Goal: Transaction & Acquisition: Purchase product/service

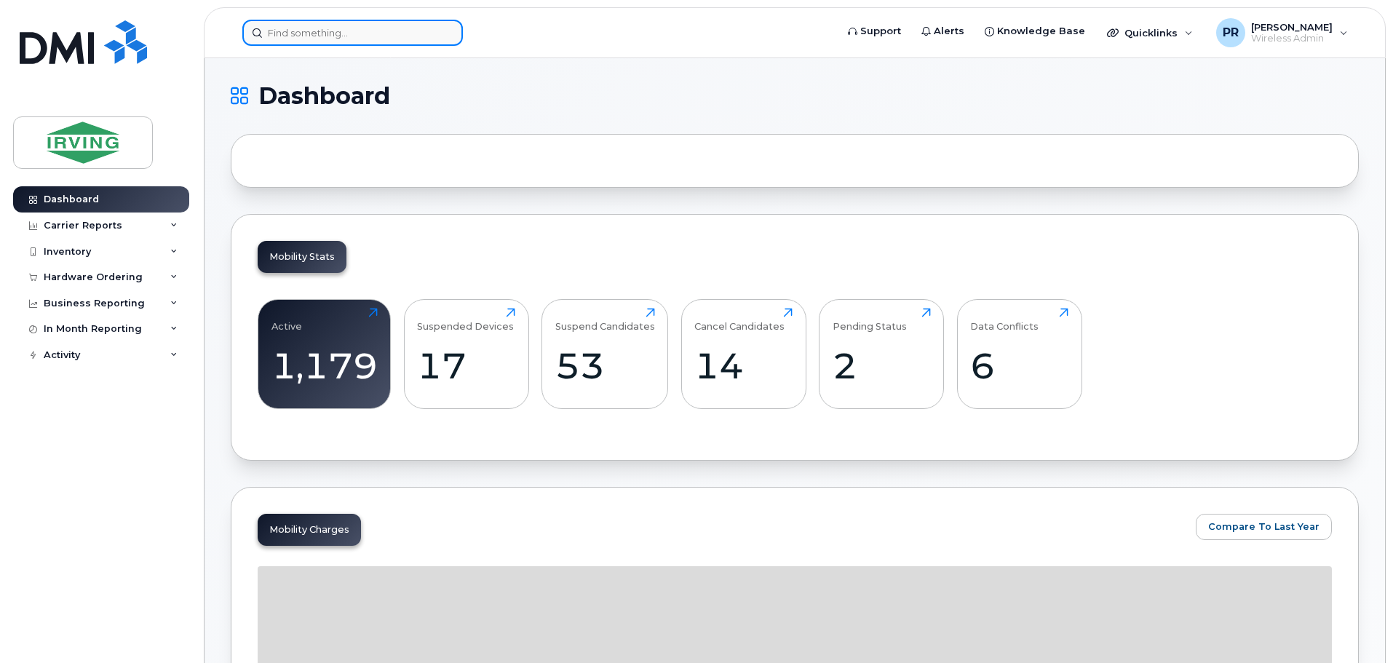
click at [333, 39] on input at bounding box center [352, 33] width 221 height 26
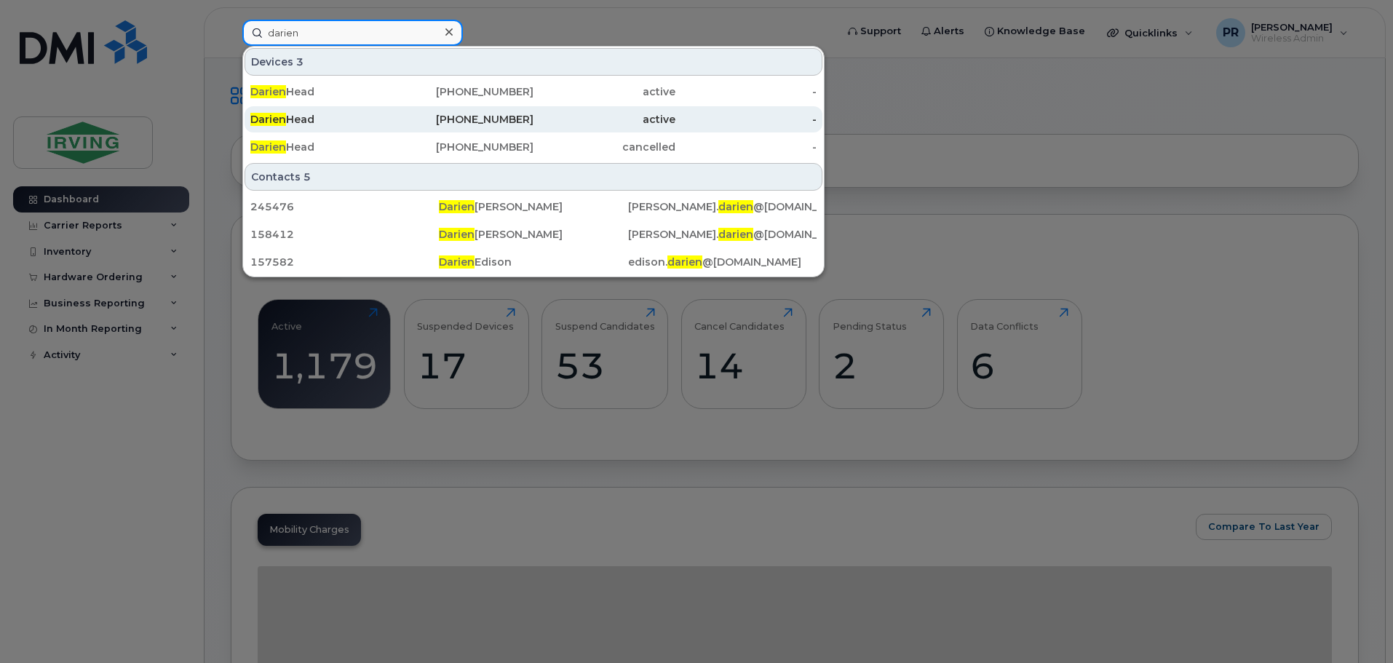
type input "darien"
click at [310, 130] on div "Darien Head" at bounding box center [321, 119] width 142 height 26
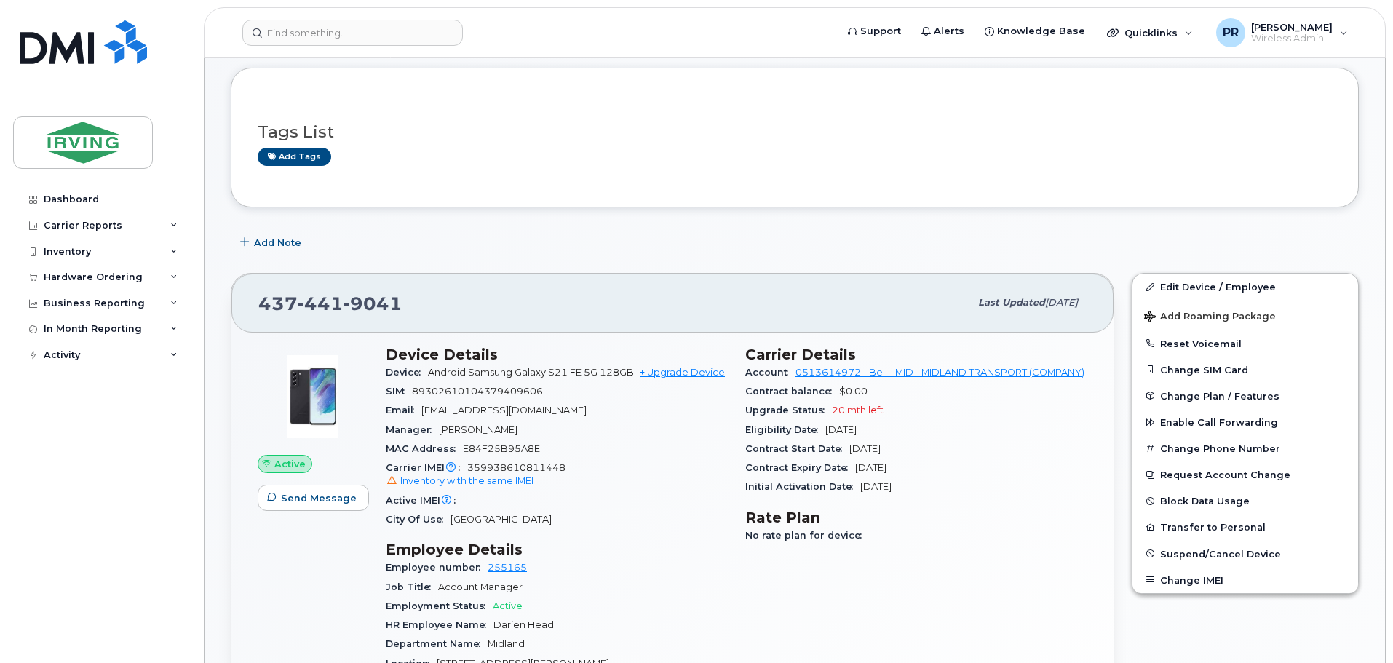
scroll to position [218, 0]
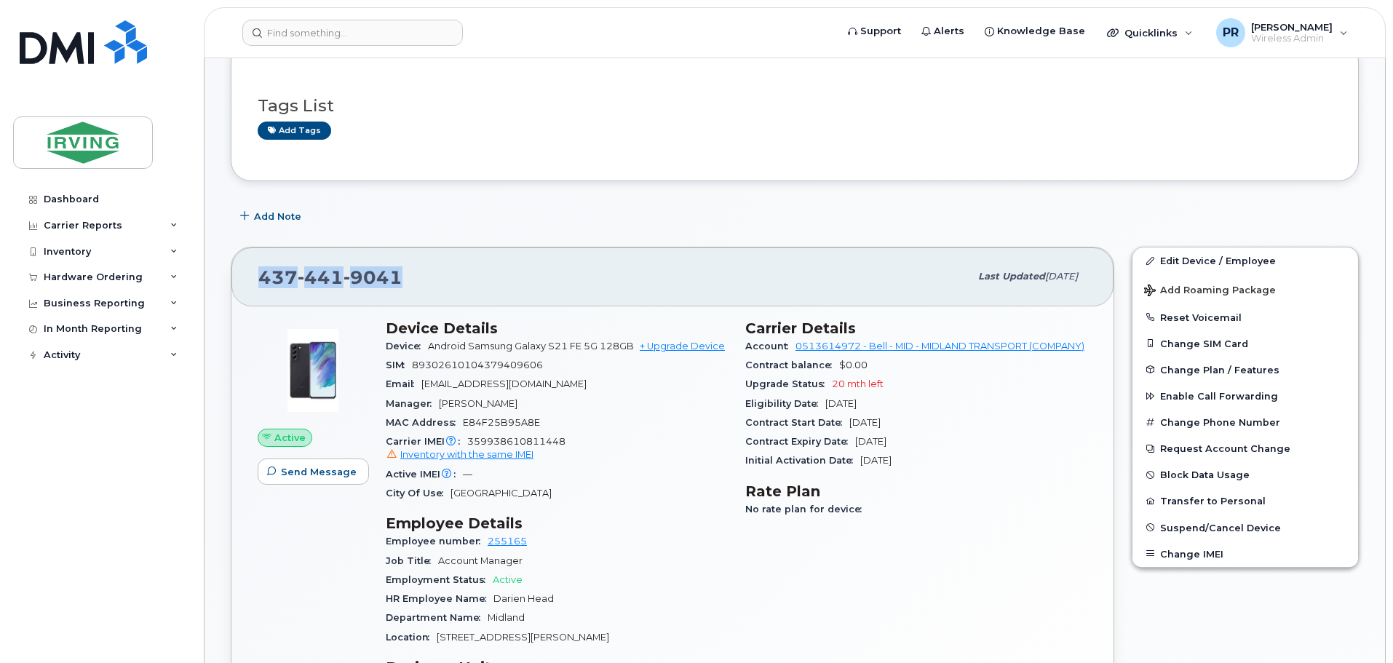
drag, startPoint x: 403, startPoint y: 275, endPoint x: 264, endPoint y: 285, distance: 140.2
click at [264, 285] on div "437 441 9041" at bounding box center [613, 276] width 711 height 31
copy span "437 441 9041"
click at [526, 441] on span "359938610811448 Inventory with the same IMEI" at bounding box center [557, 449] width 342 height 26
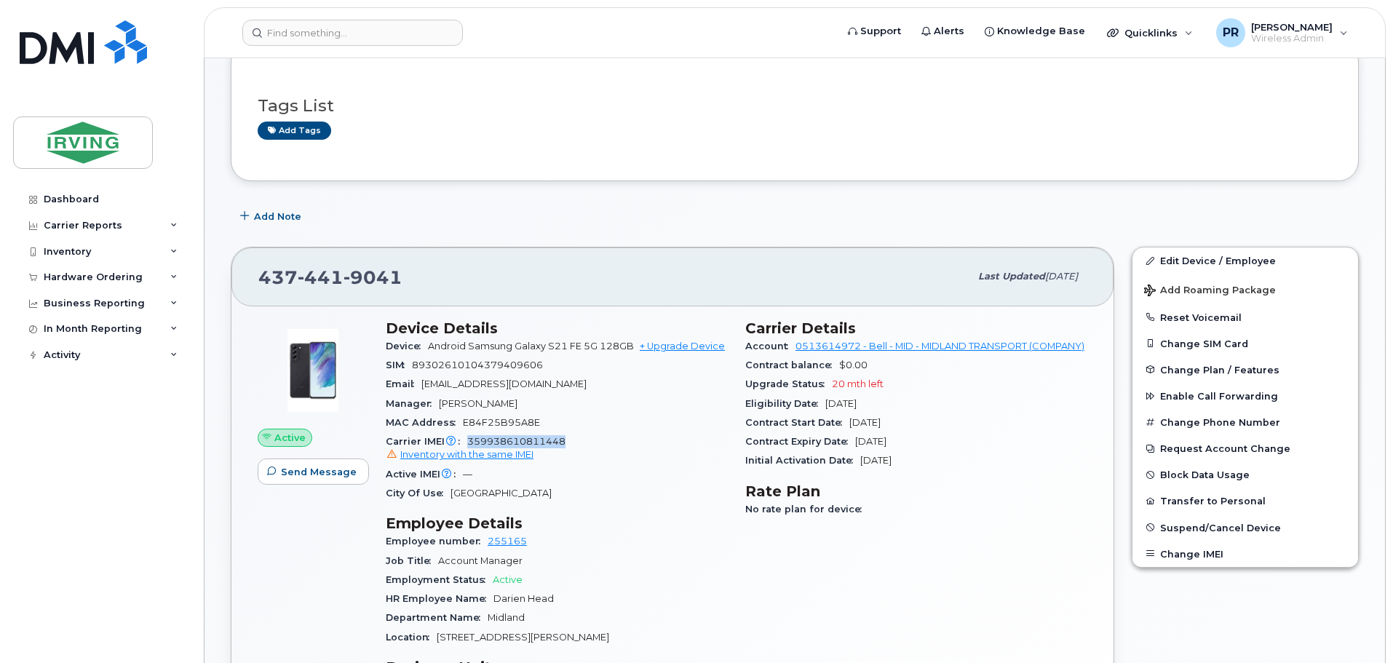
click at [526, 441] on span "359938610811448 Inventory with the same IMEI" at bounding box center [557, 449] width 342 height 26
copy span "359938610811448"
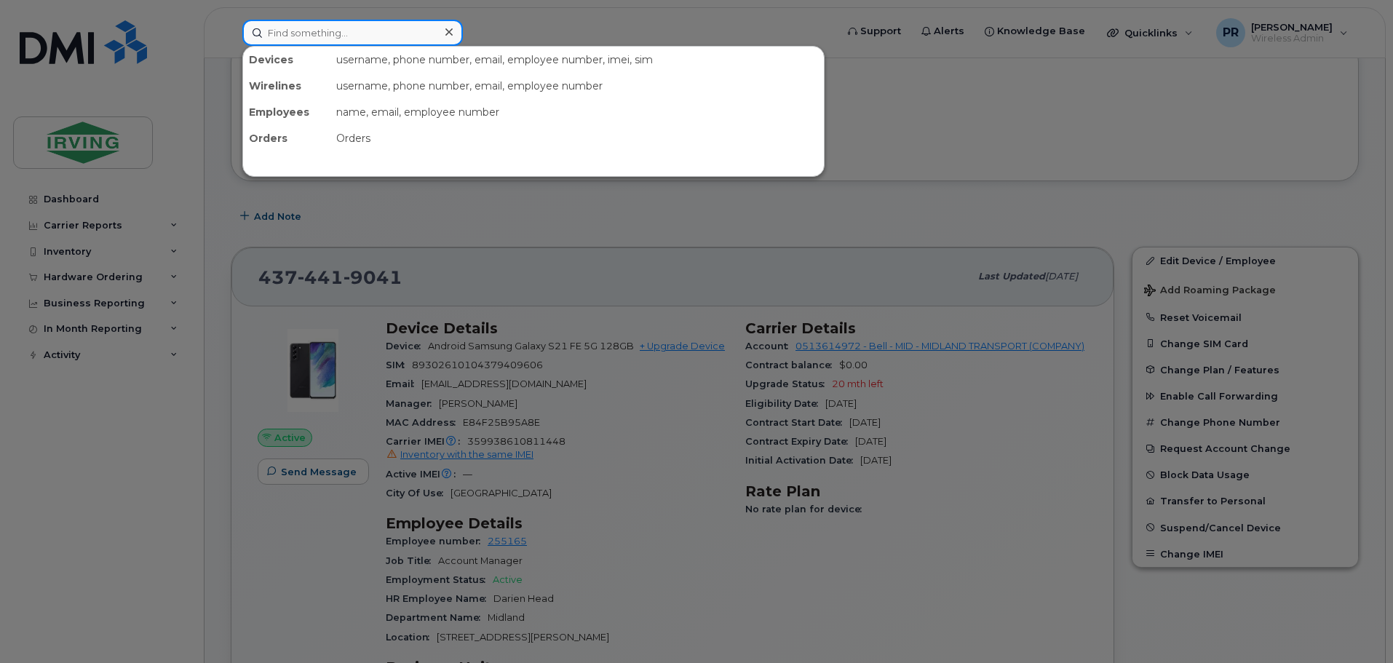
click at [318, 32] on input at bounding box center [352, 33] width 221 height 26
paste input "359938610811448"
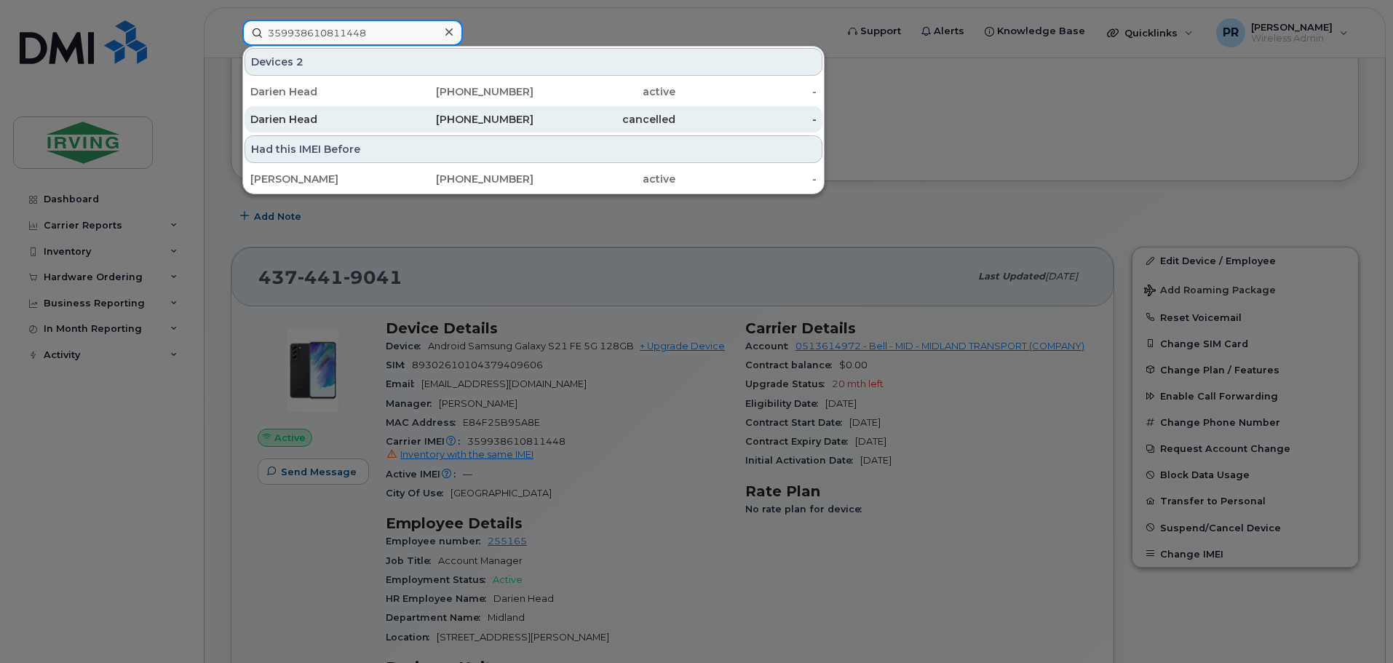
type input "359938610811448"
click at [310, 120] on div "Darien Head" at bounding box center [321, 119] width 142 height 15
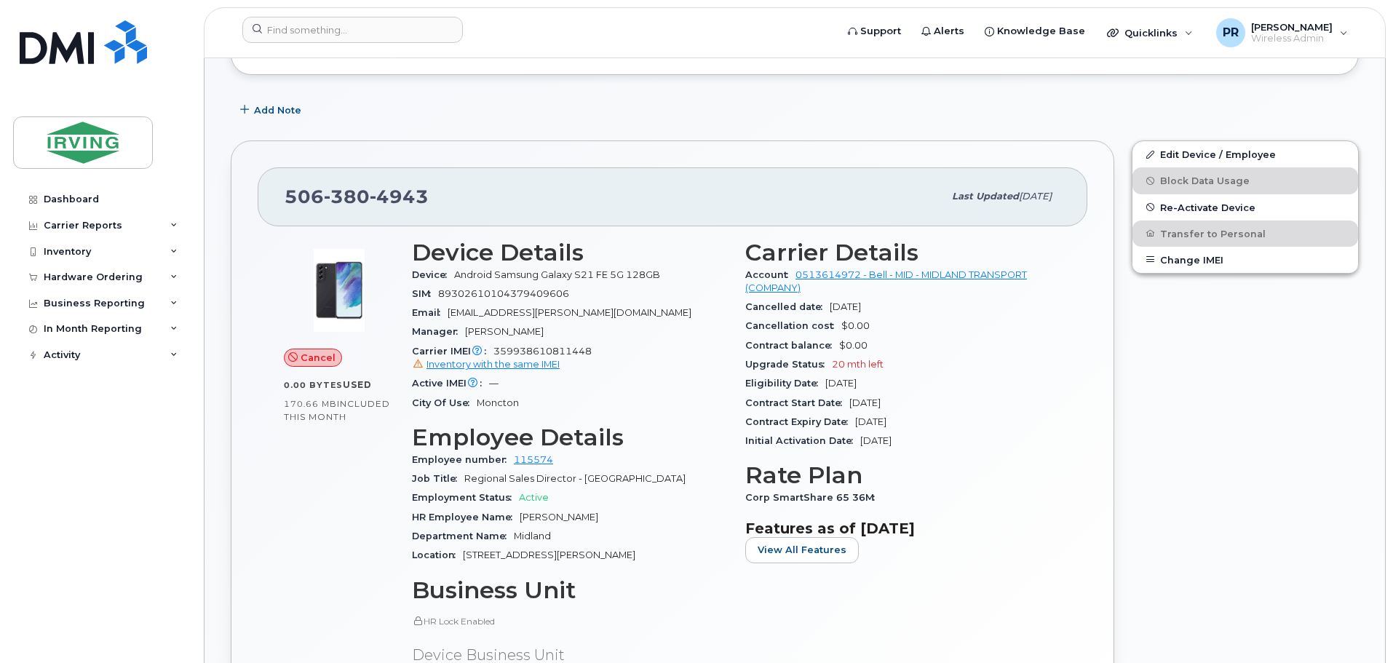
scroll to position [357, 0]
drag, startPoint x: 747, startPoint y: 501, endPoint x: 875, endPoint y: 502, distance: 128.1
click at [875, 502] on span "Corp SmartShare 65 36M" at bounding box center [814, 498] width 137 height 11
drag, startPoint x: 890, startPoint y: 385, endPoint x: 738, endPoint y: 385, distance: 152.2
click at [738, 385] on div "Carrier Details Account 0513614972 - Bell - MID - MIDLAND TRANSPORT (COMPANY) C…" at bounding box center [903, 472] width 333 height 481
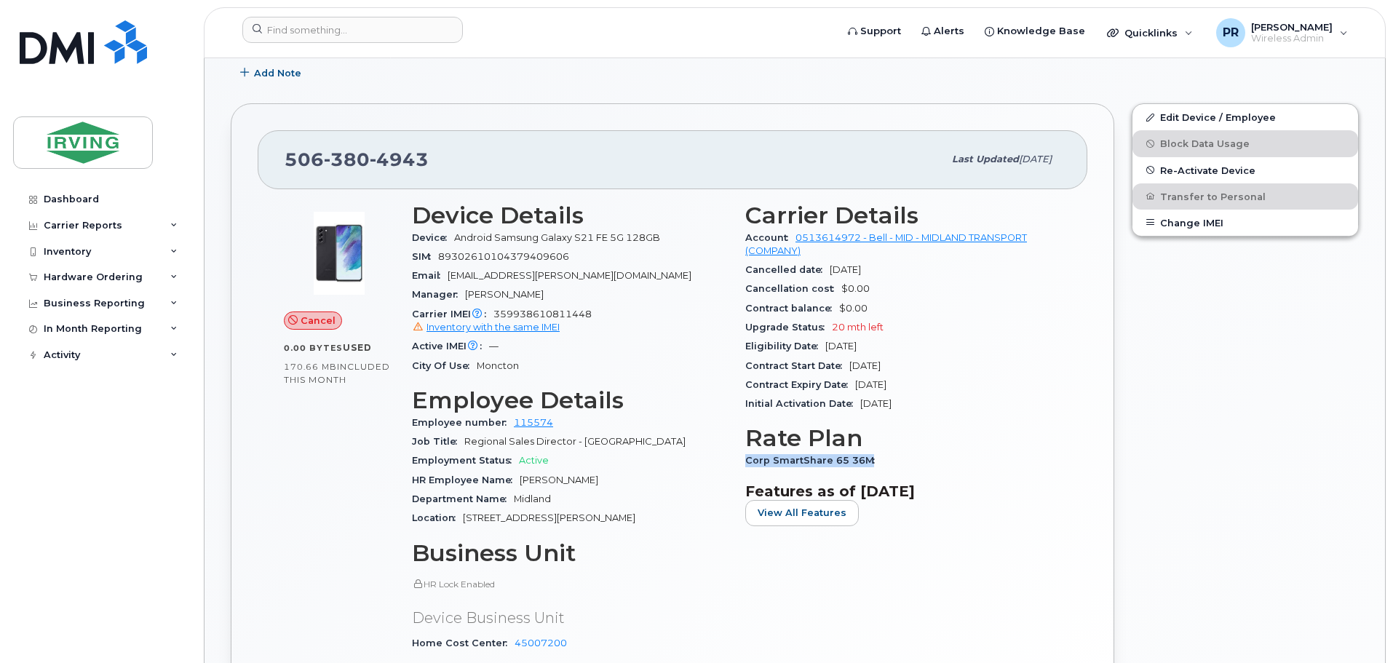
scroll to position [430, 0]
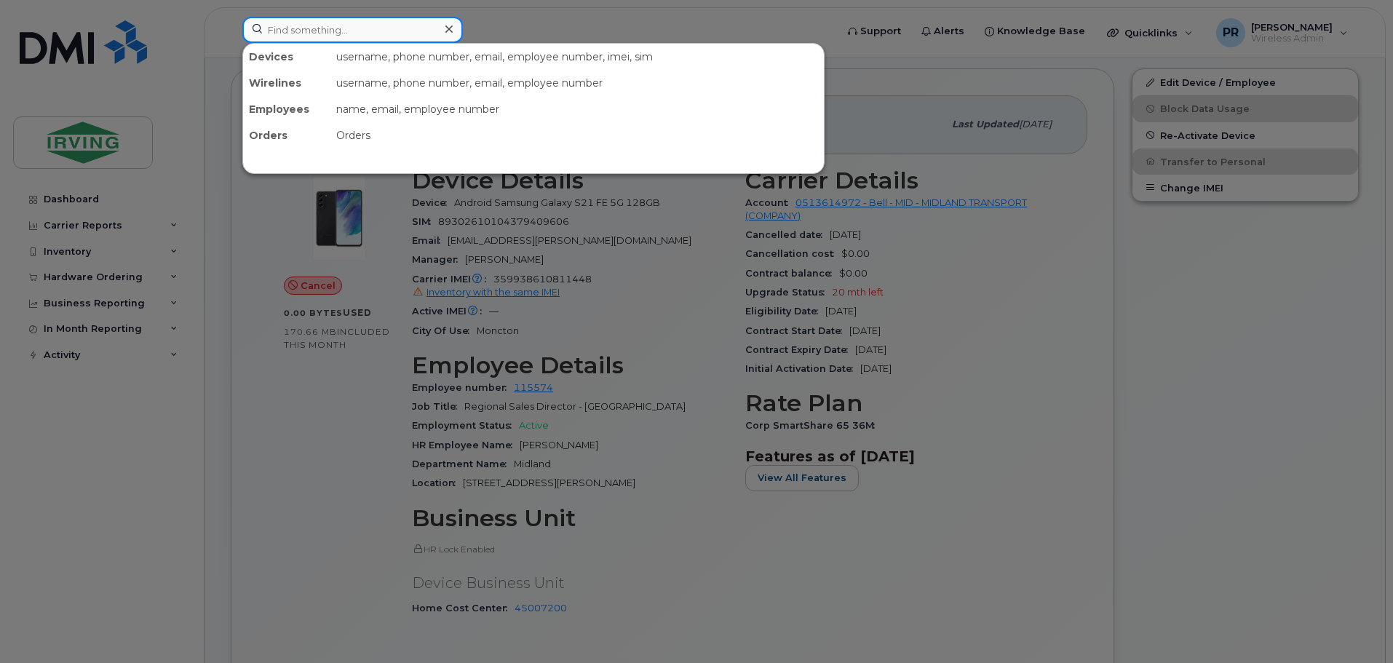
click at [304, 24] on input at bounding box center [352, 30] width 221 height 26
paste input "4383346870"
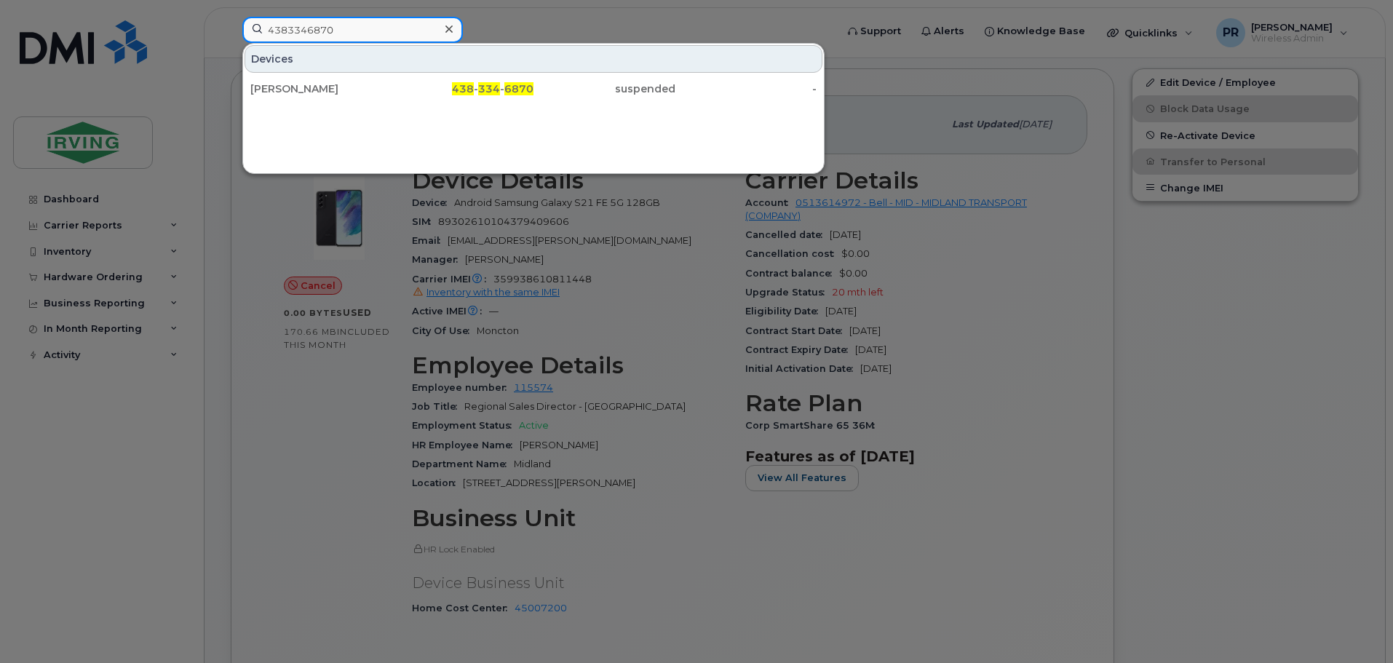
type input "4383346870"
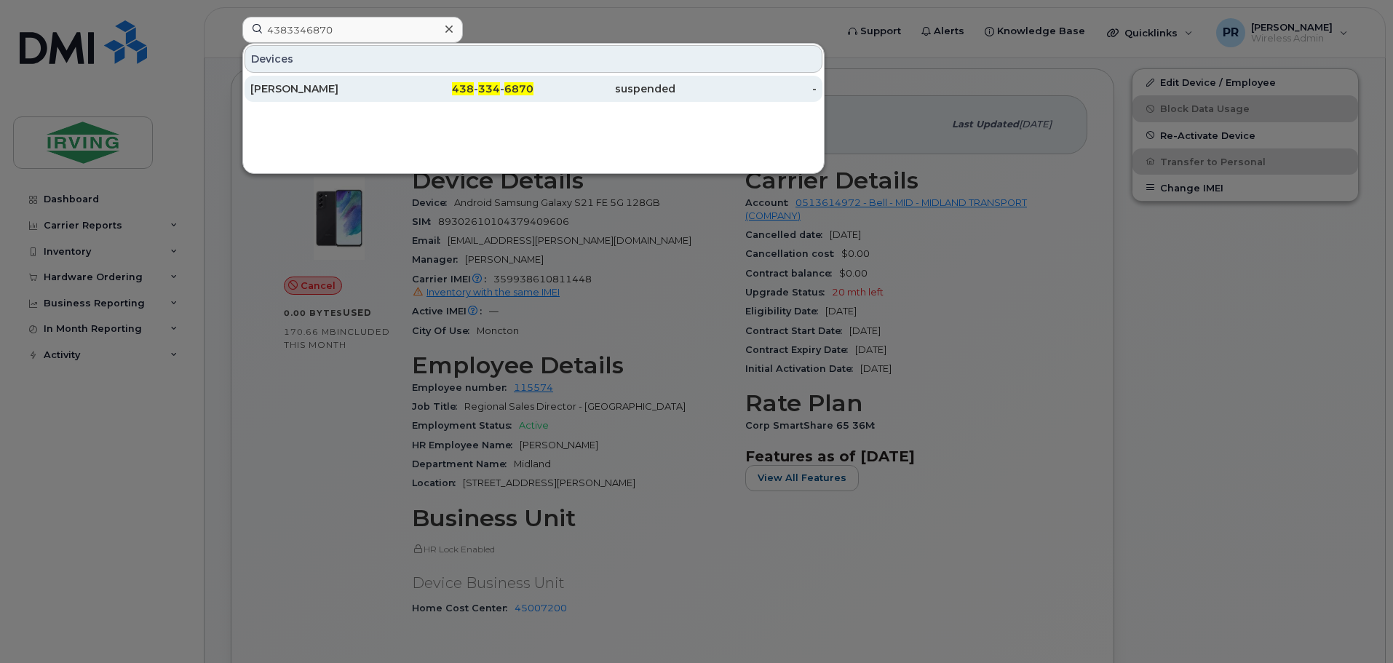
click at [331, 90] on div "Olivier Tailleur" at bounding box center [321, 89] width 142 height 15
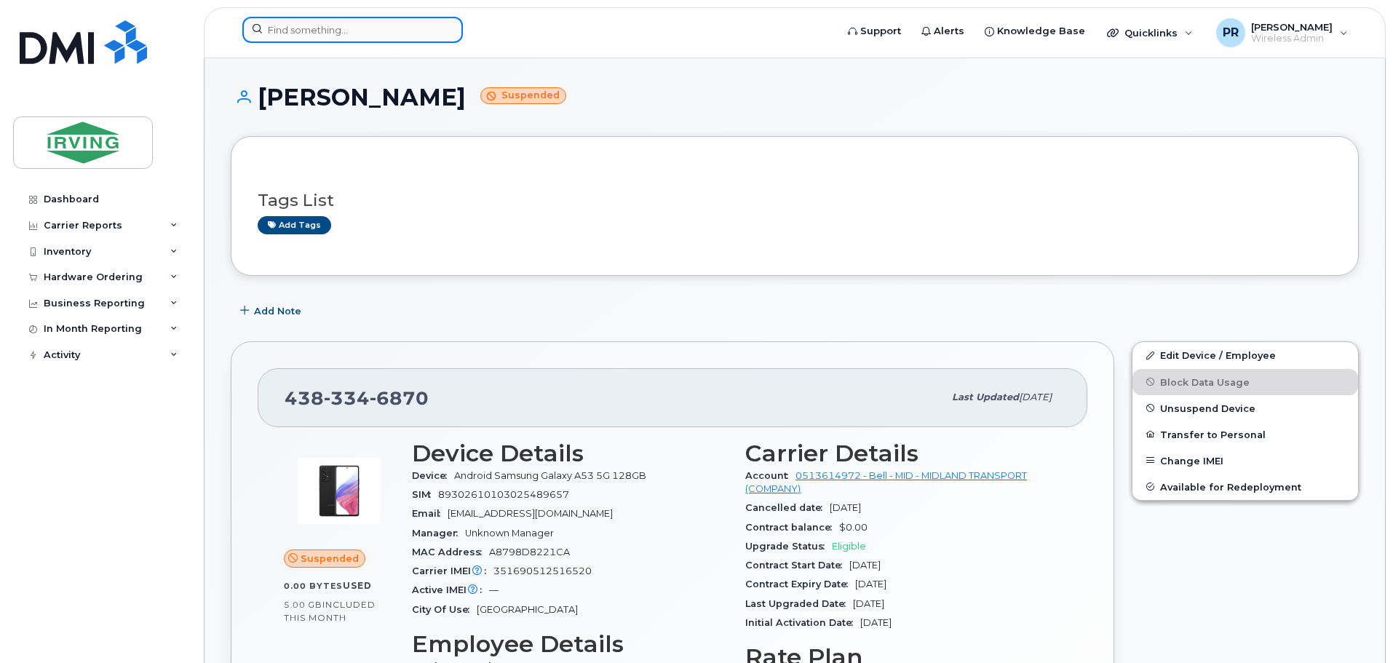
click at [337, 30] on input at bounding box center [352, 30] width 221 height 26
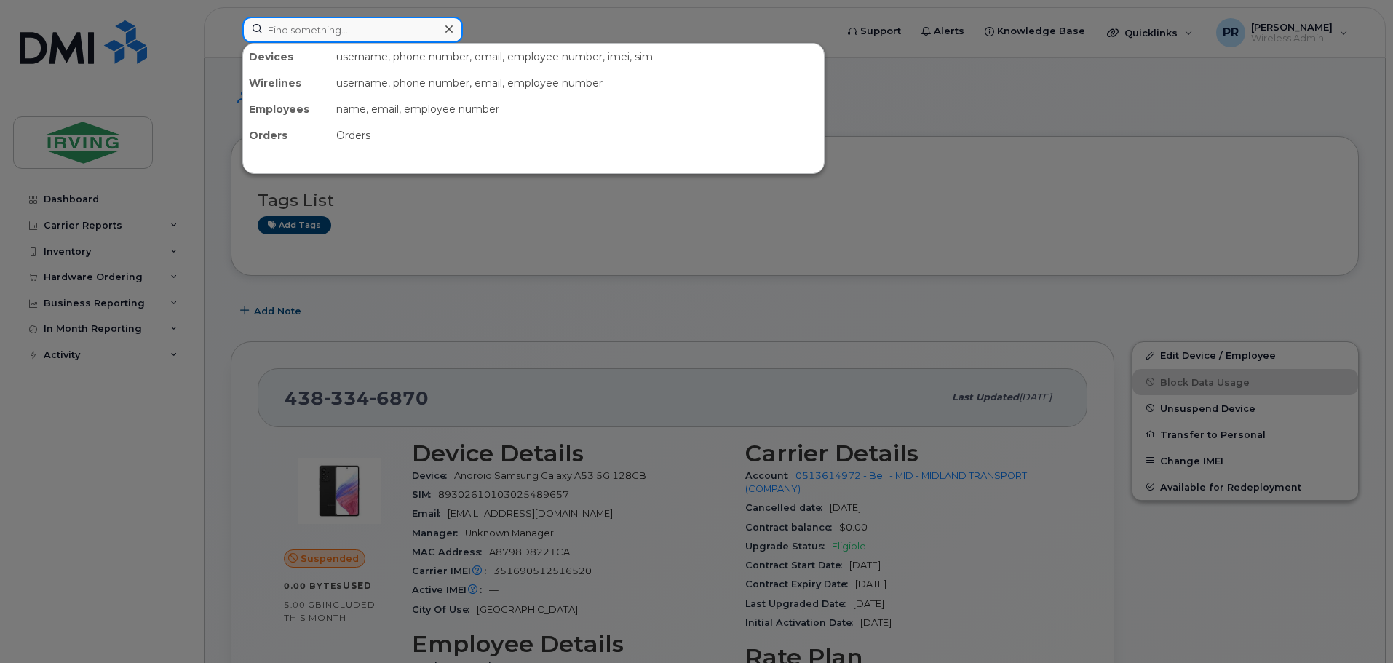
paste input "2895445417"
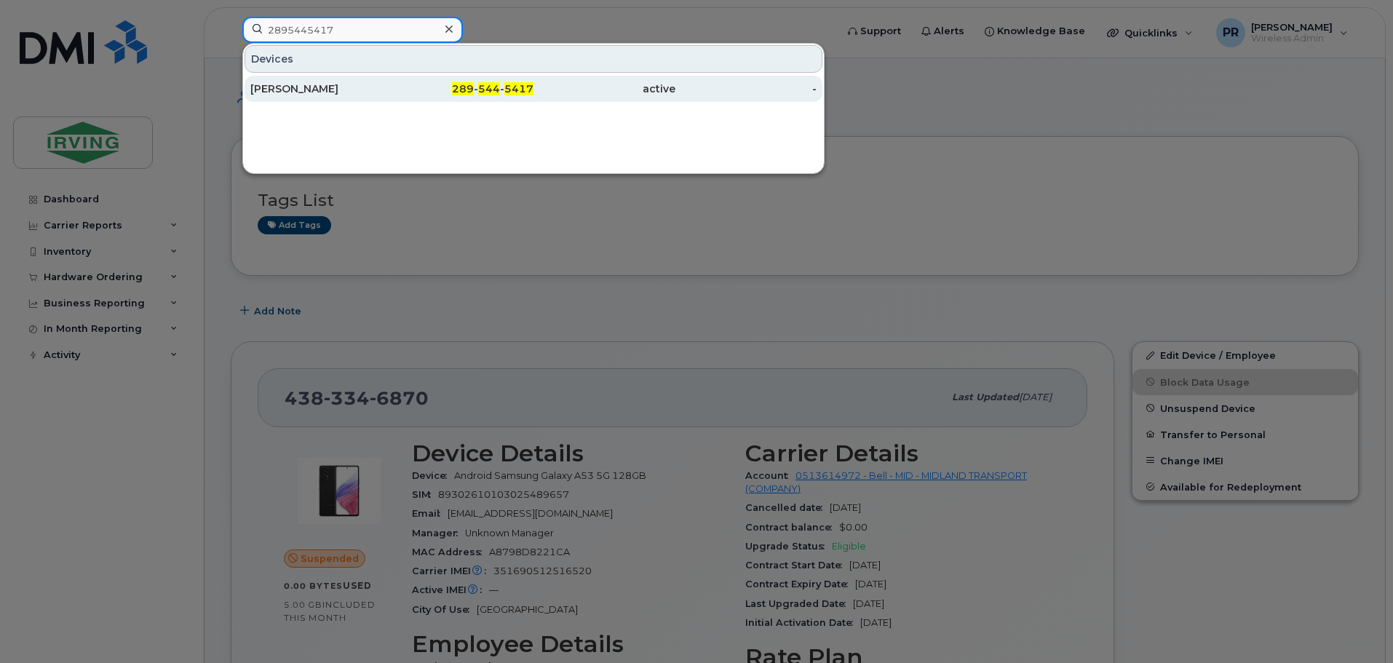
type input "2895445417"
click at [325, 88] on div "Steven Jaigobin" at bounding box center [321, 89] width 142 height 15
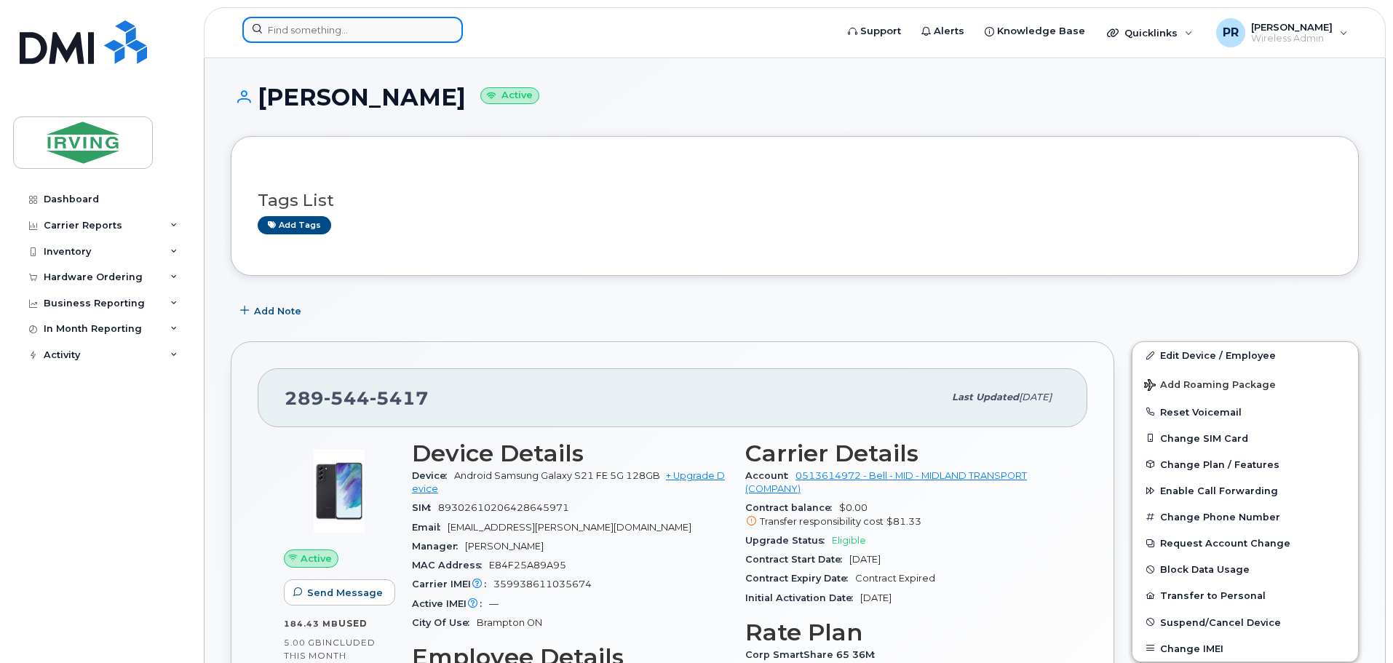
click at [304, 23] on input at bounding box center [352, 30] width 221 height 26
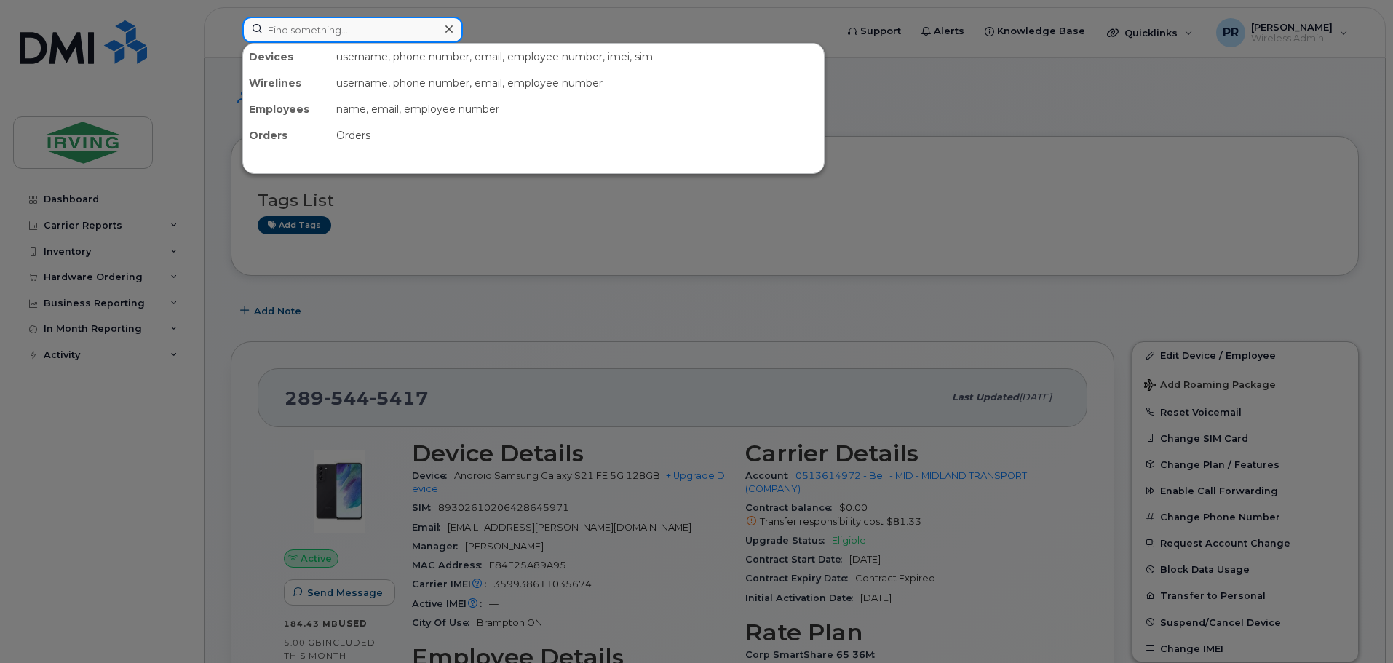
paste input "5062699645"
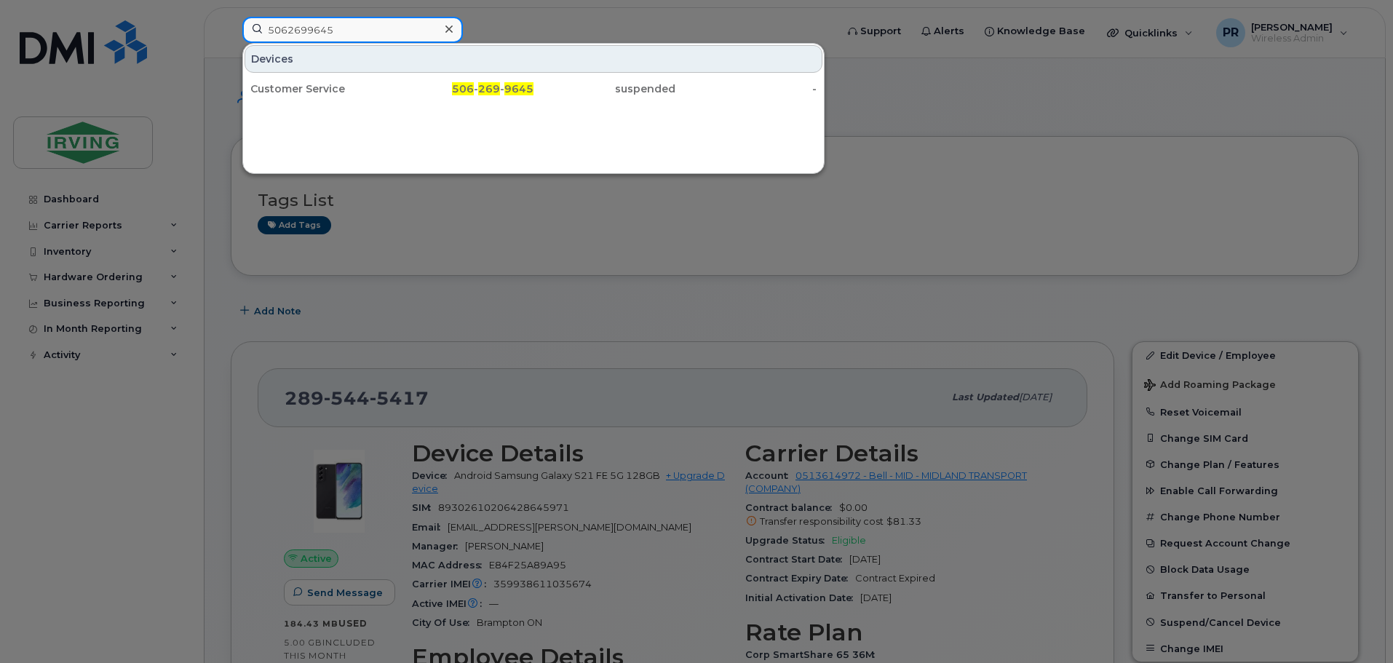
type input "5062699645"
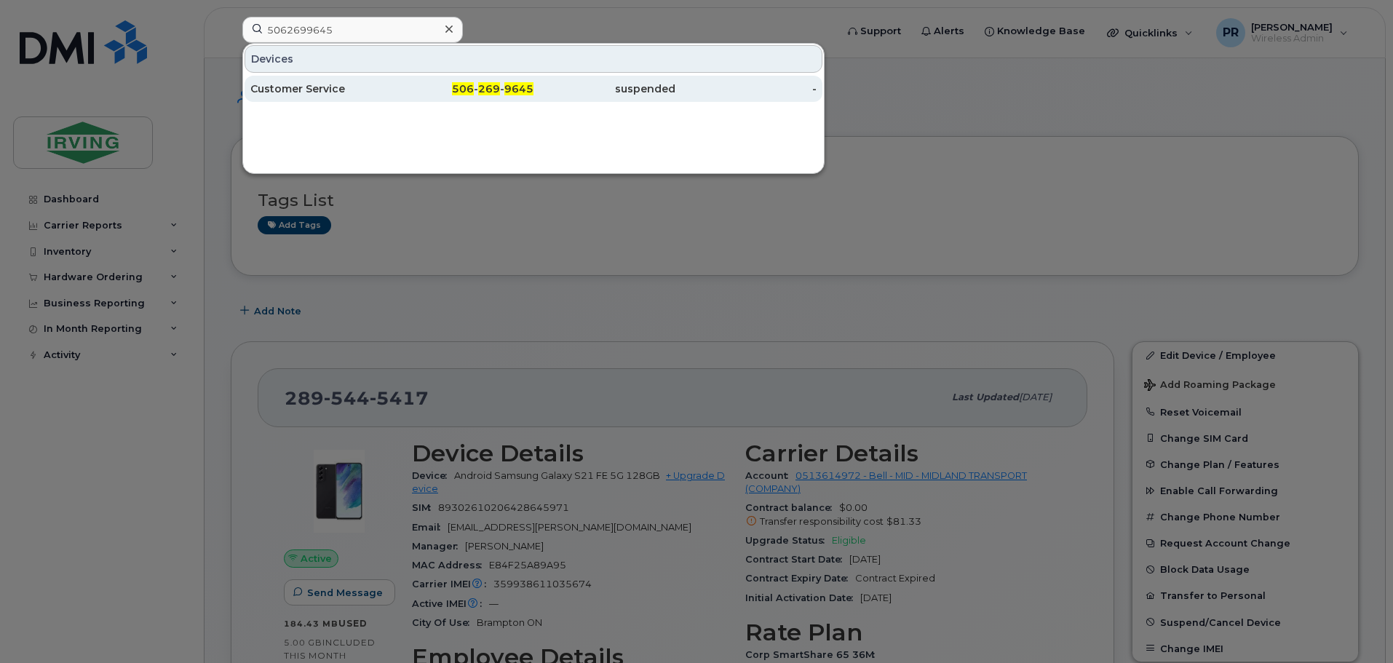
click at [312, 87] on div "Customer Service" at bounding box center [321, 89] width 142 height 15
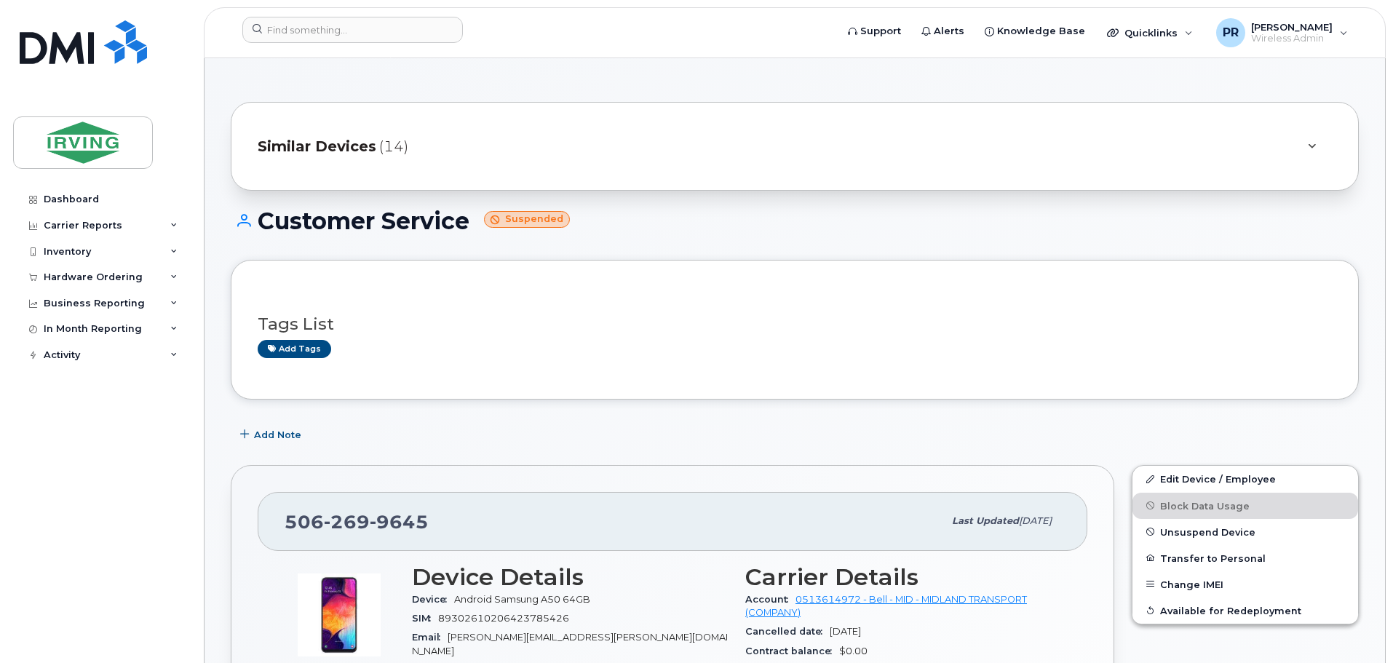
scroll to position [73, 0]
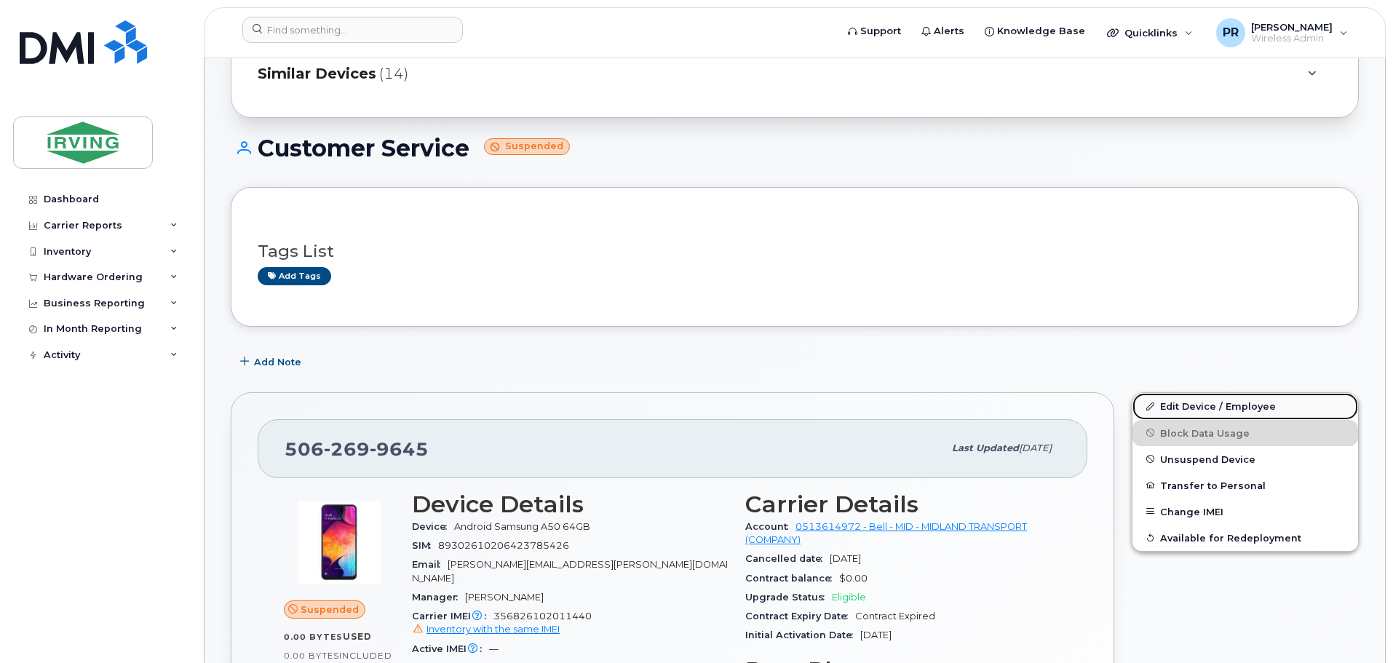
click at [1170, 406] on link "Edit Device / Employee" at bounding box center [1246, 406] width 226 height 26
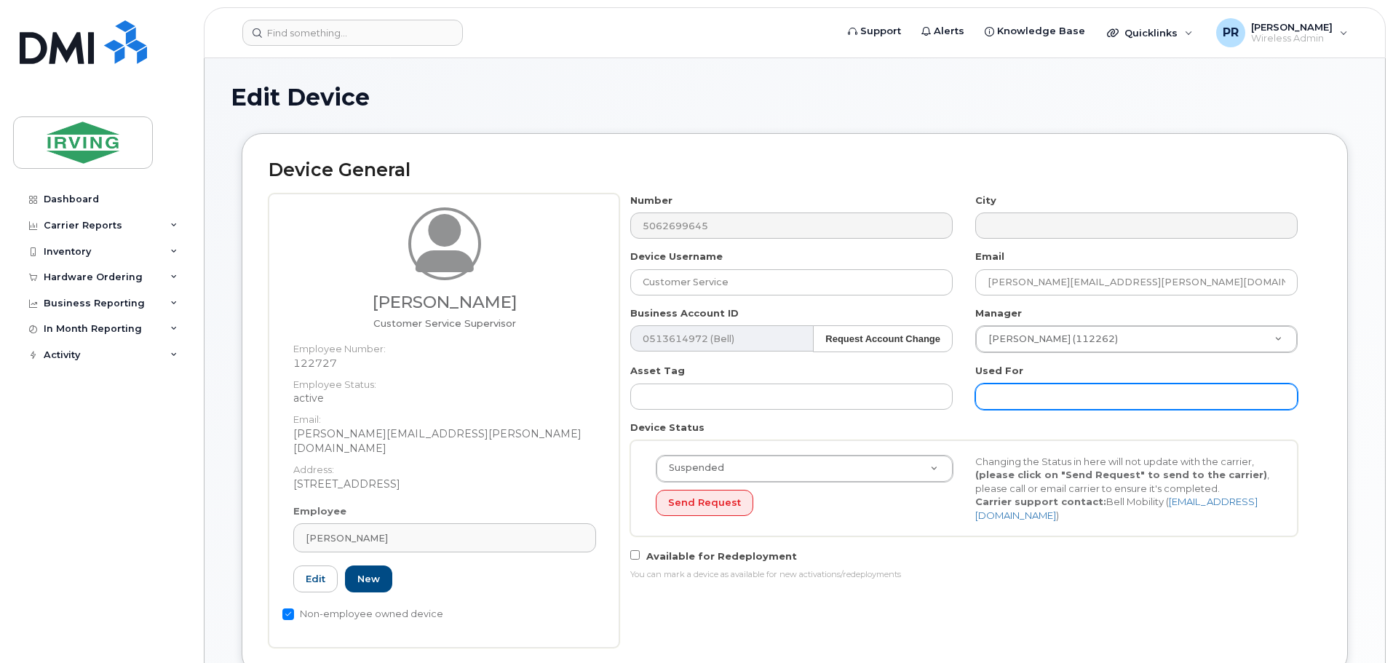
click at [1011, 400] on input "text" at bounding box center [1137, 397] width 323 height 26
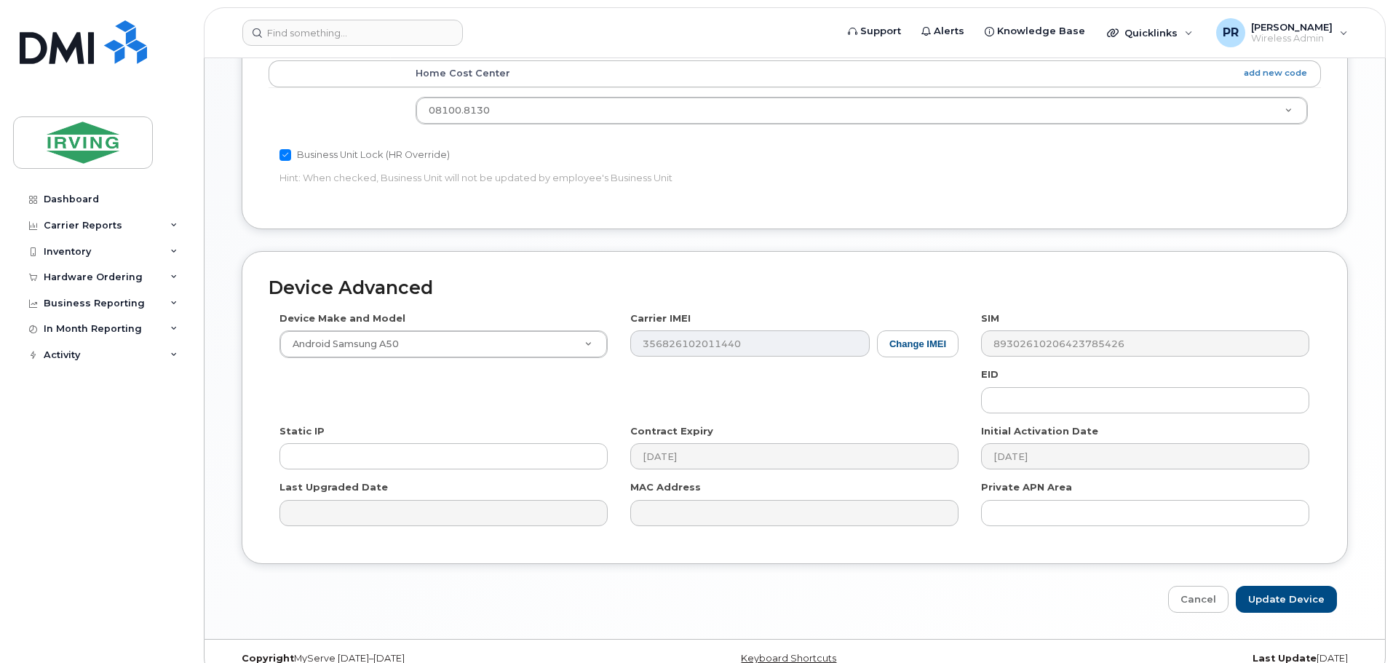
scroll to position [704, 0]
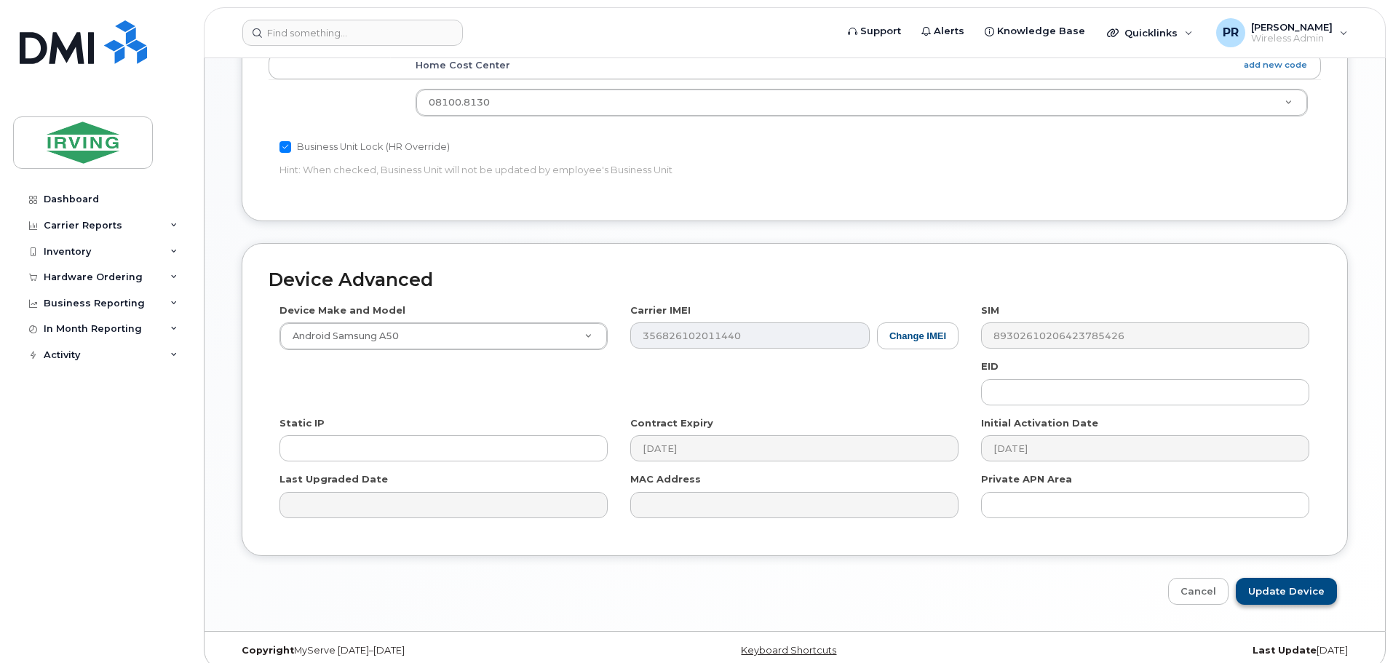
type input "Customer service"
drag, startPoint x: 1284, startPoint y: 578, endPoint x: 1180, endPoint y: 565, distance: 104.2
click at [1284, 578] on input "Update Device" at bounding box center [1286, 591] width 101 height 27
type input "Saving..."
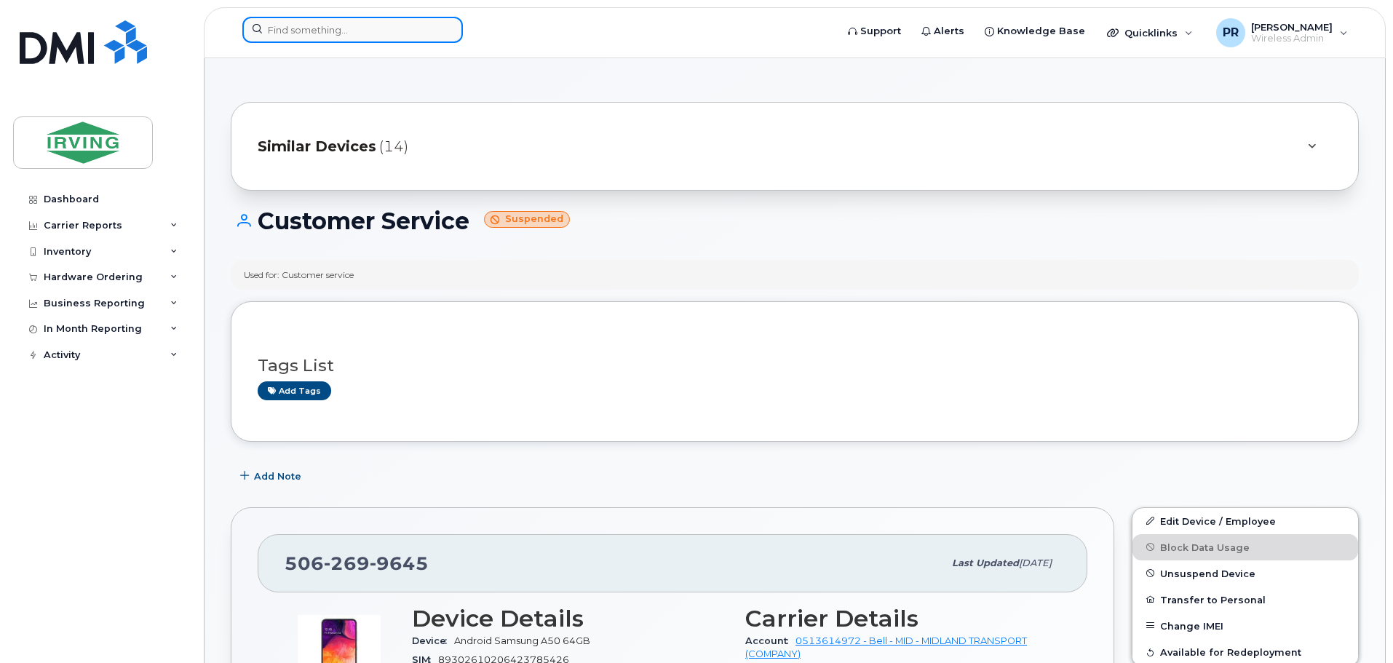
click at [369, 28] on input at bounding box center [352, 30] width 221 height 26
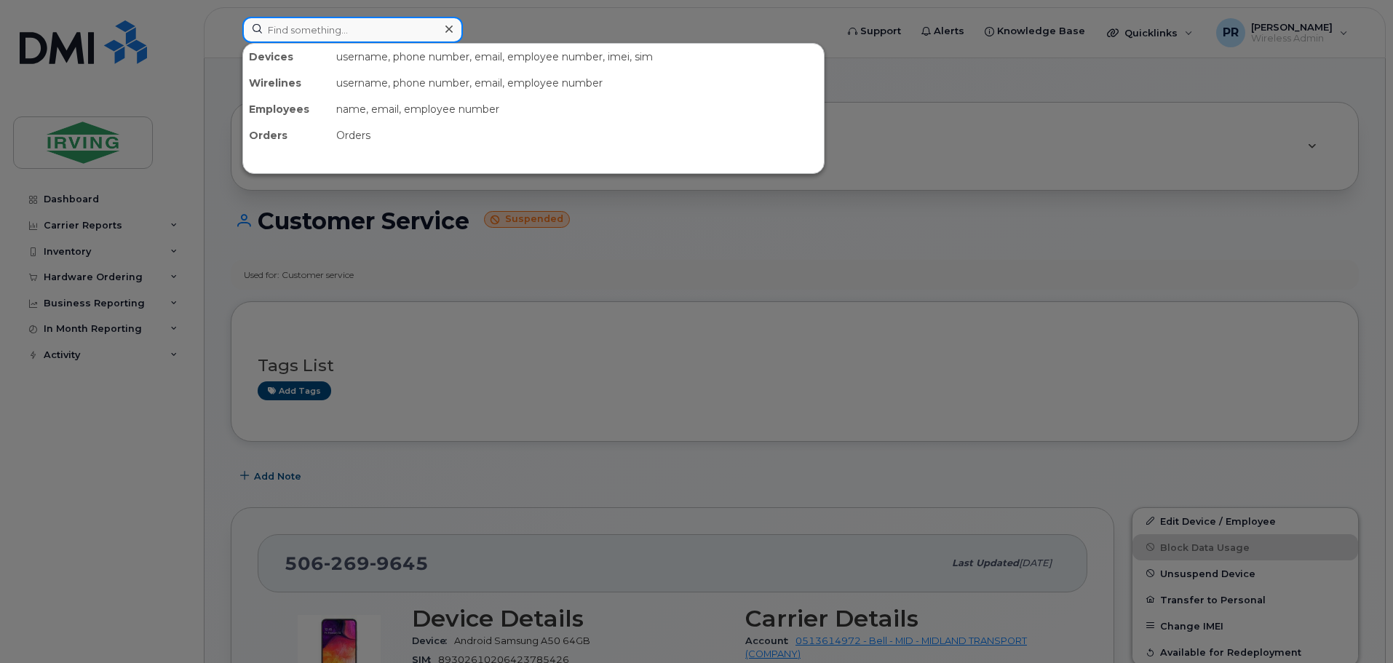
paste input "5063436767"
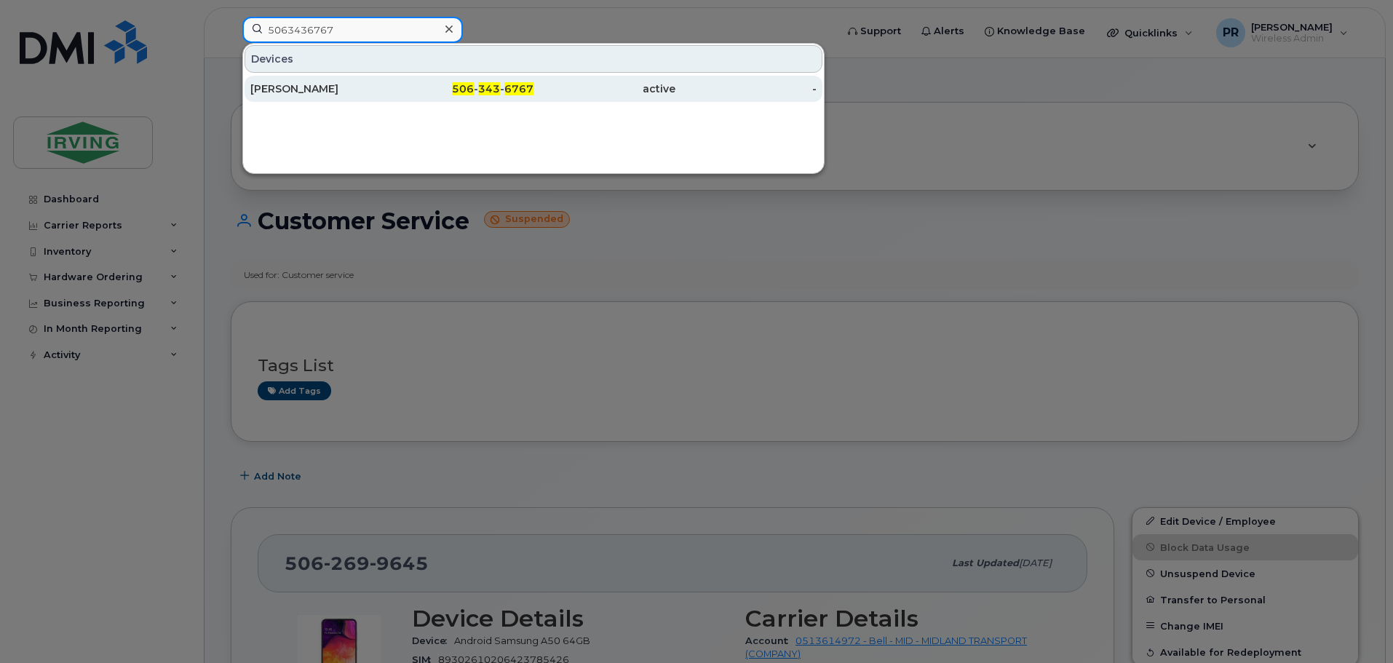
type input "5063436767"
click at [351, 89] on div "[PERSON_NAME]" at bounding box center [321, 89] width 142 height 15
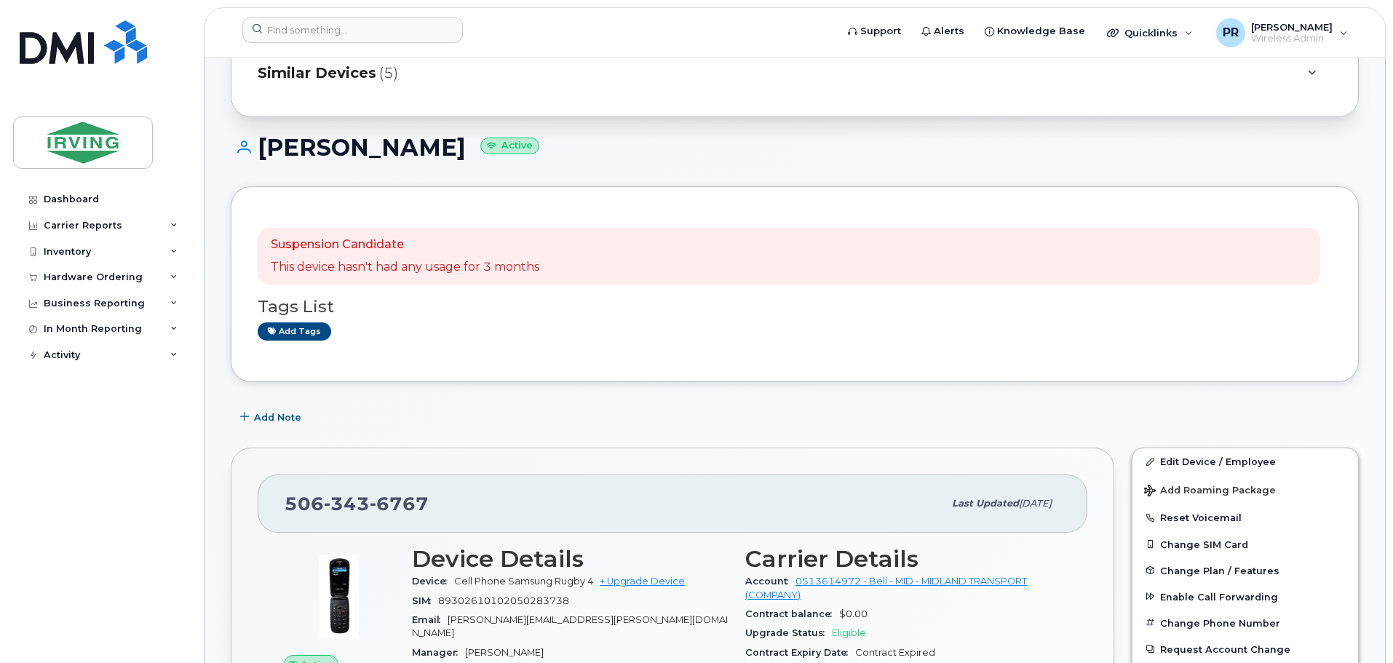
scroll to position [73, 0]
click at [292, 30] on input at bounding box center [352, 30] width 221 height 26
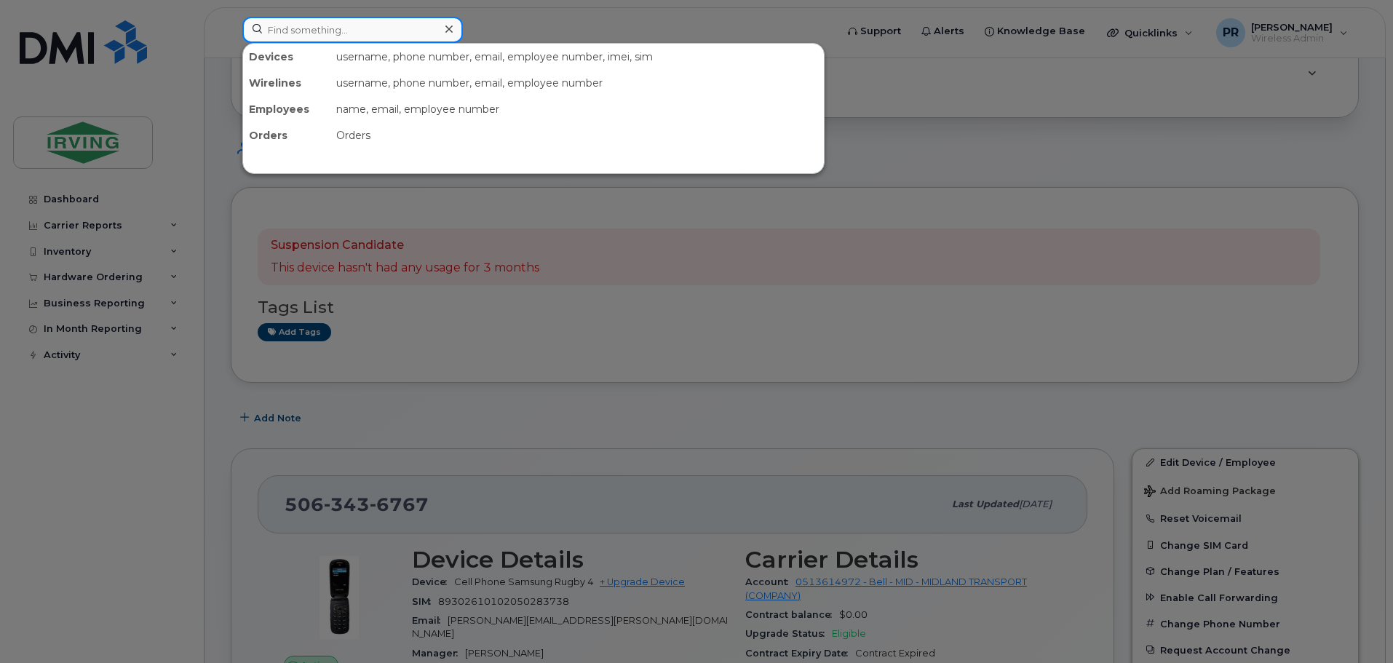
paste input "9028906763"
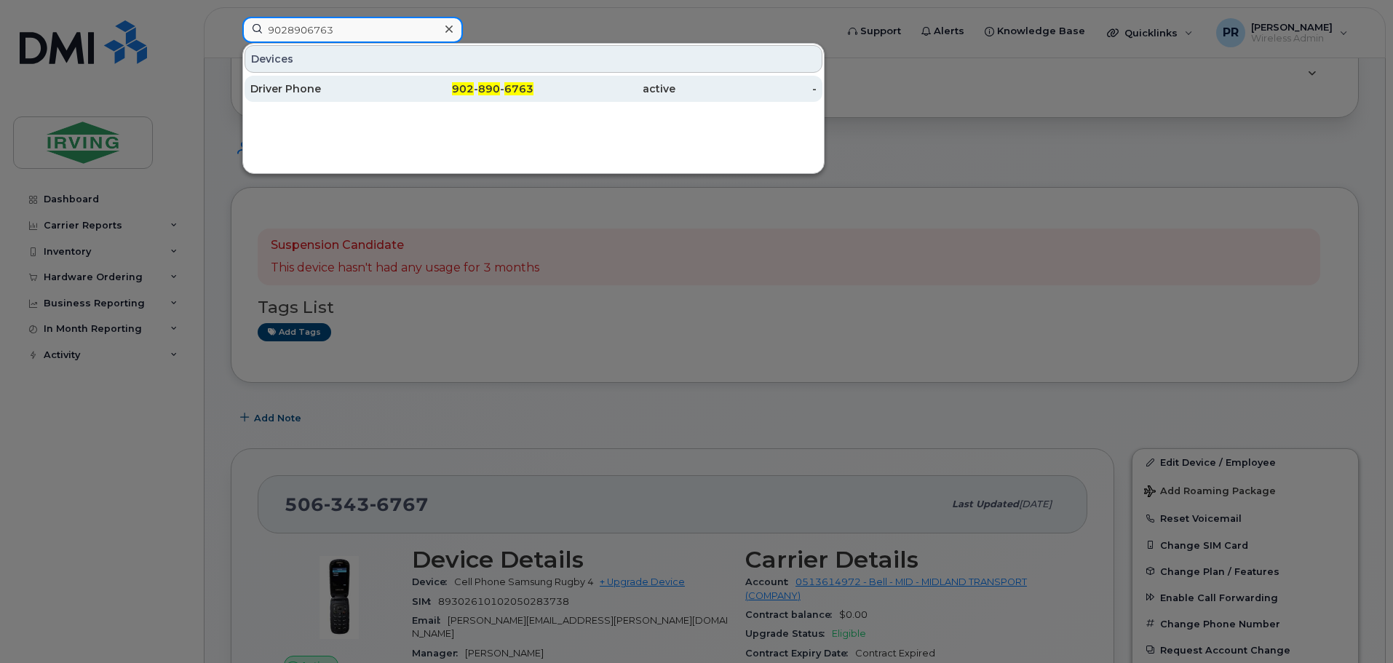
type input "9028906763"
click at [317, 87] on div "Driver Phone" at bounding box center [321, 89] width 142 height 15
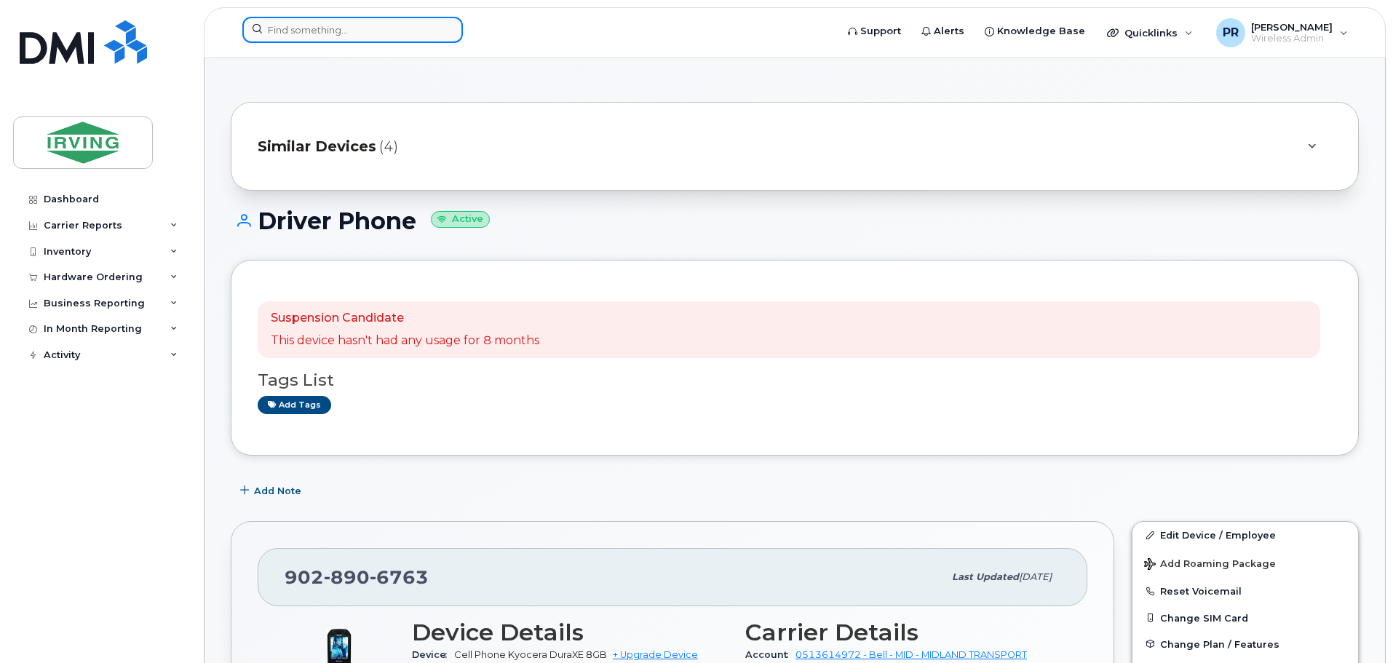
click at [359, 23] on input at bounding box center [352, 30] width 221 height 26
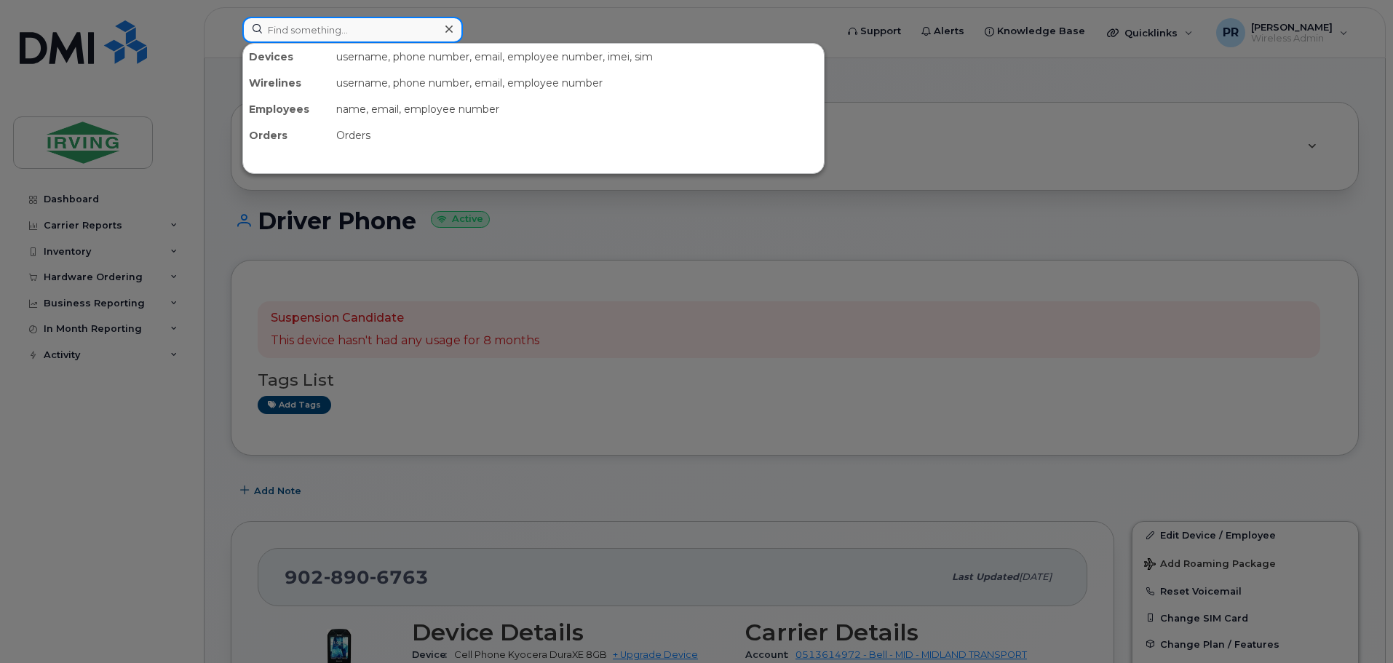
paste input "5063779539"
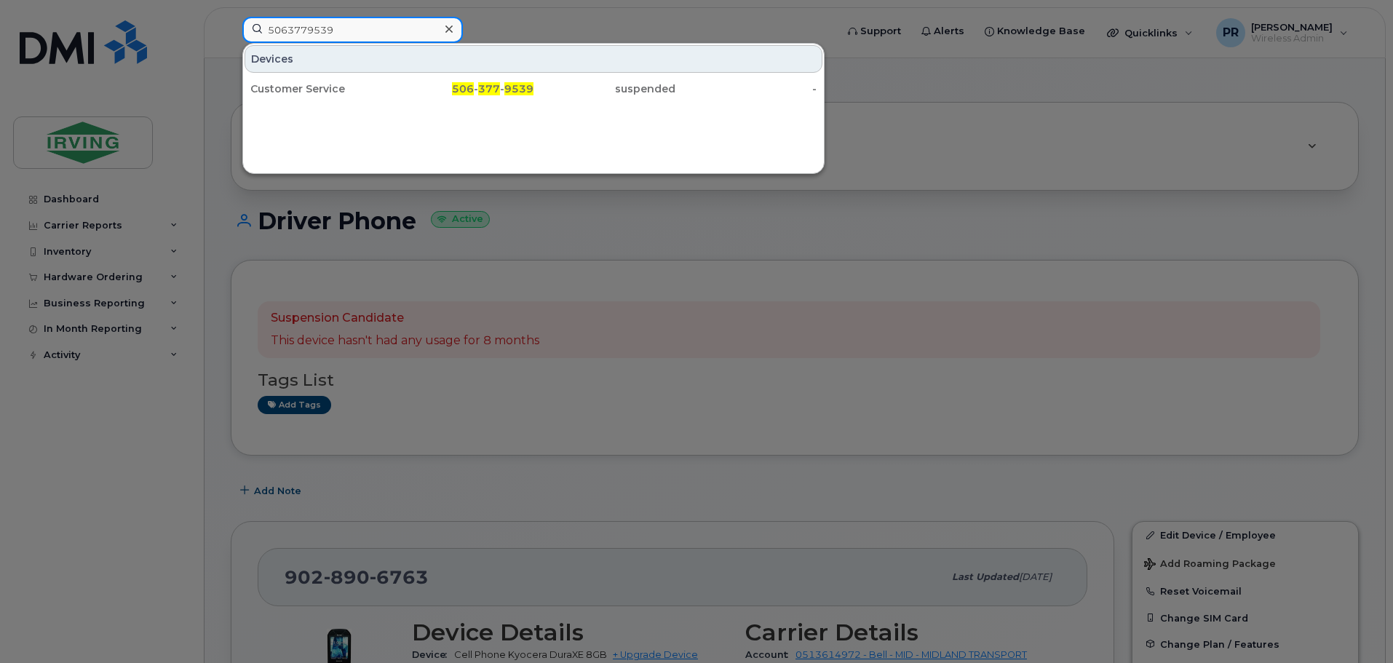
drag, startPoint x: 343, startPoint y: 25, endPoint x: 202, endPoint y: 28, distance: 140.5
click at [231, 27] on div "5063779539 Devices Customer Service 506 - 377 - 9539 suspended -" at bounding box center [534, 33] width 607 height 32
paste input "43"
click at [341, 33] on input "5063779543" at bounding box center [352, 30] width 221 height 26
drag, startPoint x: 346, startPoint y: 29, endPoint x: 207, endPoint y: 34, distance: 139.2
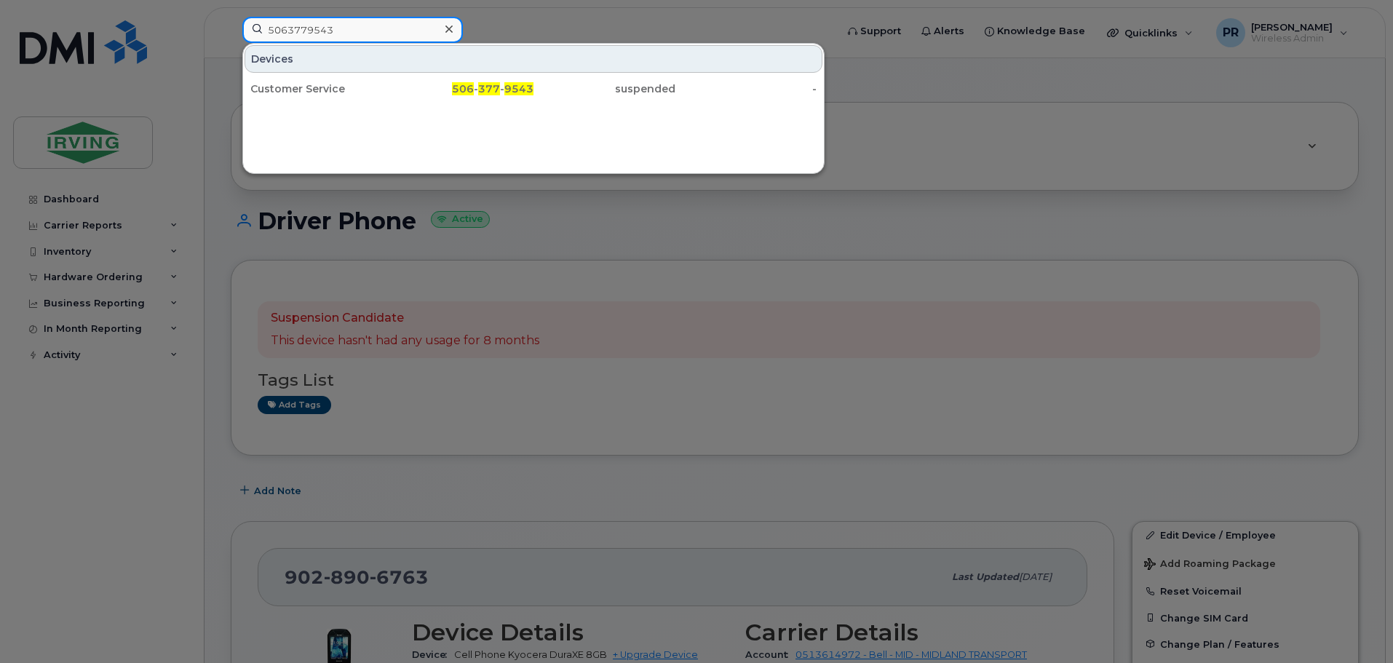
click at [231, 34] on div "5063779543 Devices Customer Service 506 - 377 - 9543 suspended -" at bounding box center [534, 33] width 607 height 32
paste input "647526"
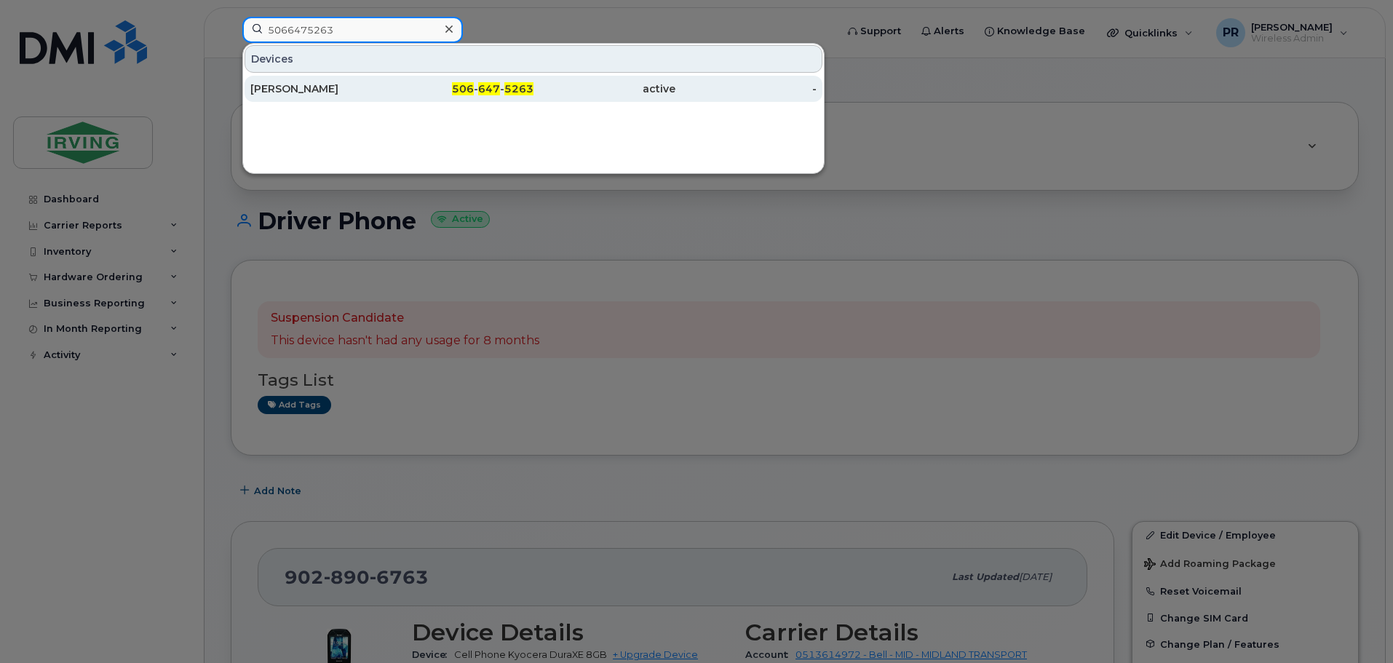
type input "5066475263"
click at [304, 87] on div "Antonio Tobias" at bounding box center [321, 89] width 142 height 15
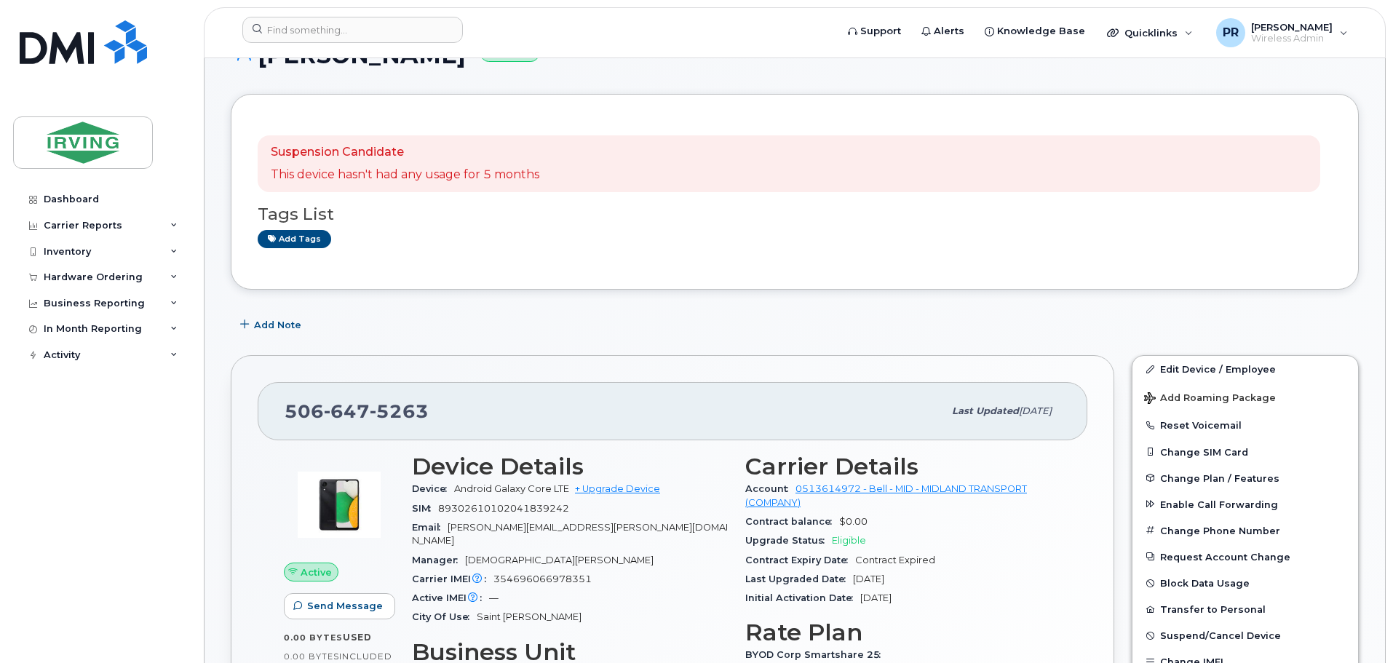
scroll to position [146, 0]
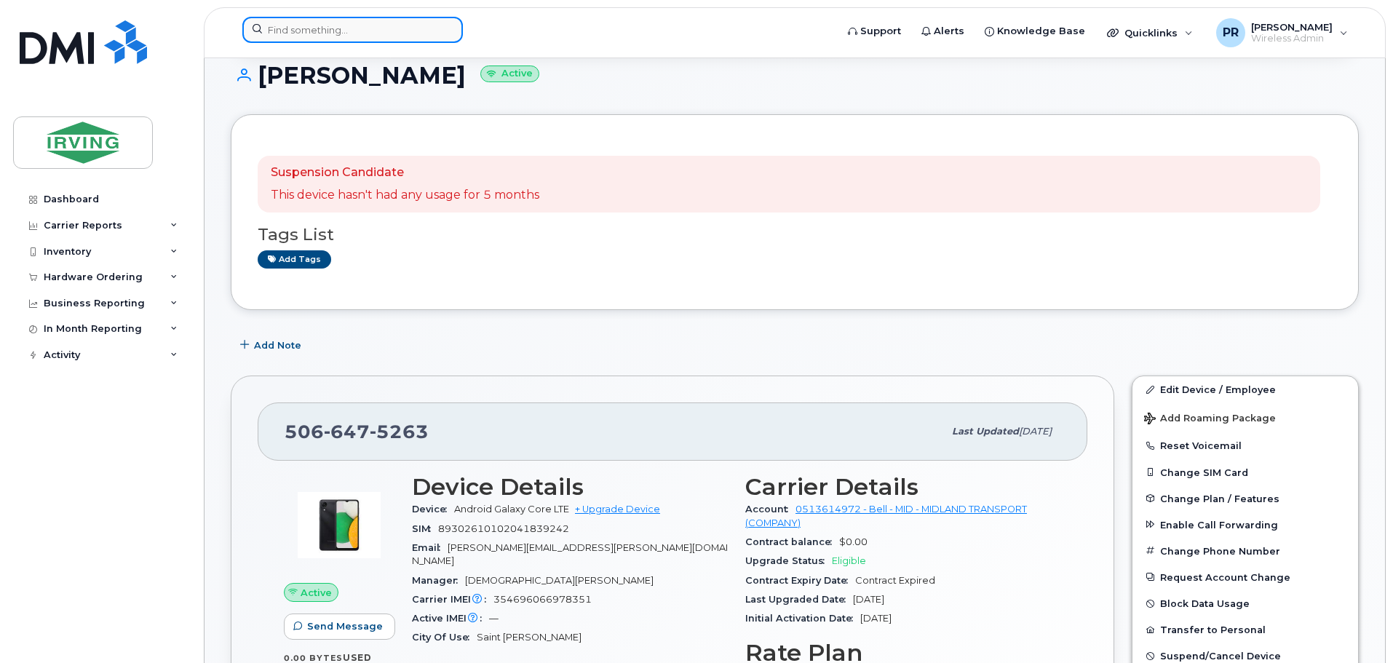
click at [344, 25] on input at bounding box center [352, 30] width 221 height 26
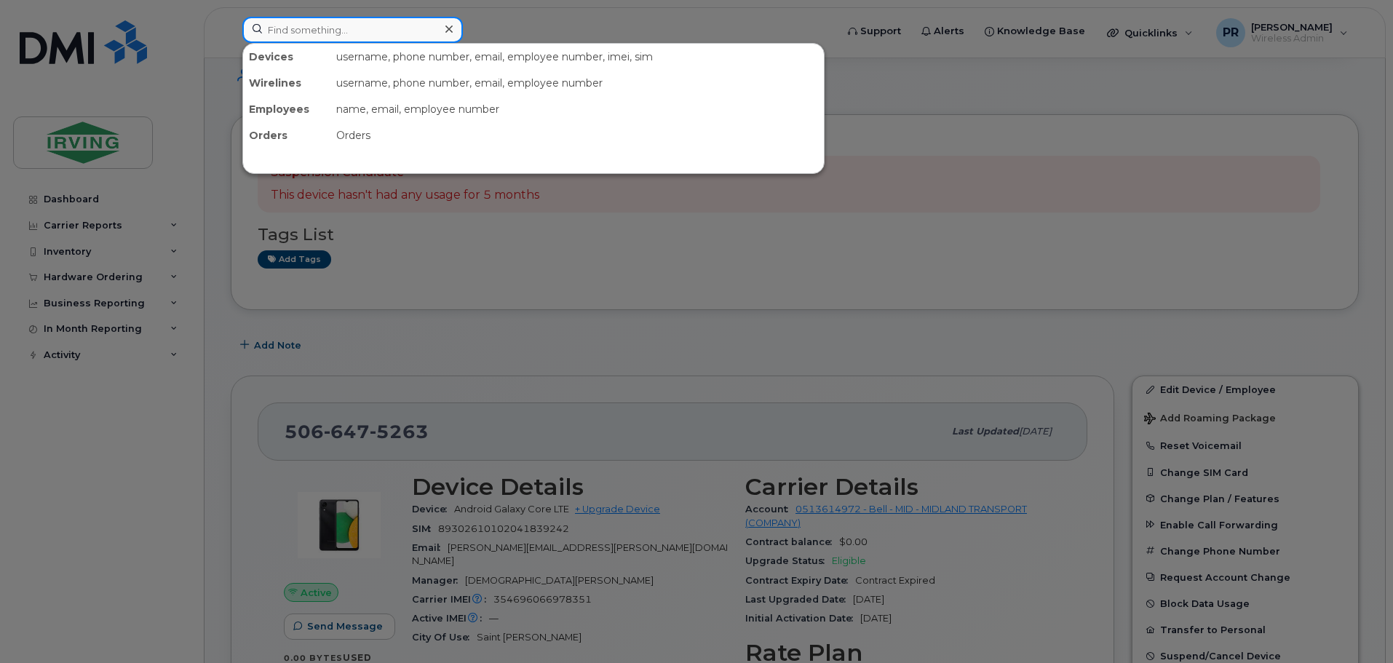
paste input "5069530442"
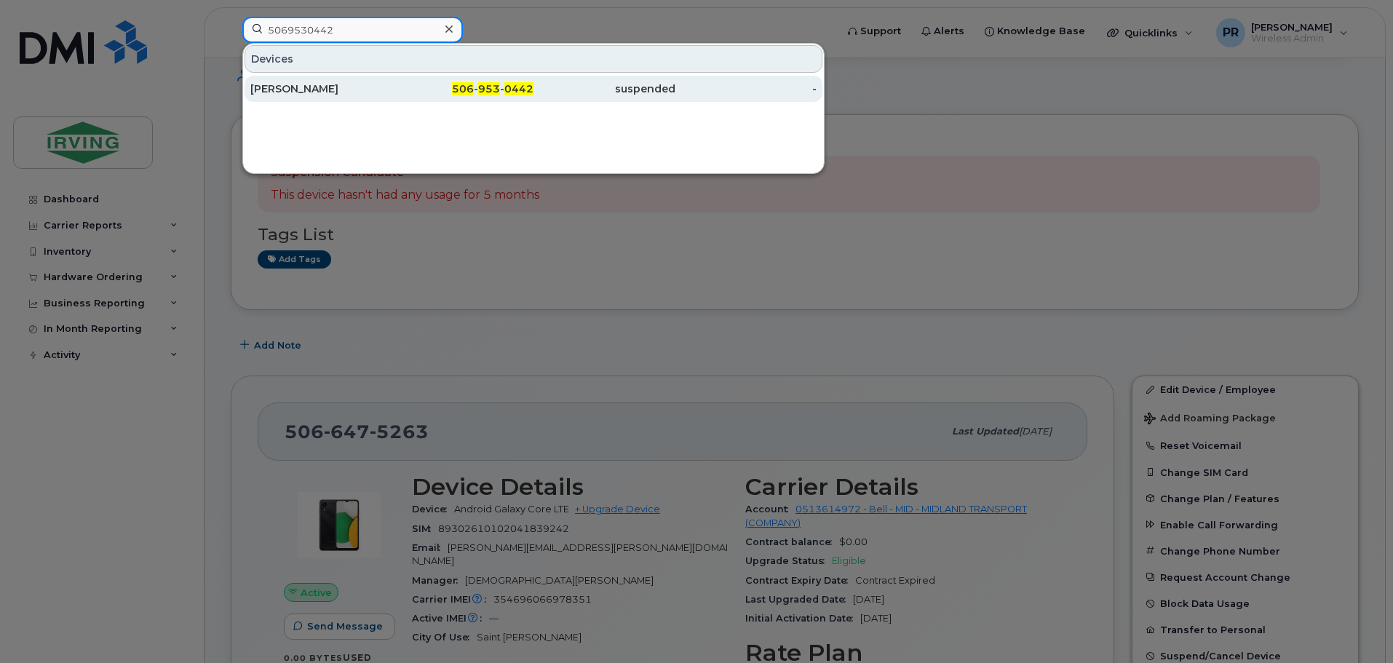
type input "5069530442"
click at [333, 88] on div "[PERSON_NAME]" at bounding box center [321, 89] width 142 height 15
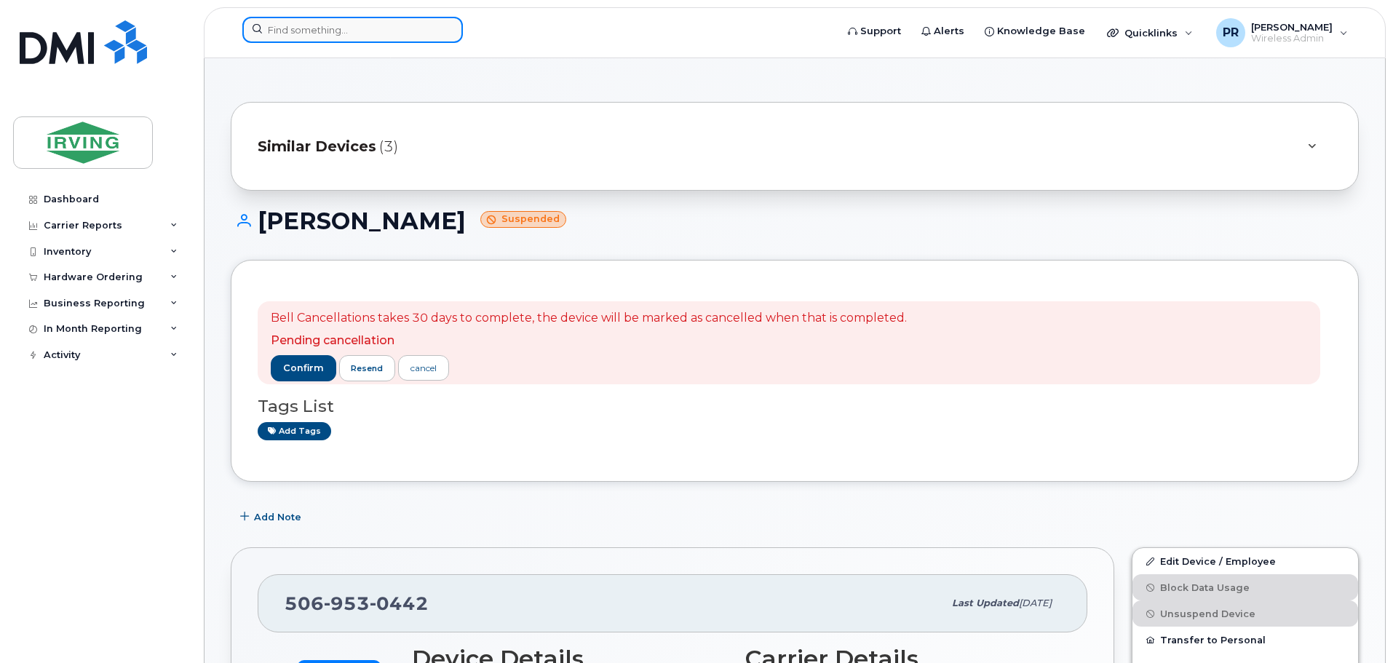
click at [294, 33] on input at bounding box center [352, 30] width 221 height 26
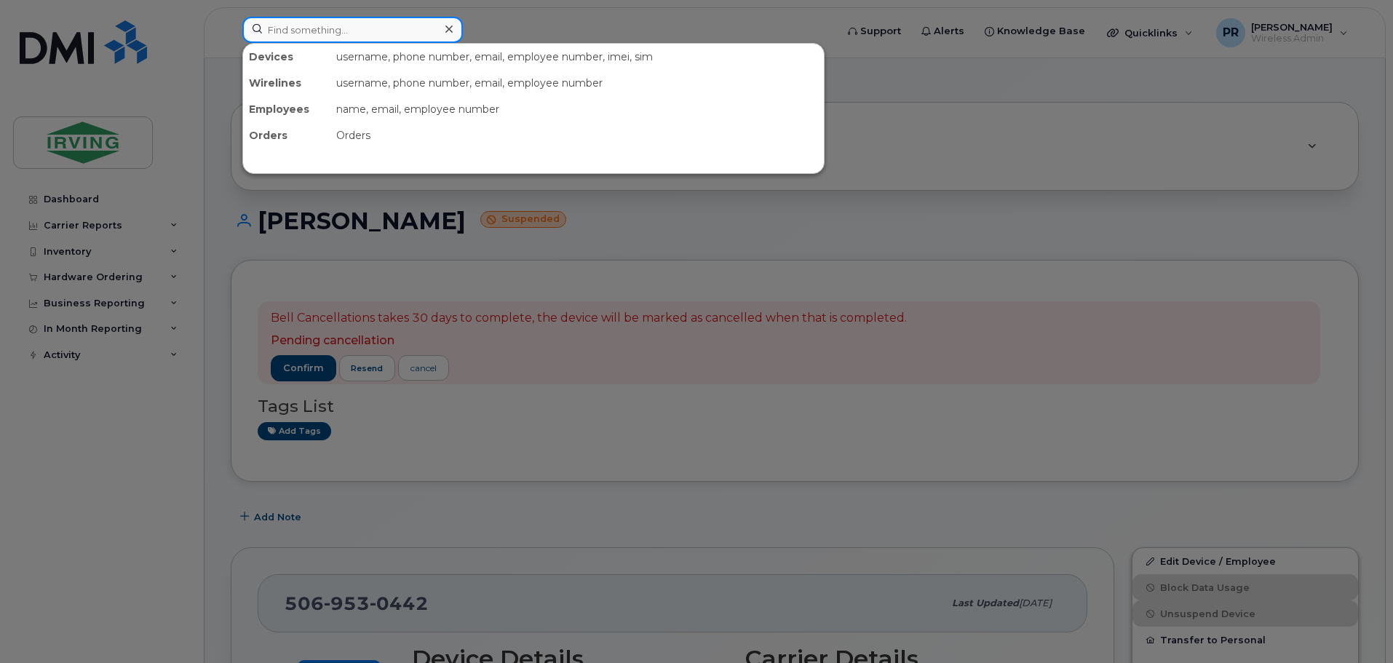
paste input "5069530367"
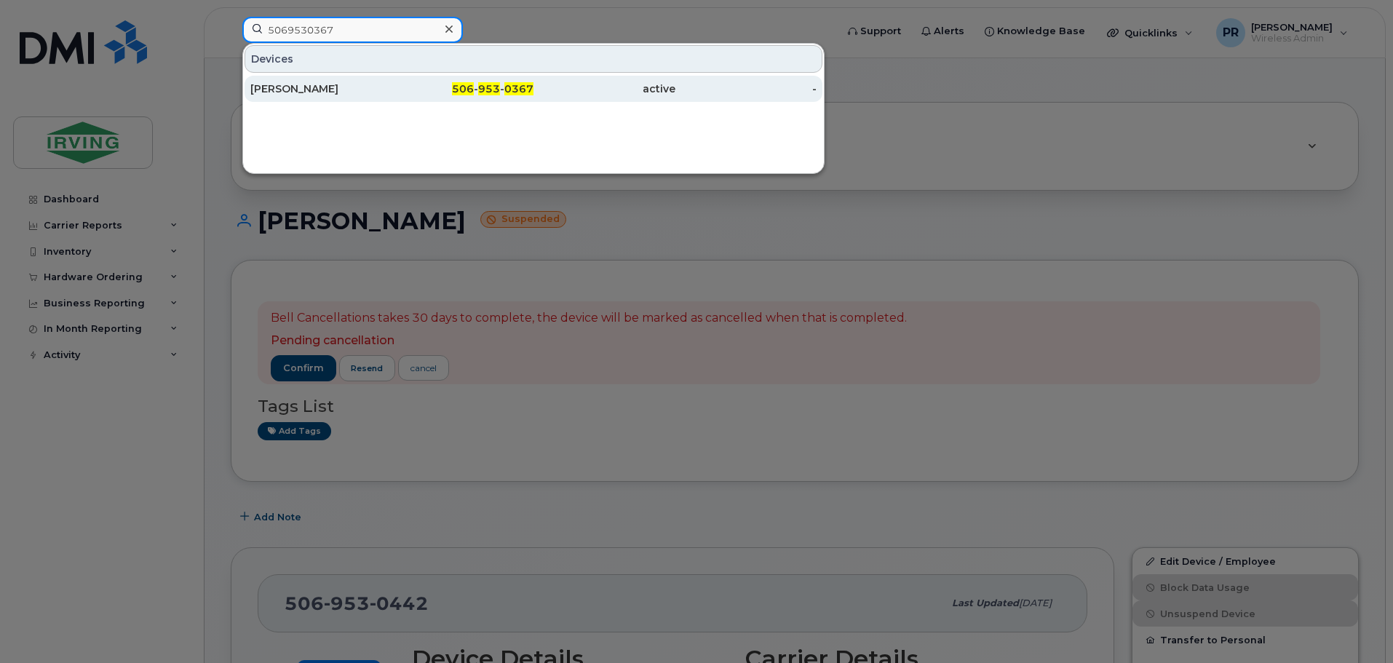
type input "5069530367"
click at [323, 87] on div "[PERSON_NAME]" at bounding box center [321, 89] width 142 height 15
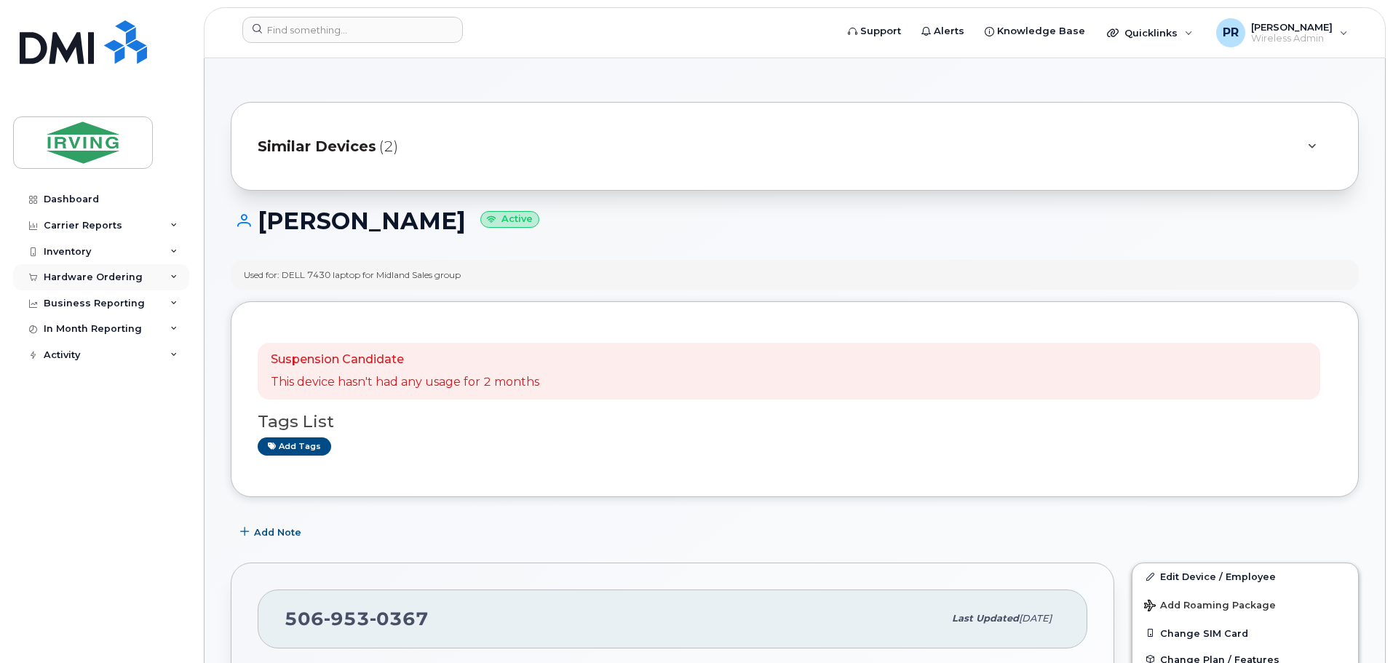
click at [98, 277] on div "Hardware Ordering" at bounding box center [93, 278] width 99 height 12
click at [77, 328] on div "Orders" at bounding box center [68, 331] width 36 height 13
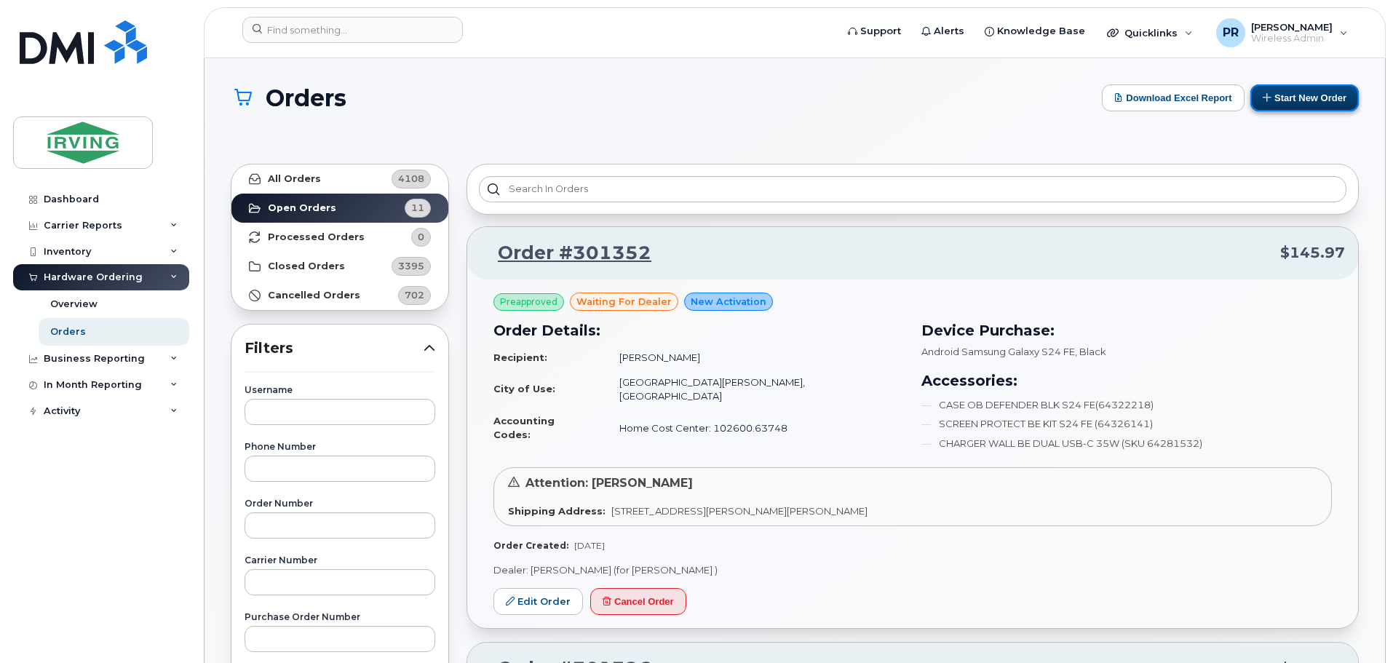
click at [1310, 97] on button "Start New Order" at bounding box center [1305, 97] width 108 height 27
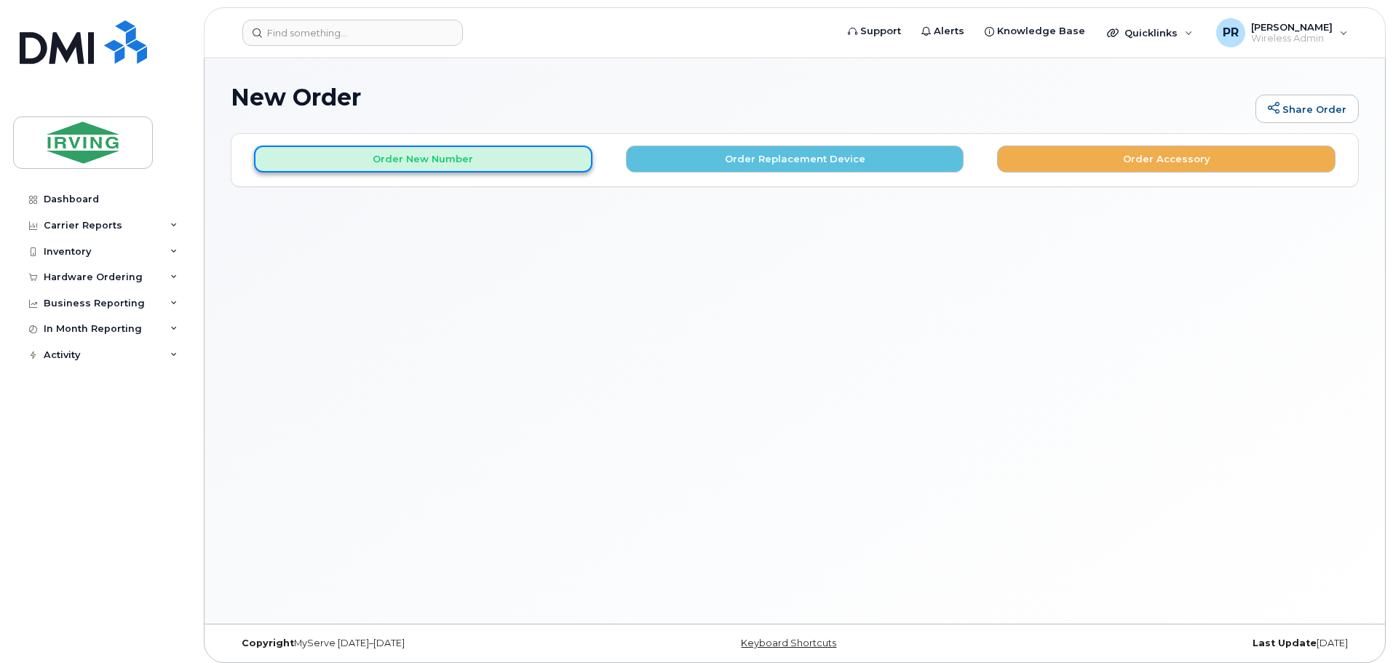
click at [446, 161] on button "Order New Number" at bounding box center [423, 159] width 339 height 27
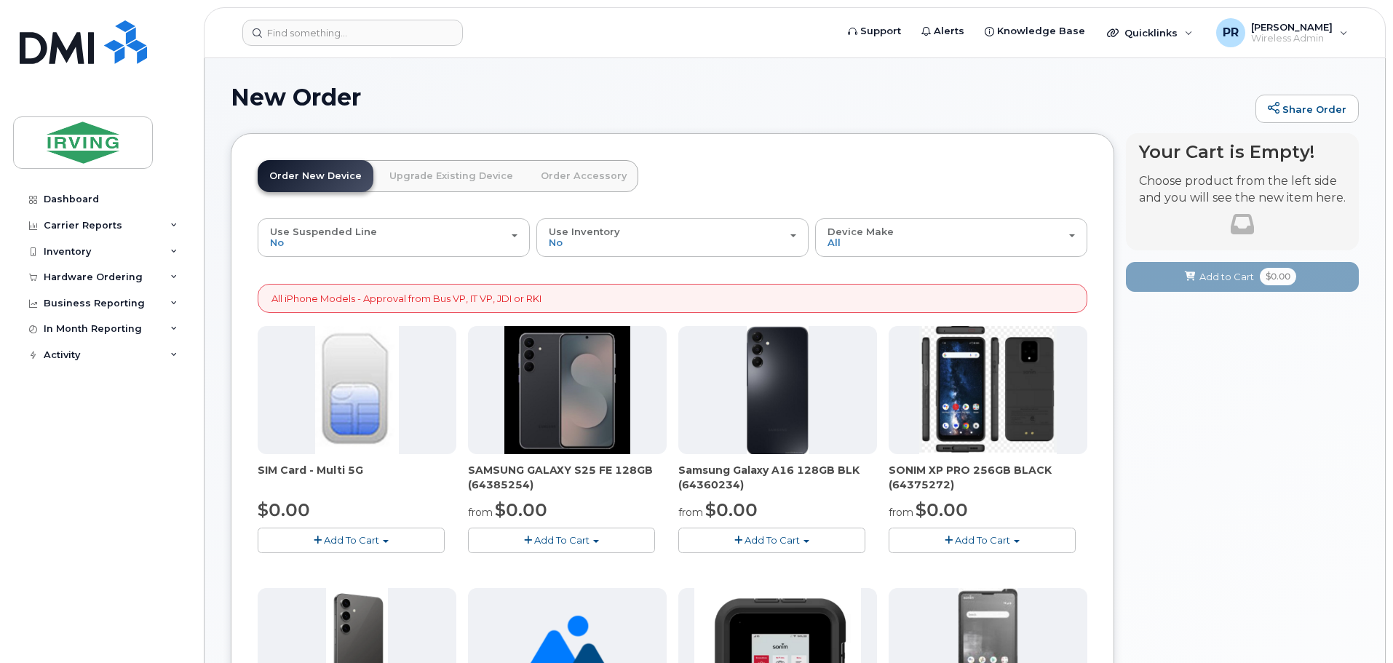
scroll to position [73, 0]
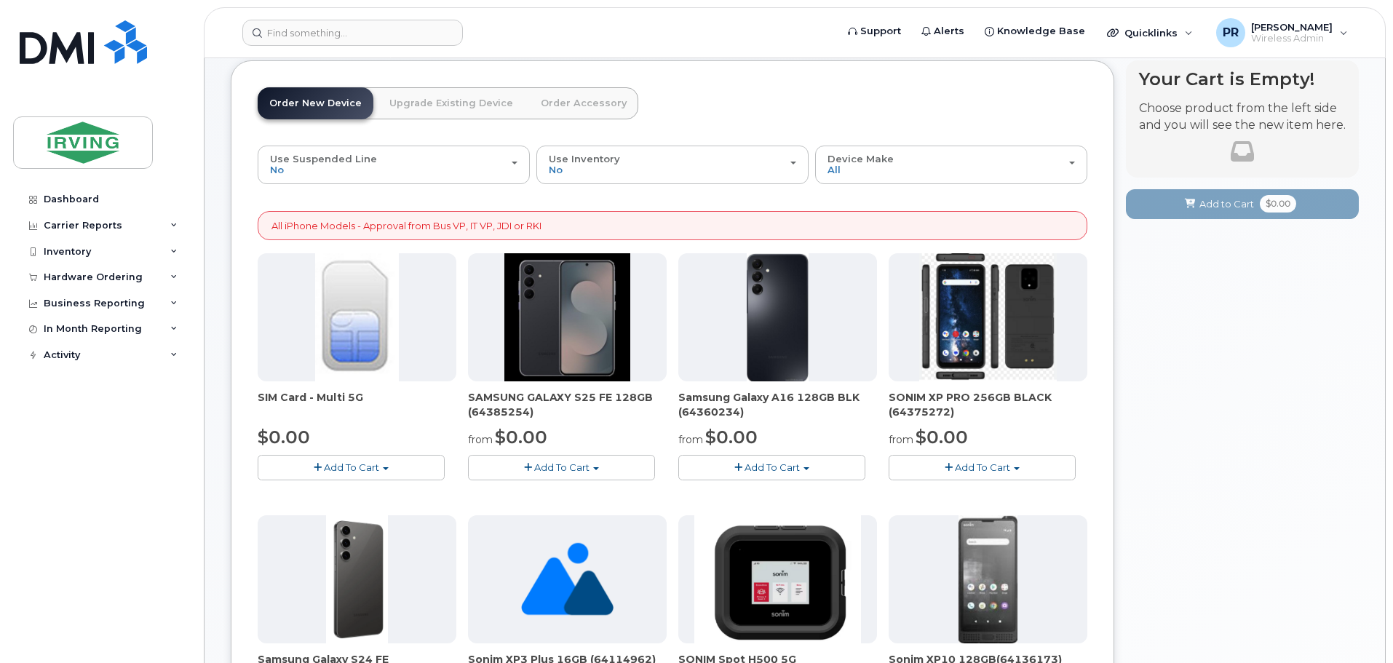
click at [583, 470] on span "Add To Cart" at bounding box center [561, 468] width 55 height 12
click at [578, 492] on link "$0.00 - 3 year term – Voice & Data(128gb)" at bounding box center [587, 495] width 230 height 18
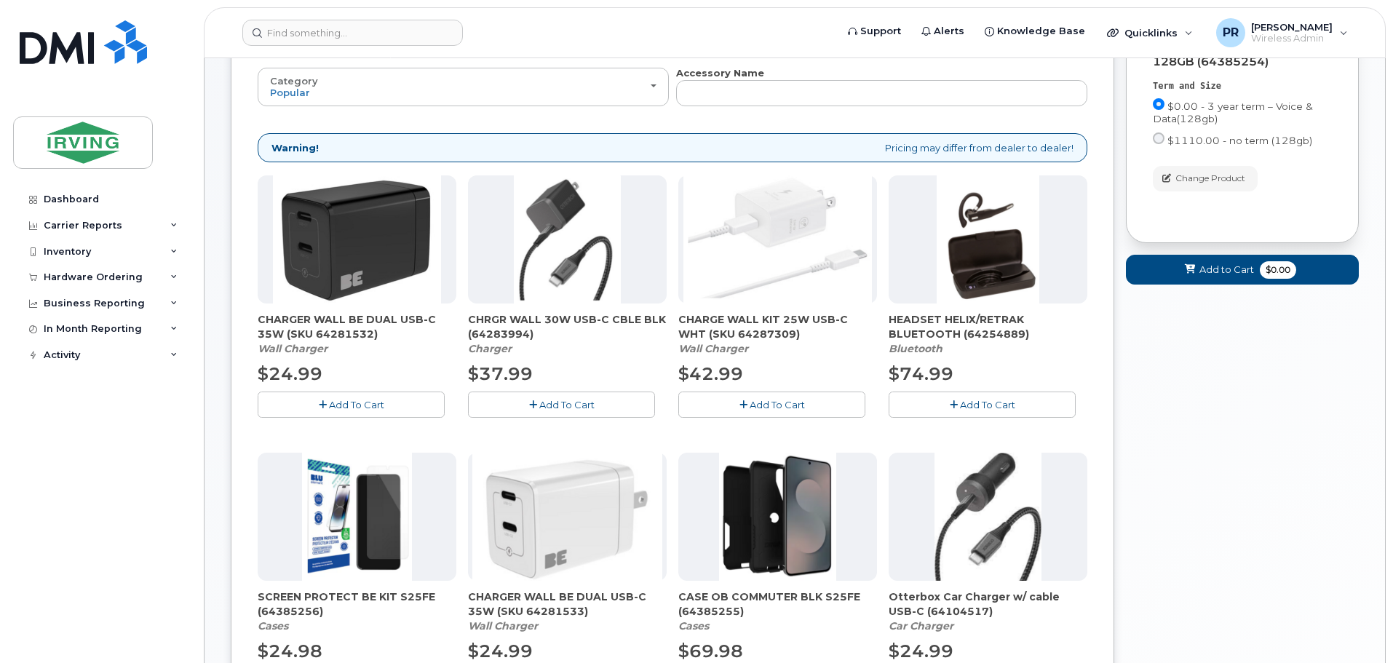
scroll to position [154, 0]
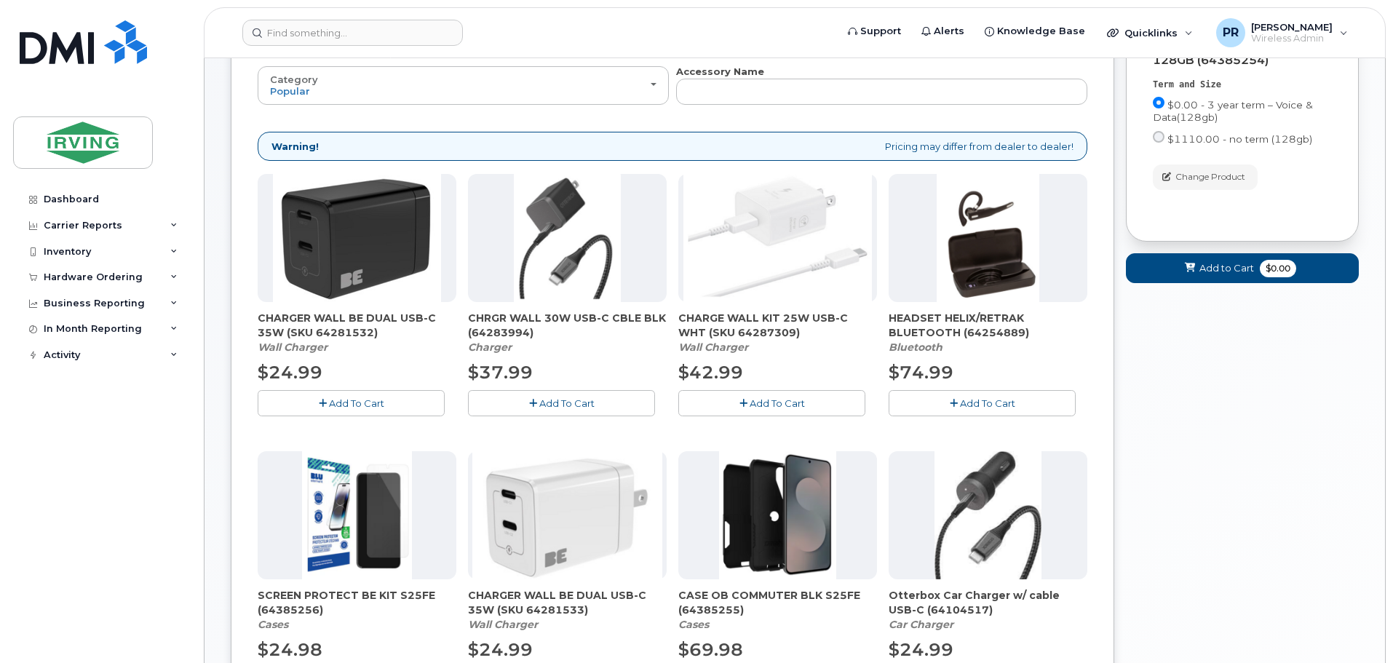
click at [558, 403] on span "Add To Cart" at bounding box center [566, 404] width 55 height 12
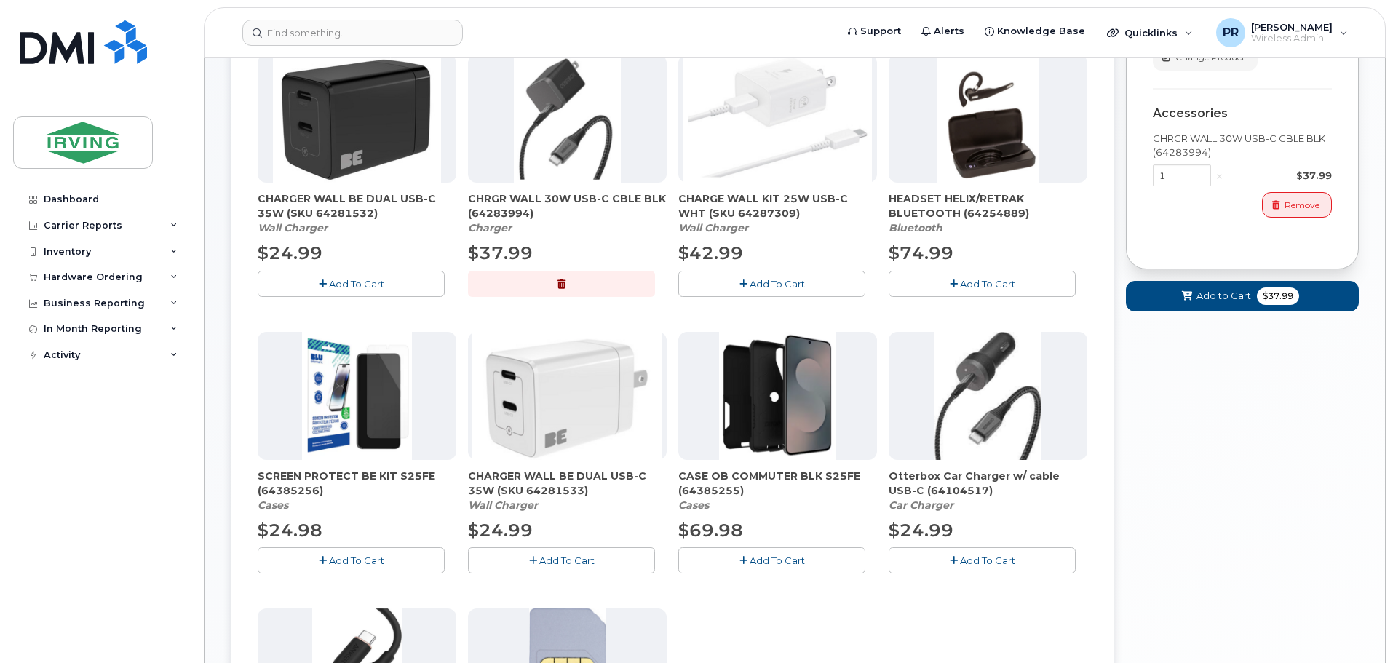
scroll to position [299, 0]
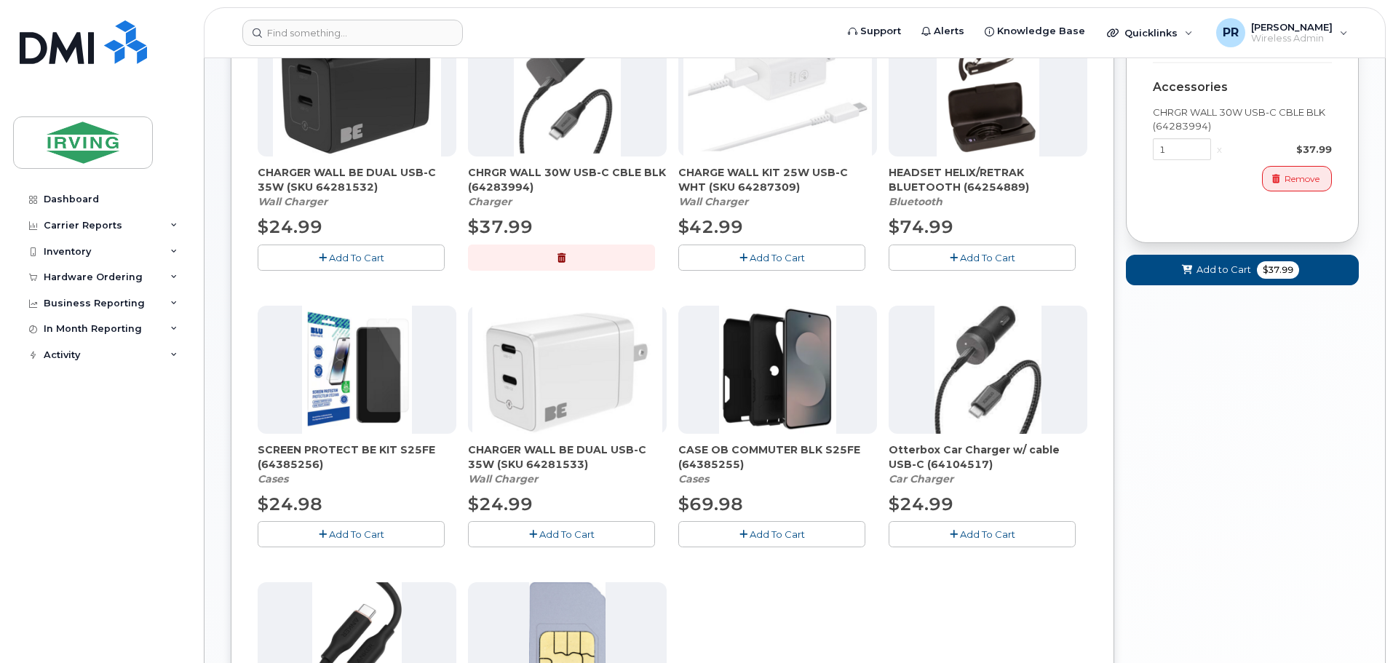
click at [360, 535] on span "Add To Cart" at bounding box center [356, 535] width 55 height 12
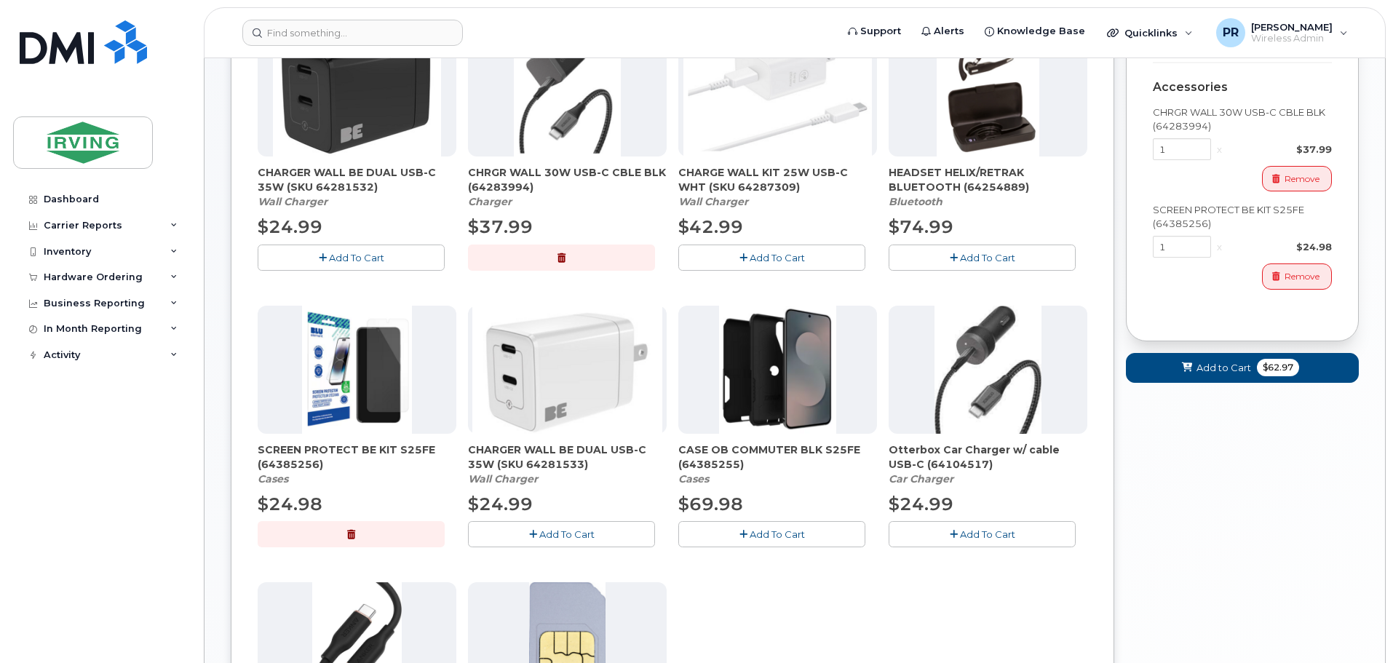
click at [782, 536] on span "Add To Cart" at bounding box center [777, 535] width 55 height 12
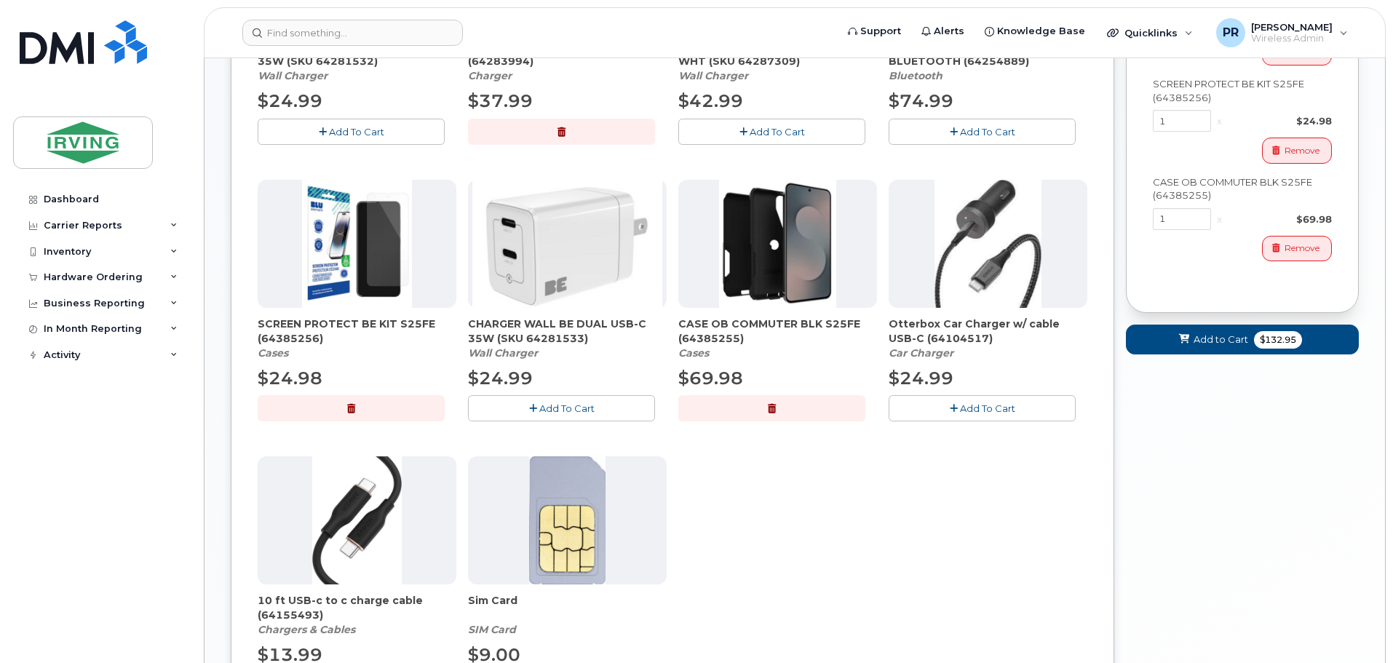
scroll to position [437, 0]
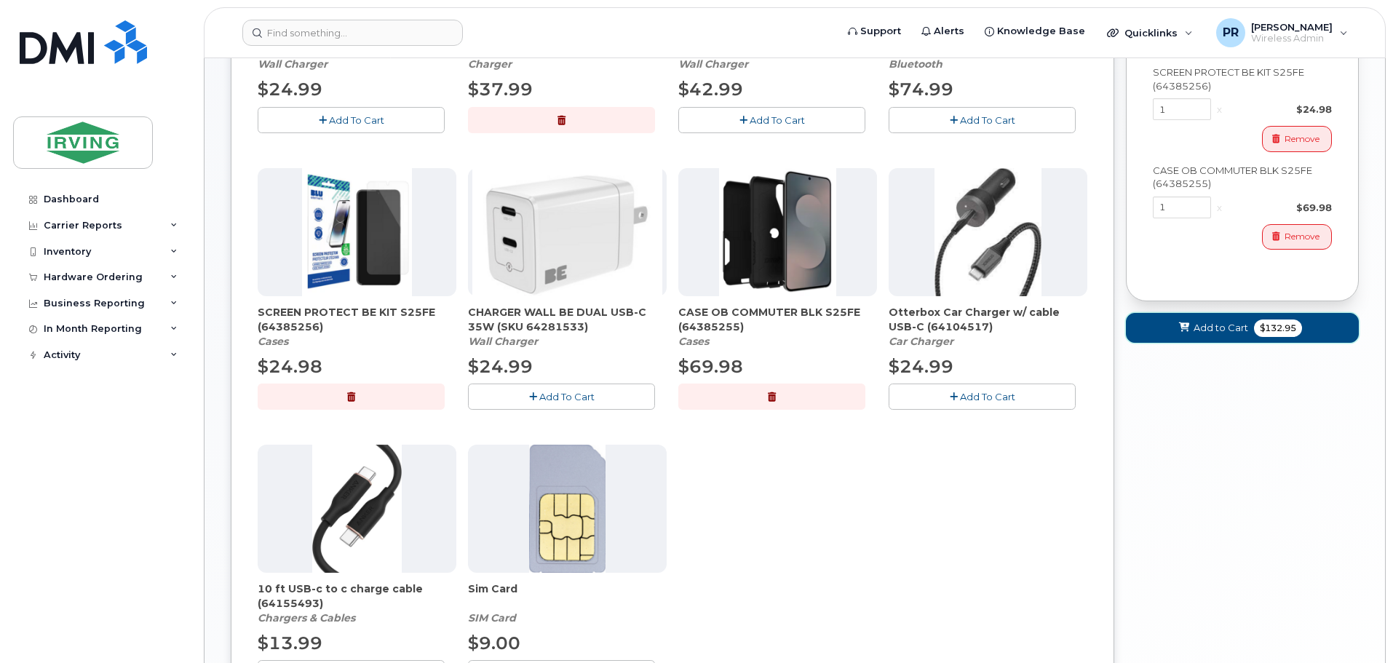
click at [1227, 331] on span "Add to Cart" at bounding box center [1221, 328] width 55 height 14
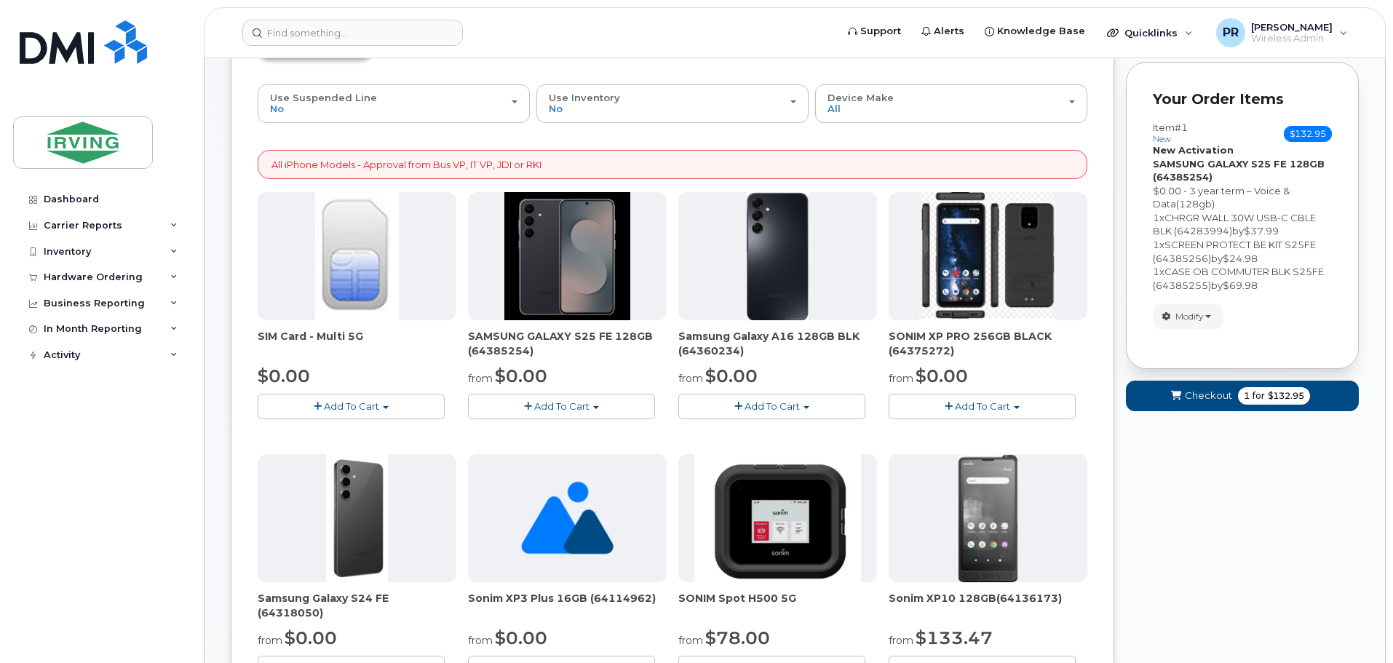
scroll to position [146, 0]
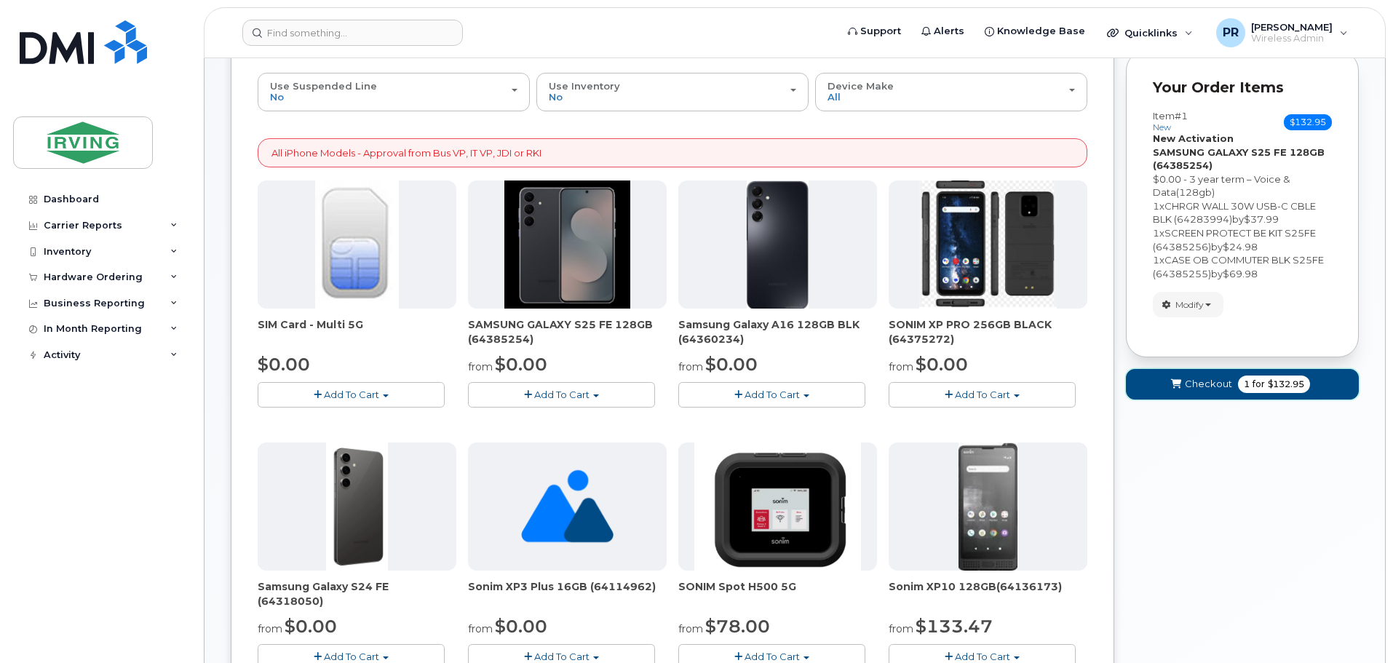
click at [1244, 387] on span "1" at bounding box center [1247, 384] width 6 height 13
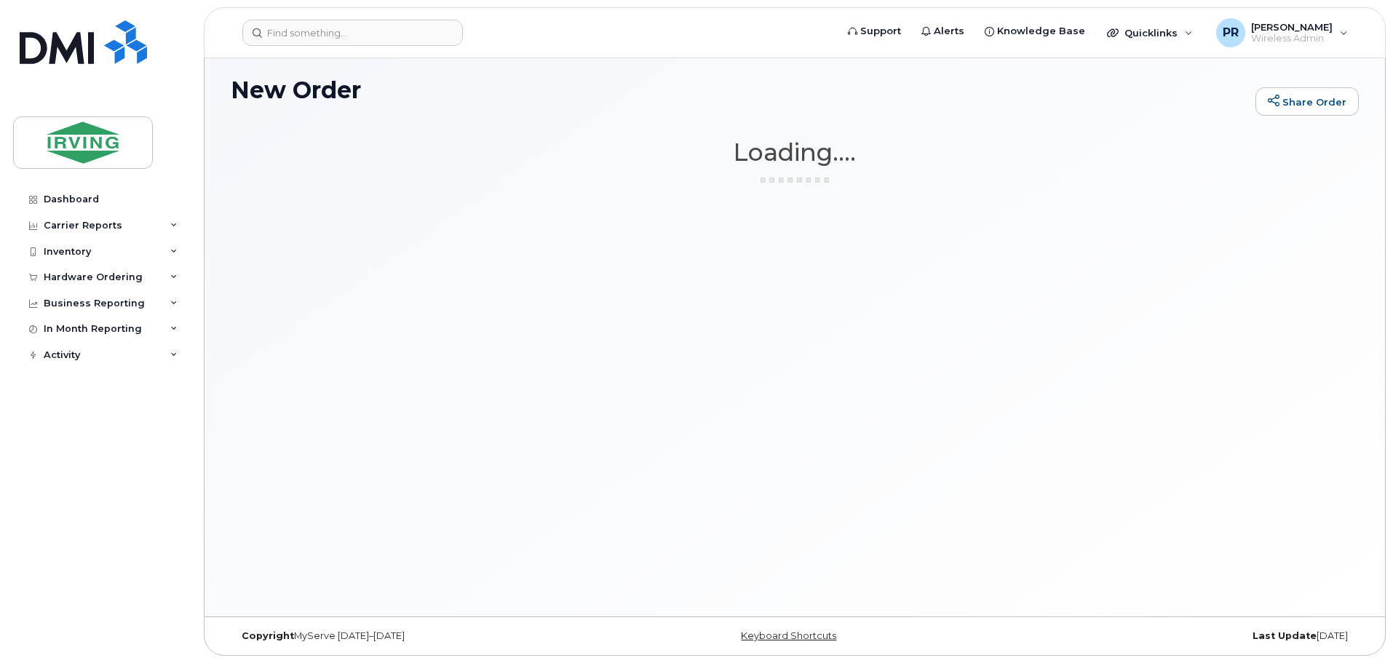
scroll to position [7, 0]
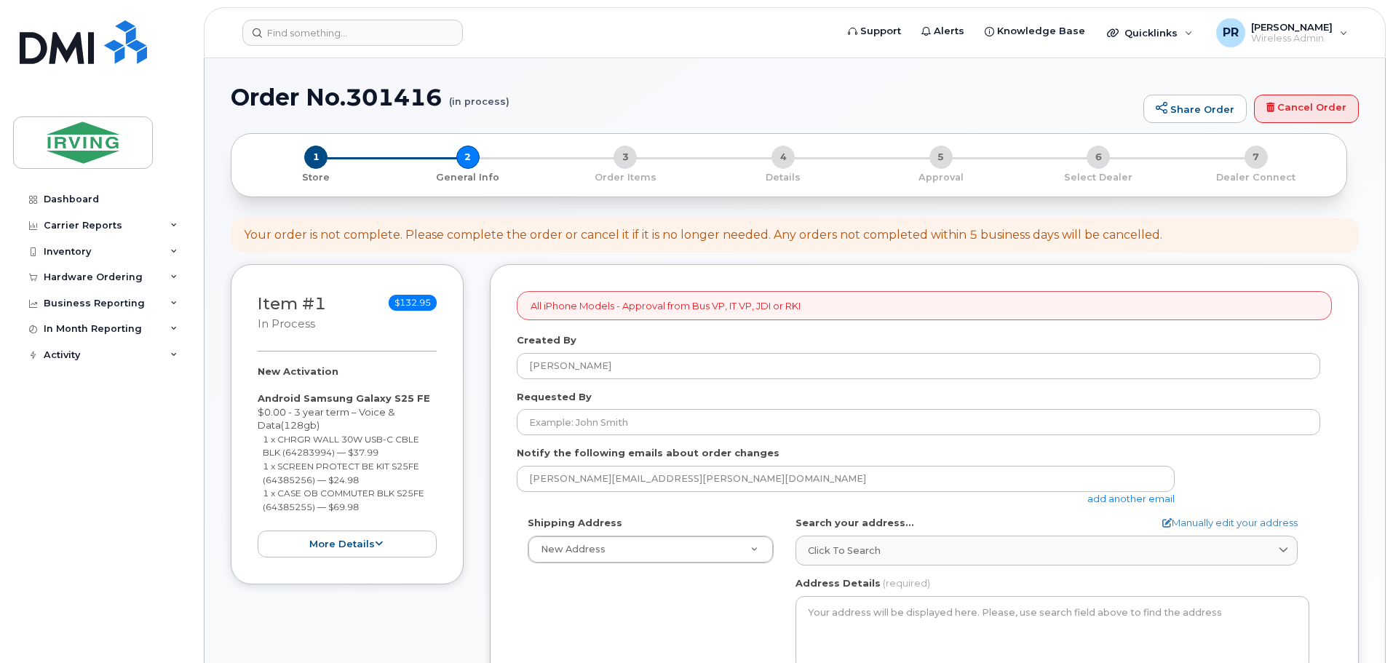
select select
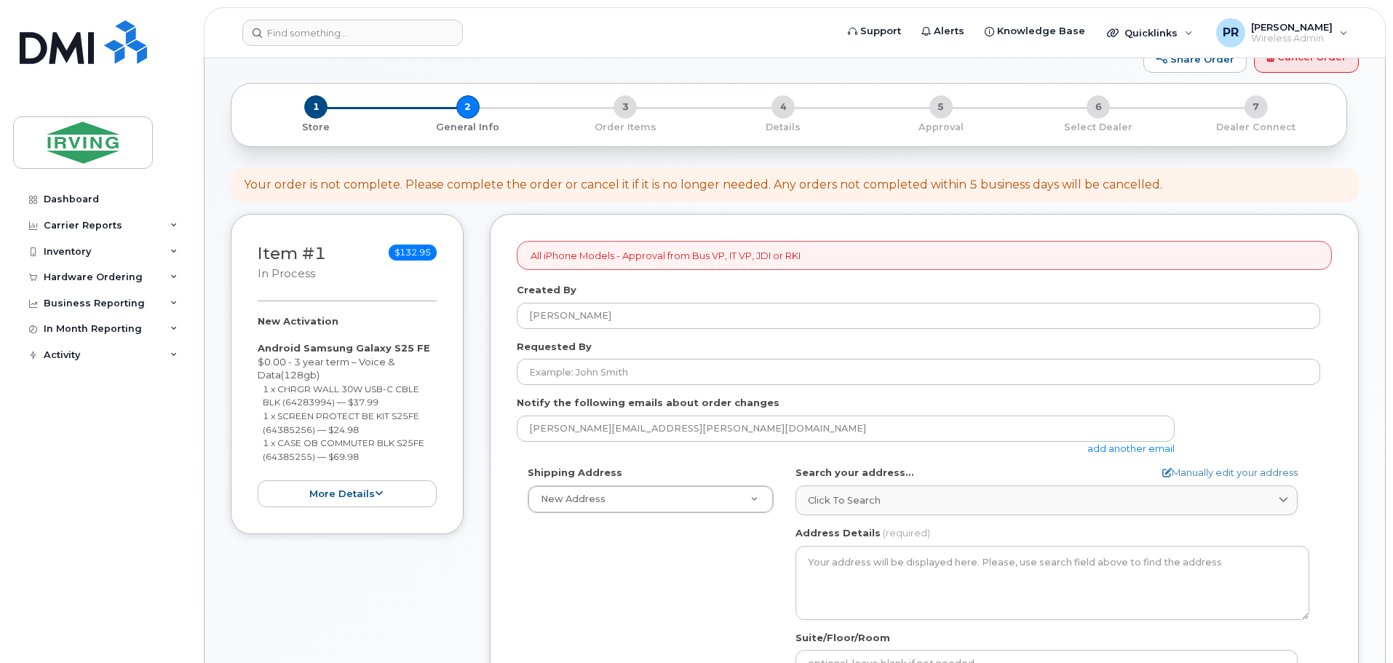
scroll to position [73, 0]
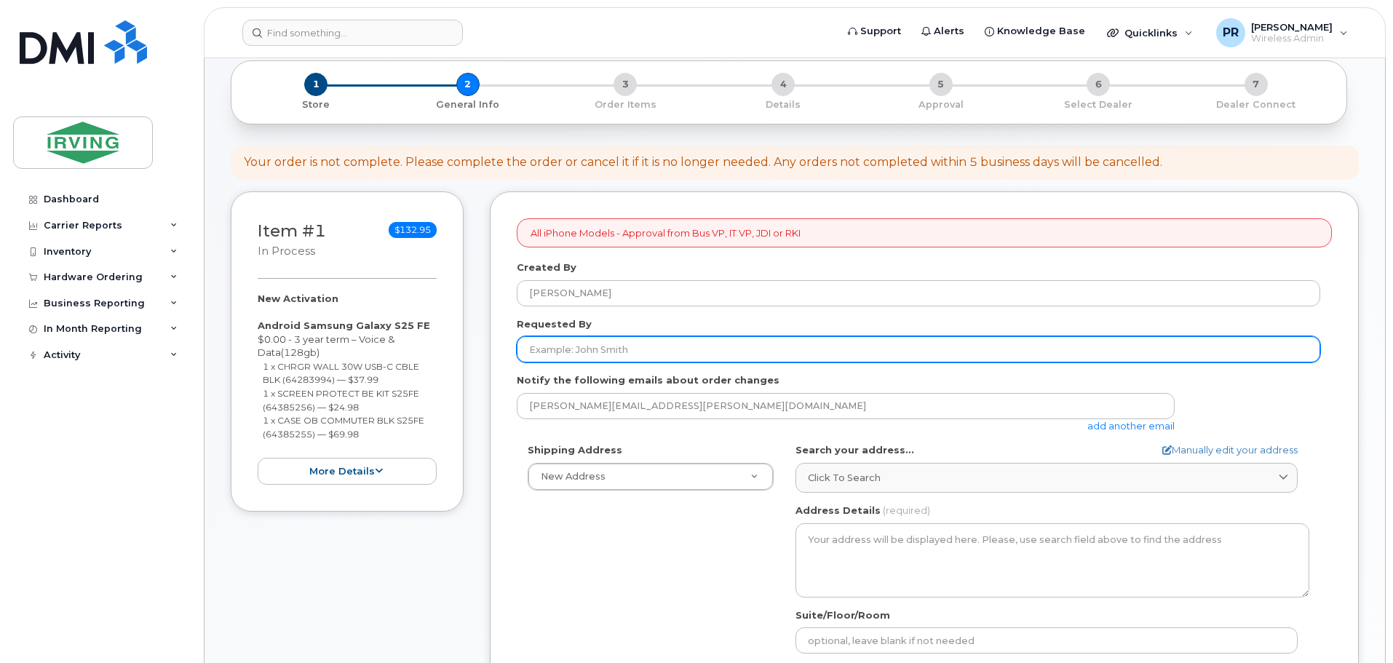
click at [588, 352] on input "Requested By" at bounding box center [919, 349] width 804 height 26
type input "[PERSON_NAME]"
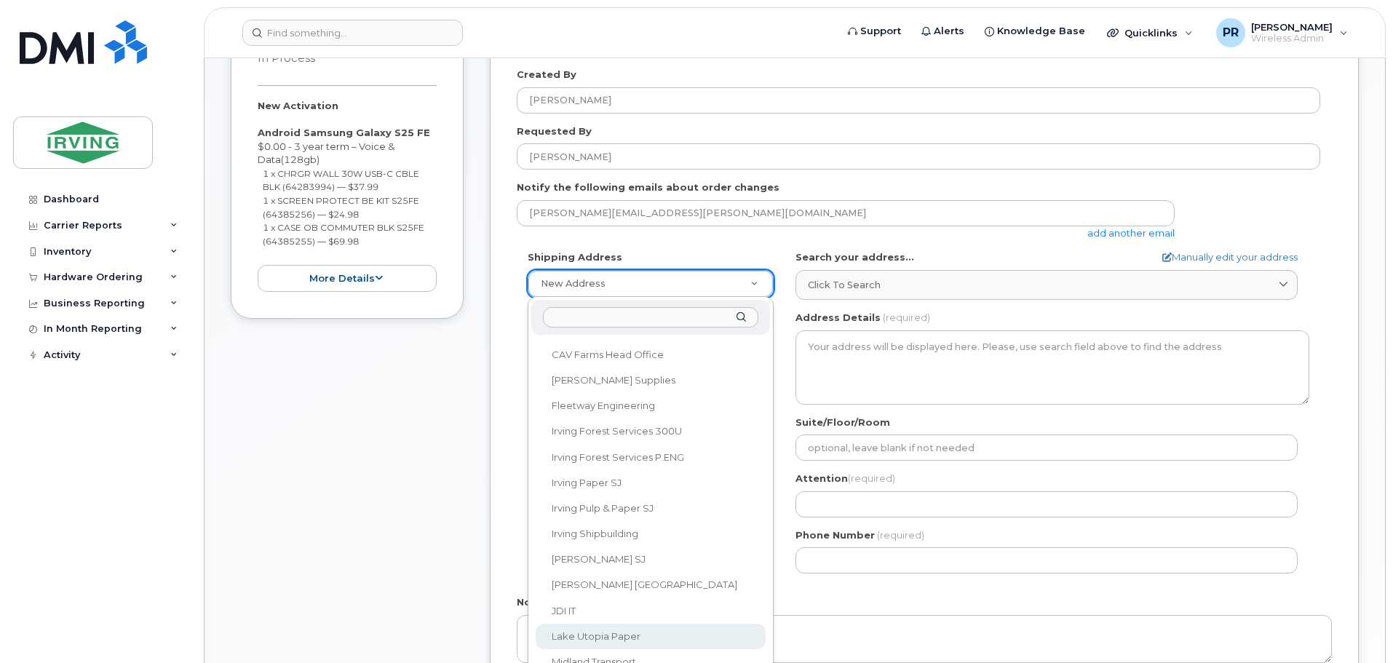
scroll to position [291, 0]
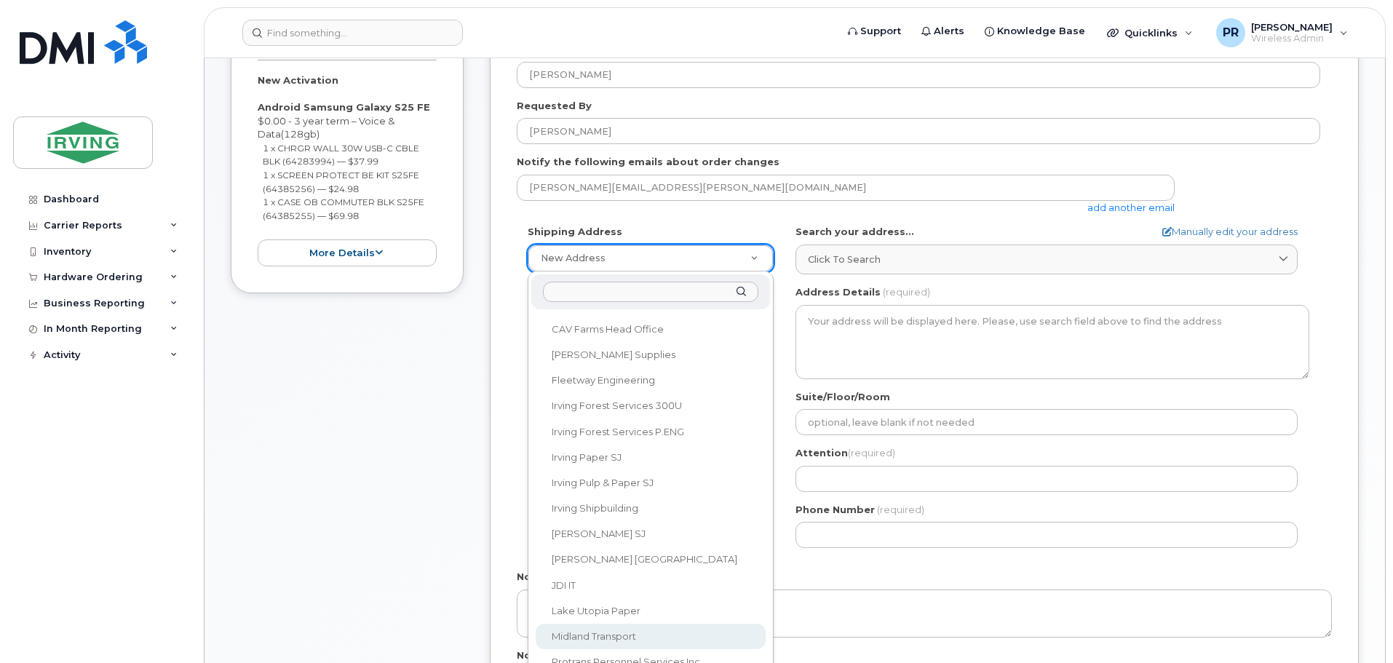
select select
type textarea "100 Prom Midland DIEPPE NB E1A 6X4 CANADA Dieppe [GEOGRAPHIC_DATA] E1A 6X4"
type input "[PERSON_NAME]"
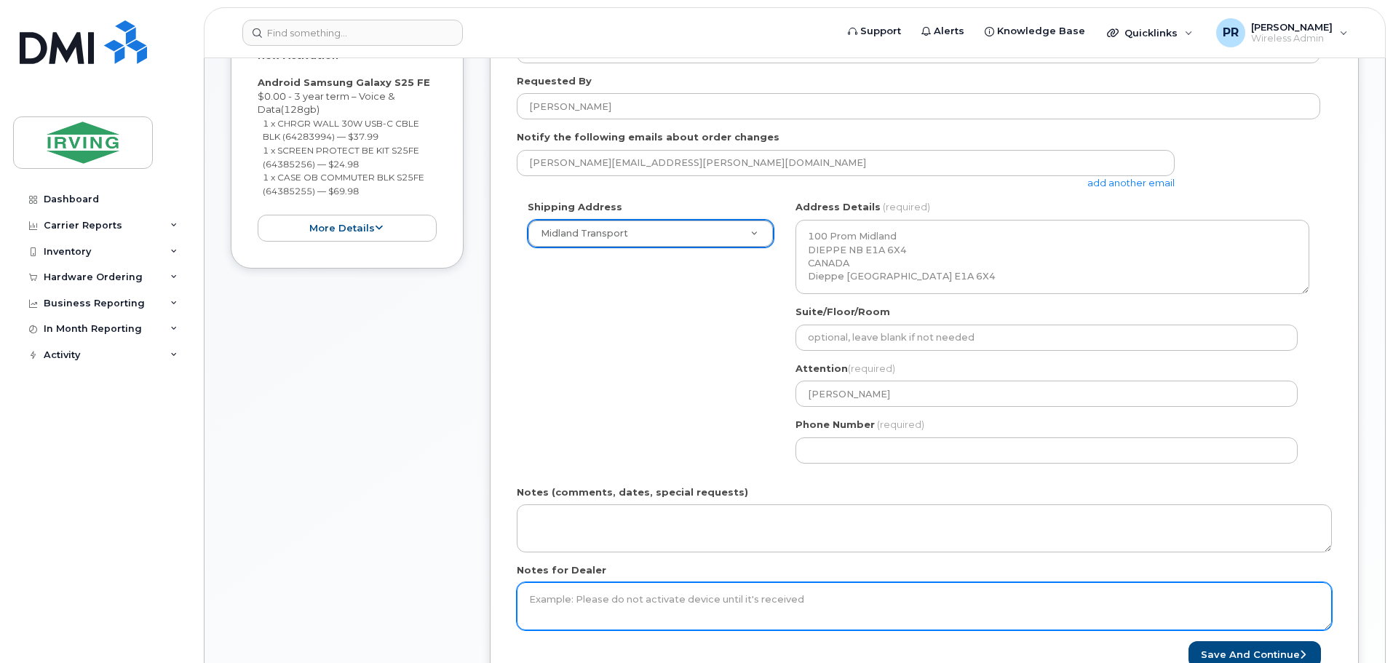
scroll to position [364, 0]
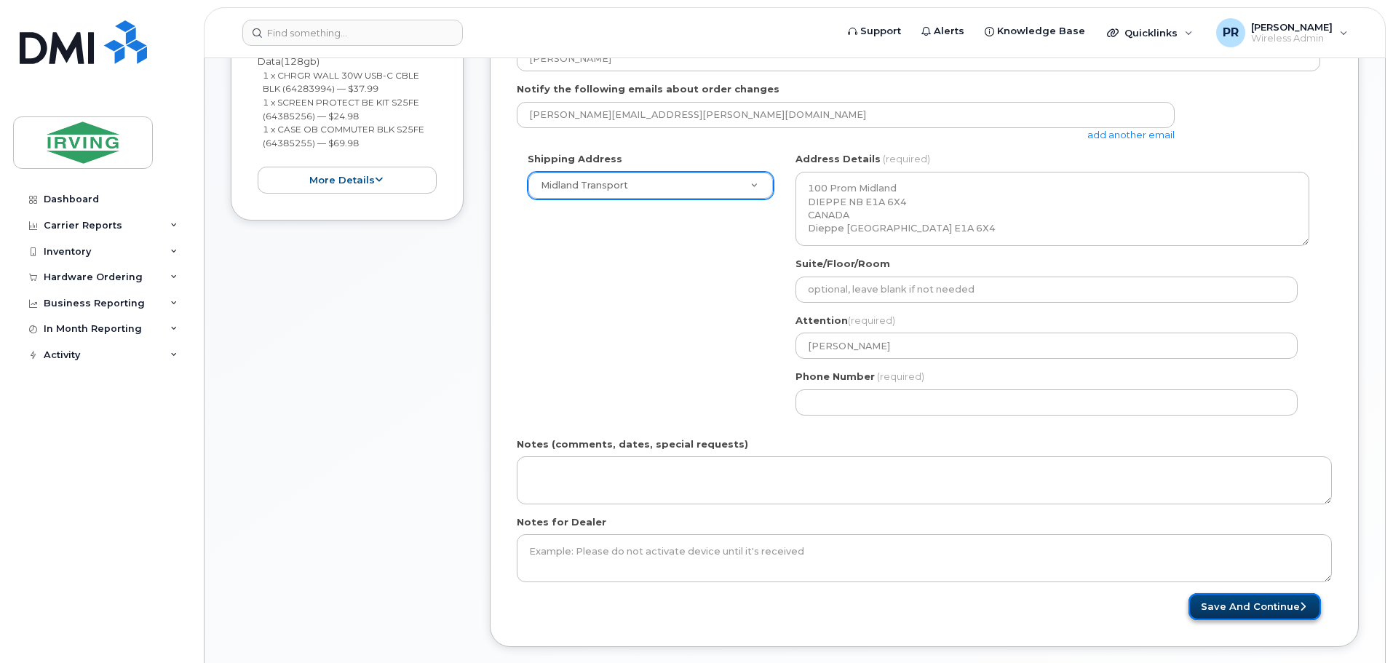
click at [1240, 606] on button "Save and Continue" at bounding box center [1255, 606] width 133 height 27
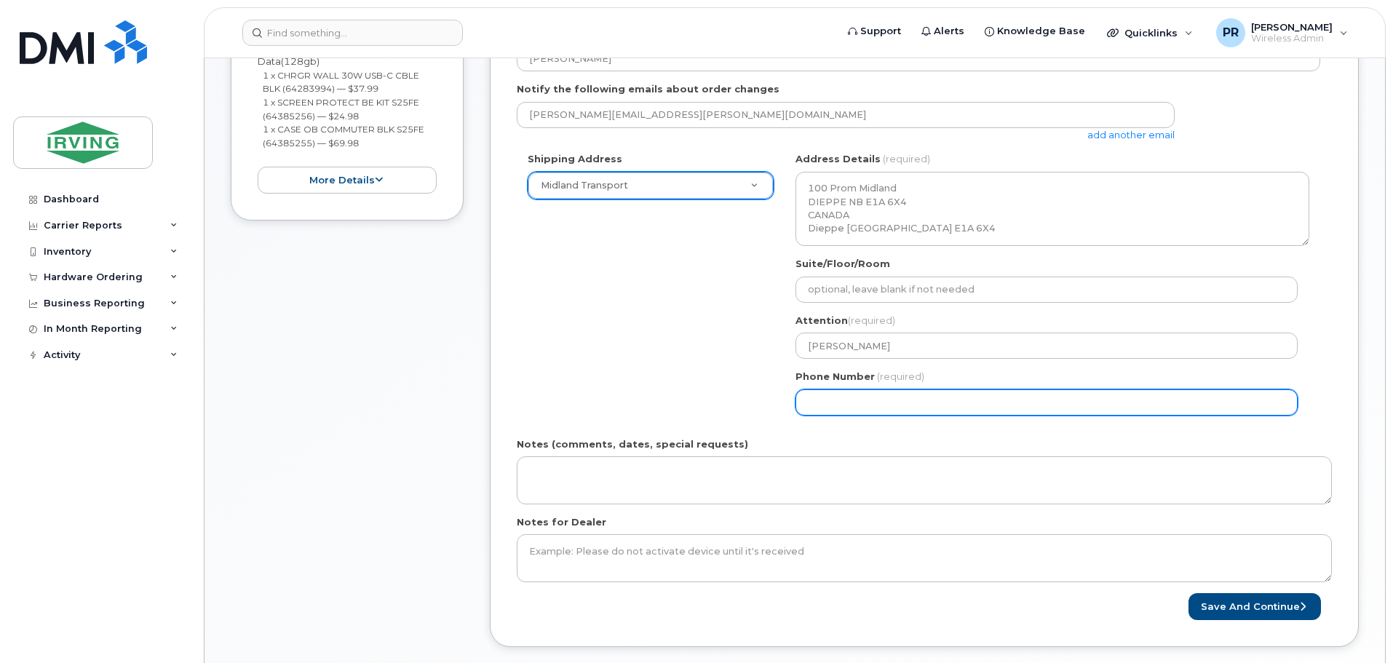
click at [836, 402] on input "Phone Number" at bounding box center [1047, 403] width 502 height 26
select select
type input "506859562"
select select
type input "5068595622"
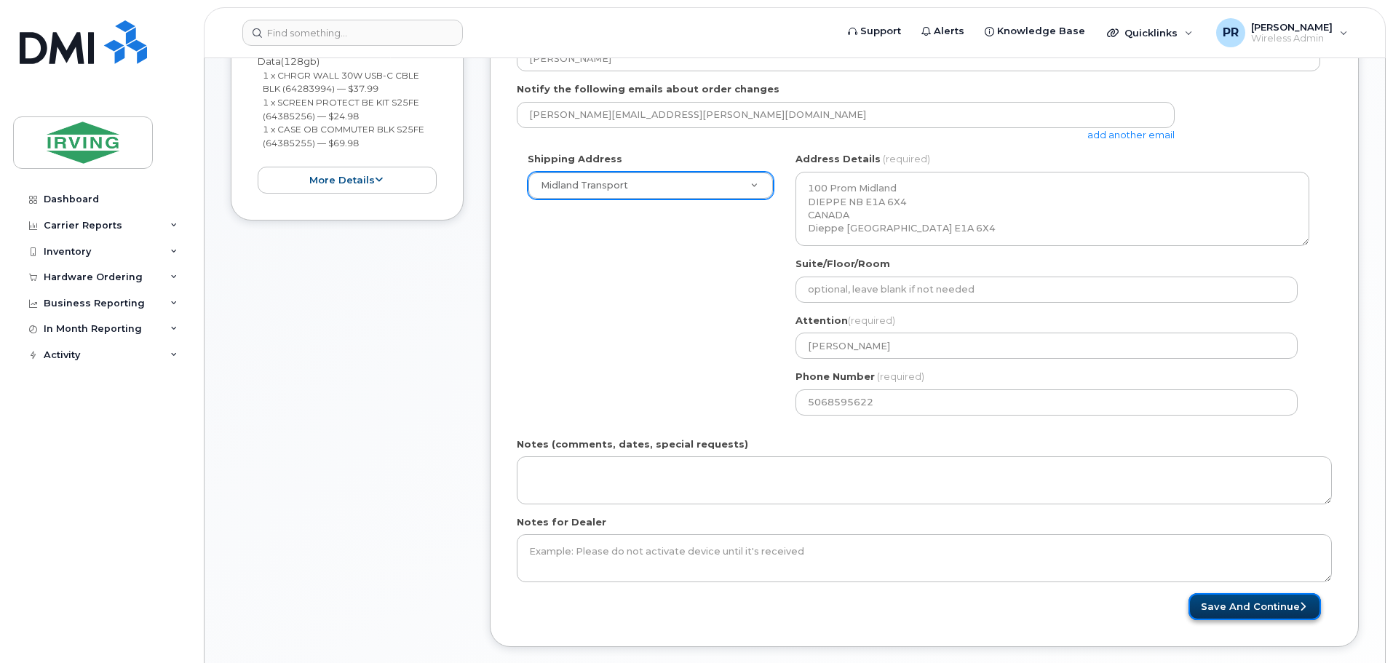
click at [1258, 607] on button "Save and Continue" at bounding box center [1255, 606] width 133 height 27
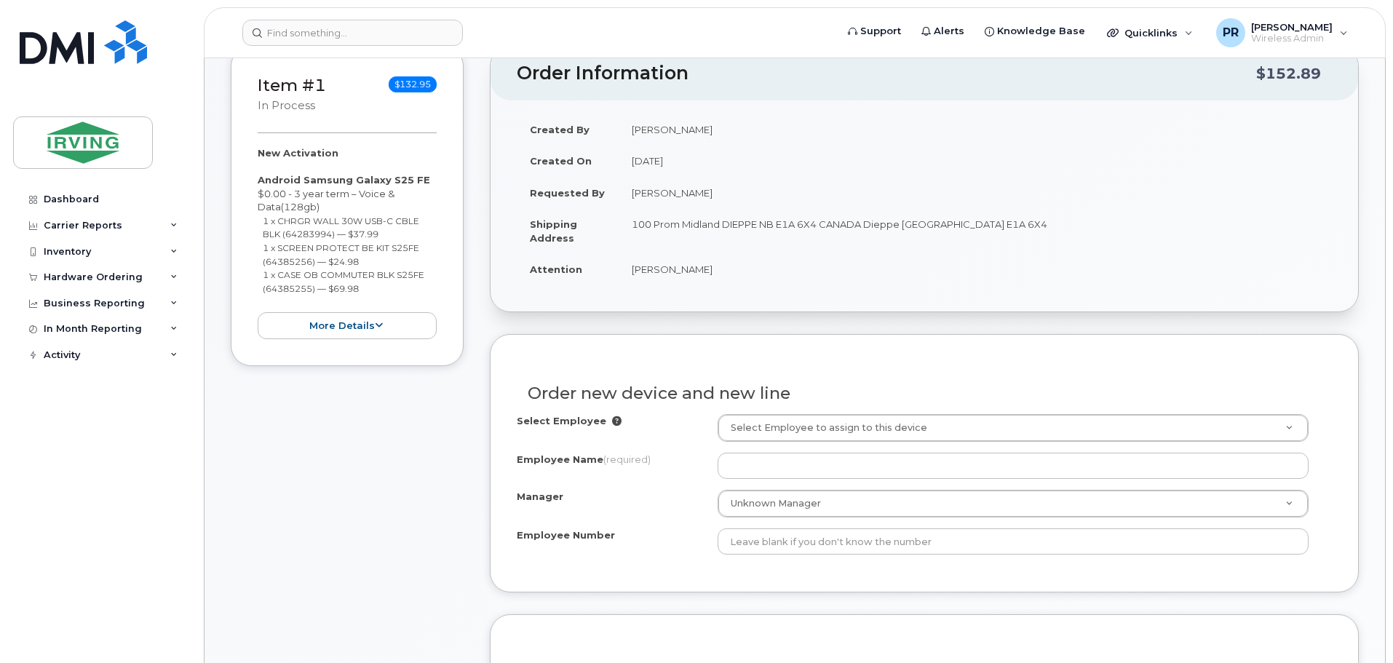
scroll to position [291, 0]
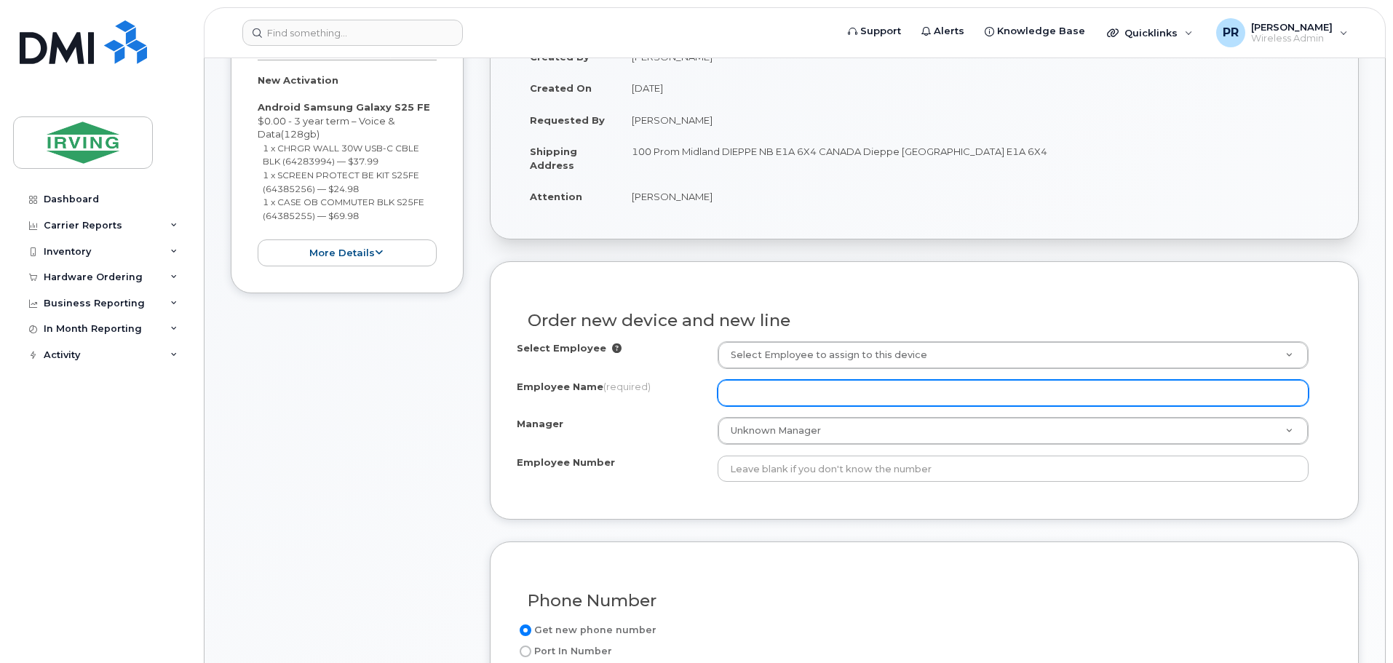
click at [775, 392] on input "Employee Name (required)" at bounding box center [1013, 393] width 591 height 26
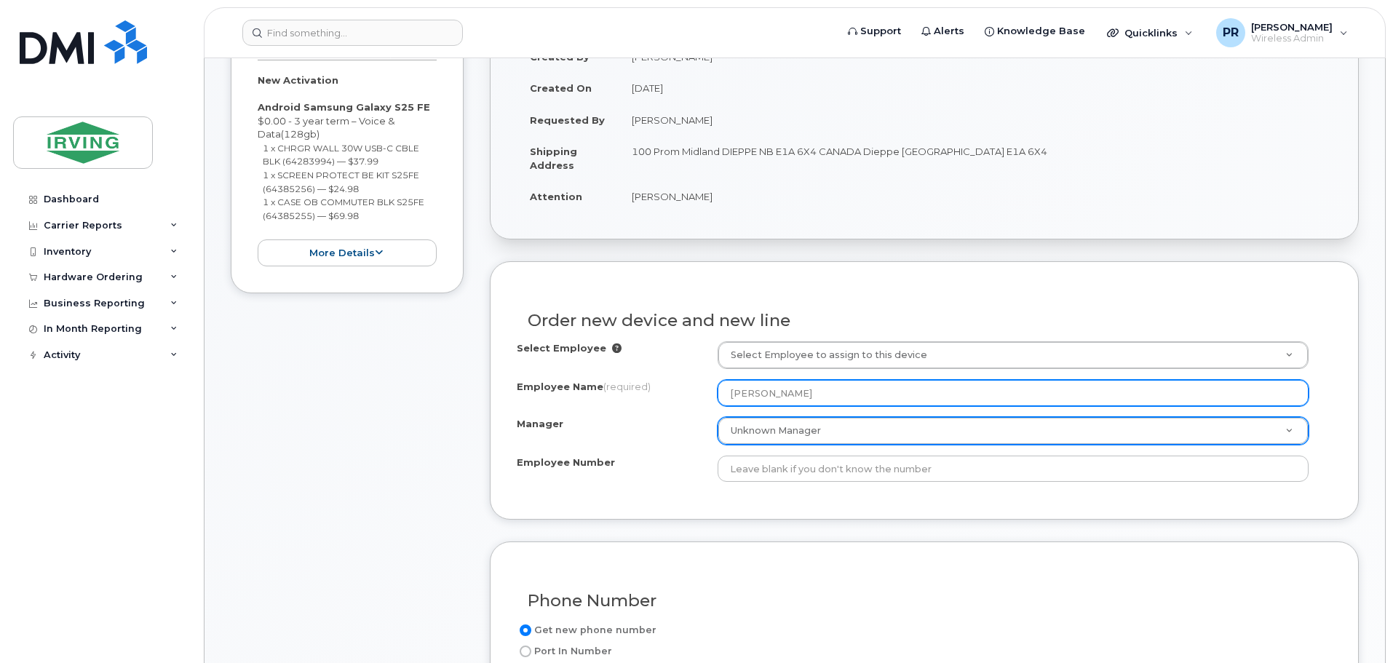
scroll to position [364, 0]
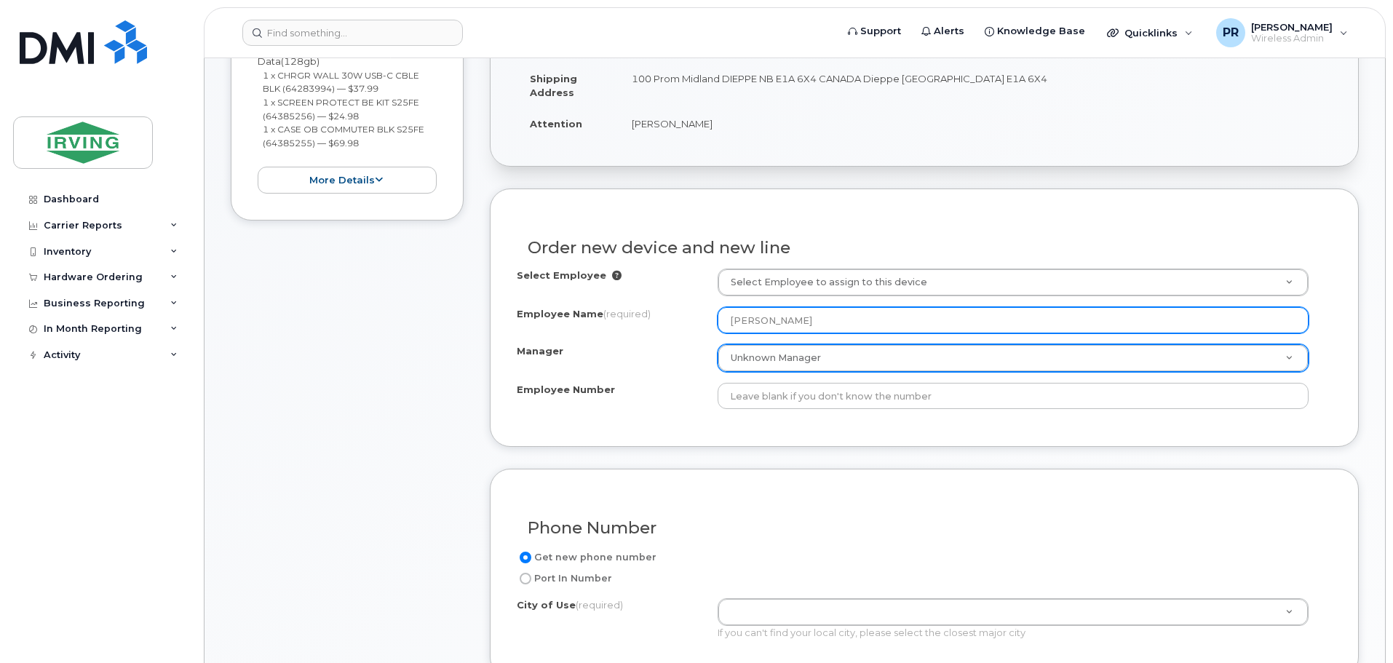
type input "[PERSON_NAME]"
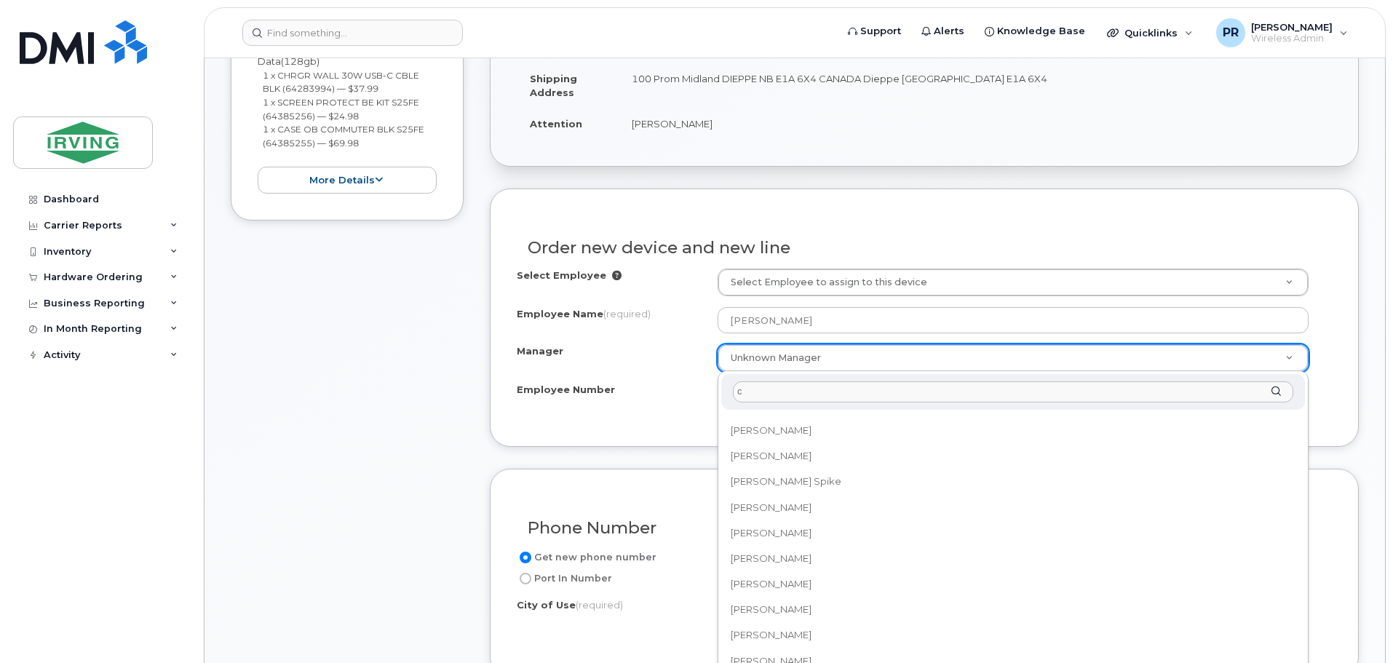
scroll to position [0, 0]
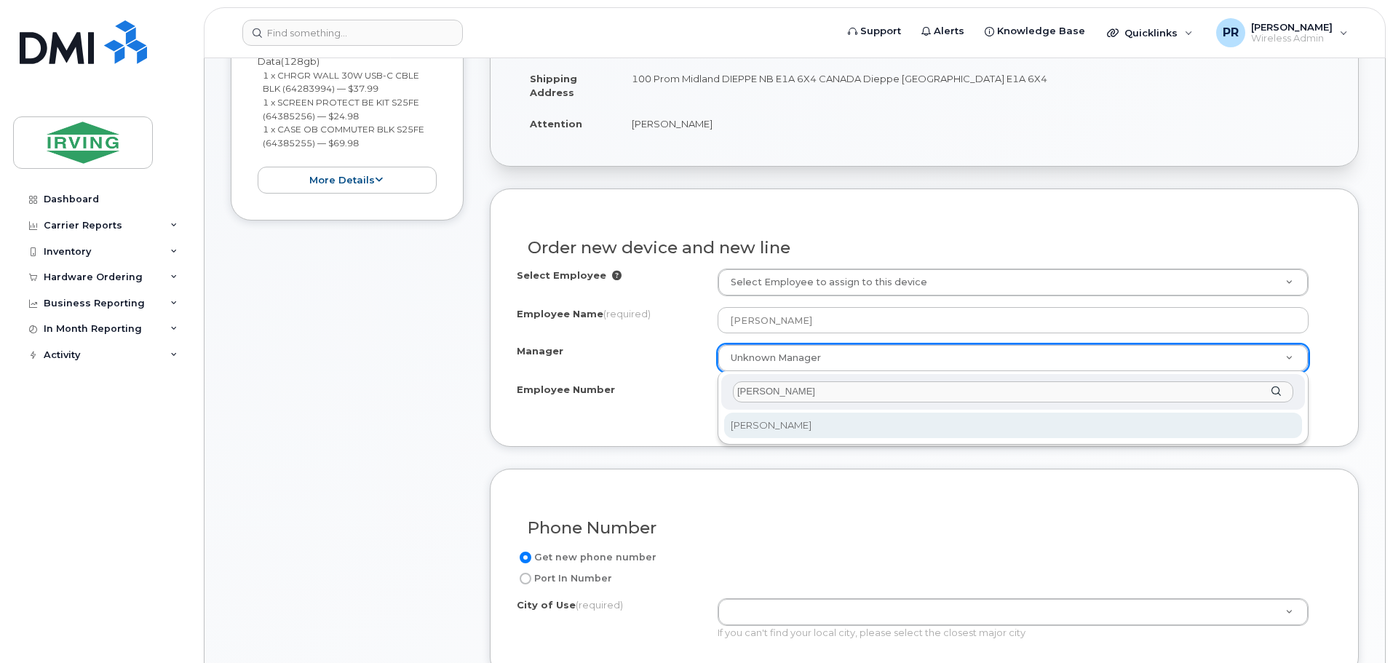
click at [813, 396] on input "[PERSON_NAME]" at bounding box center [1013, 391] width 561 height 21
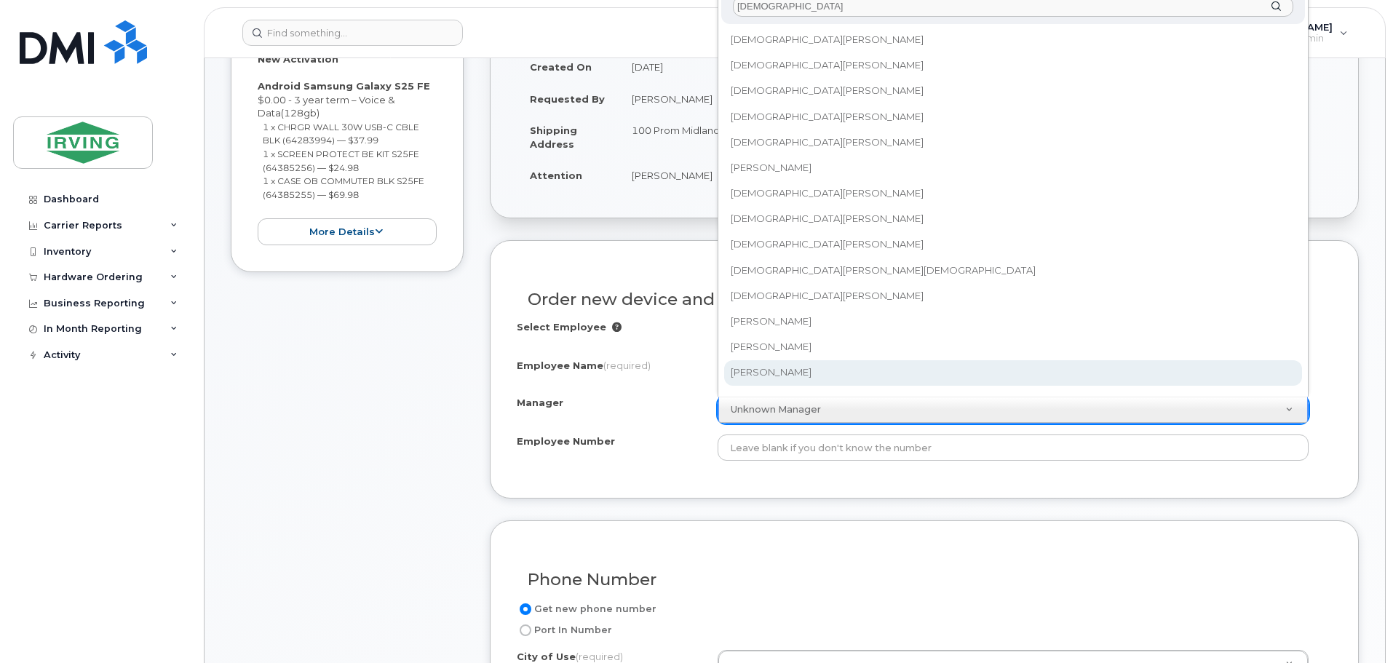
scroll to position [13, 0]
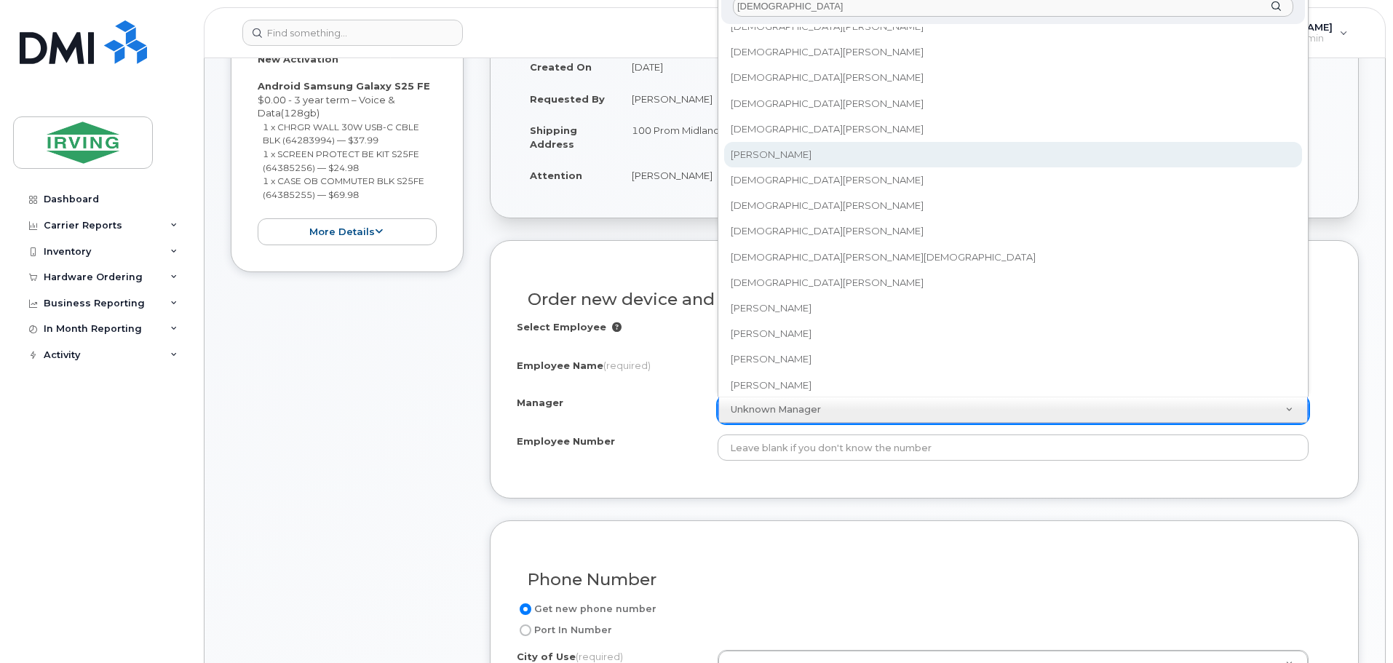
type input "christi"
select select "1453720"
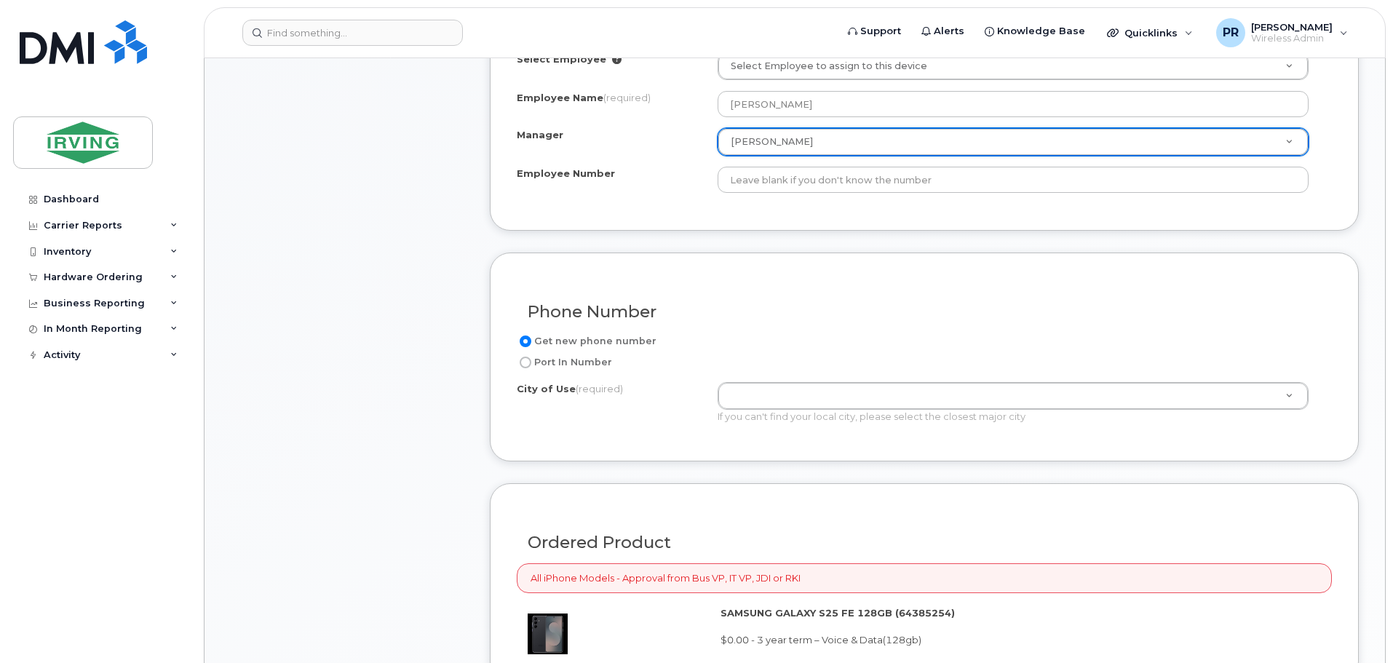
scroll to position [600, 0]
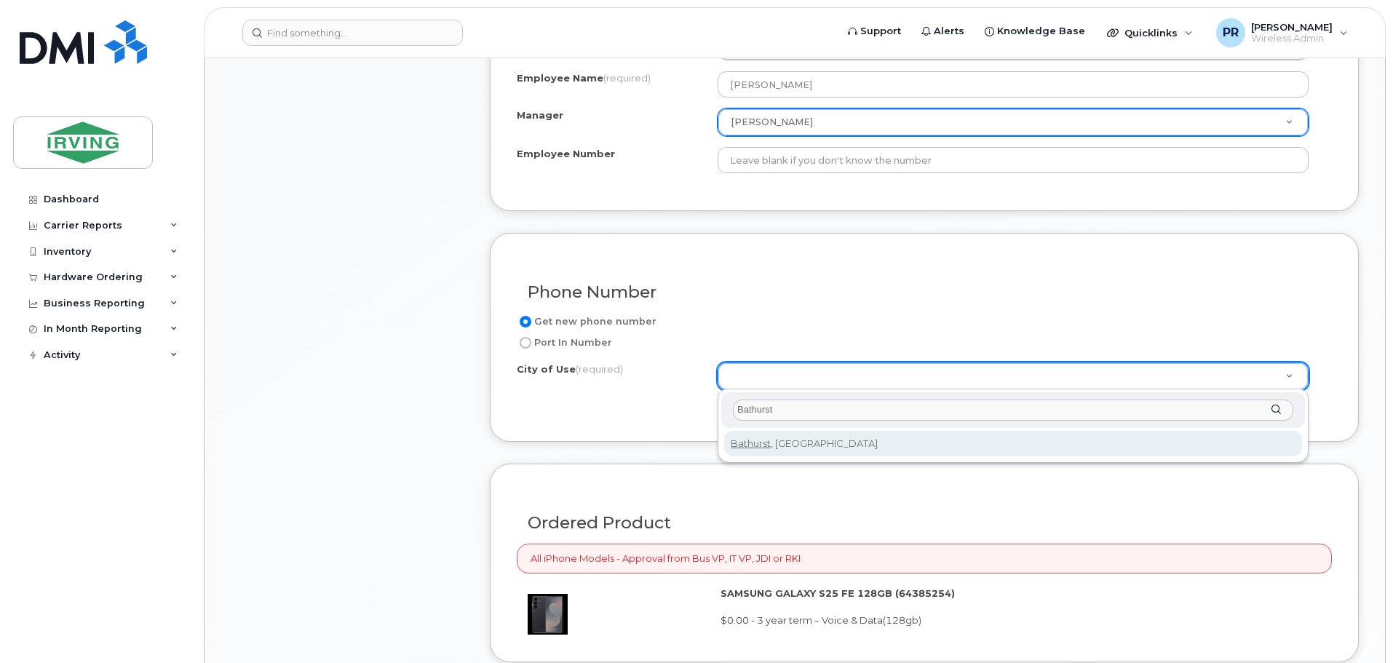
type input "Bathurst"
type input "1368"
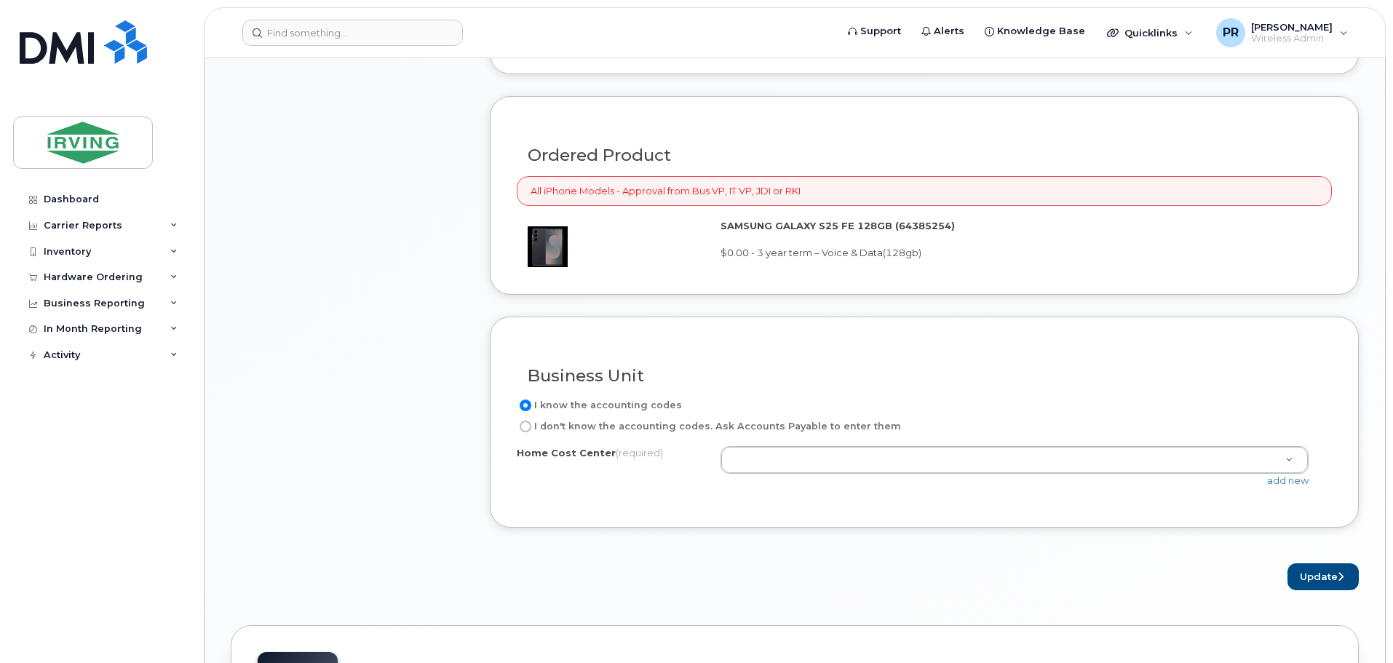
scroll to position [1037, 0]
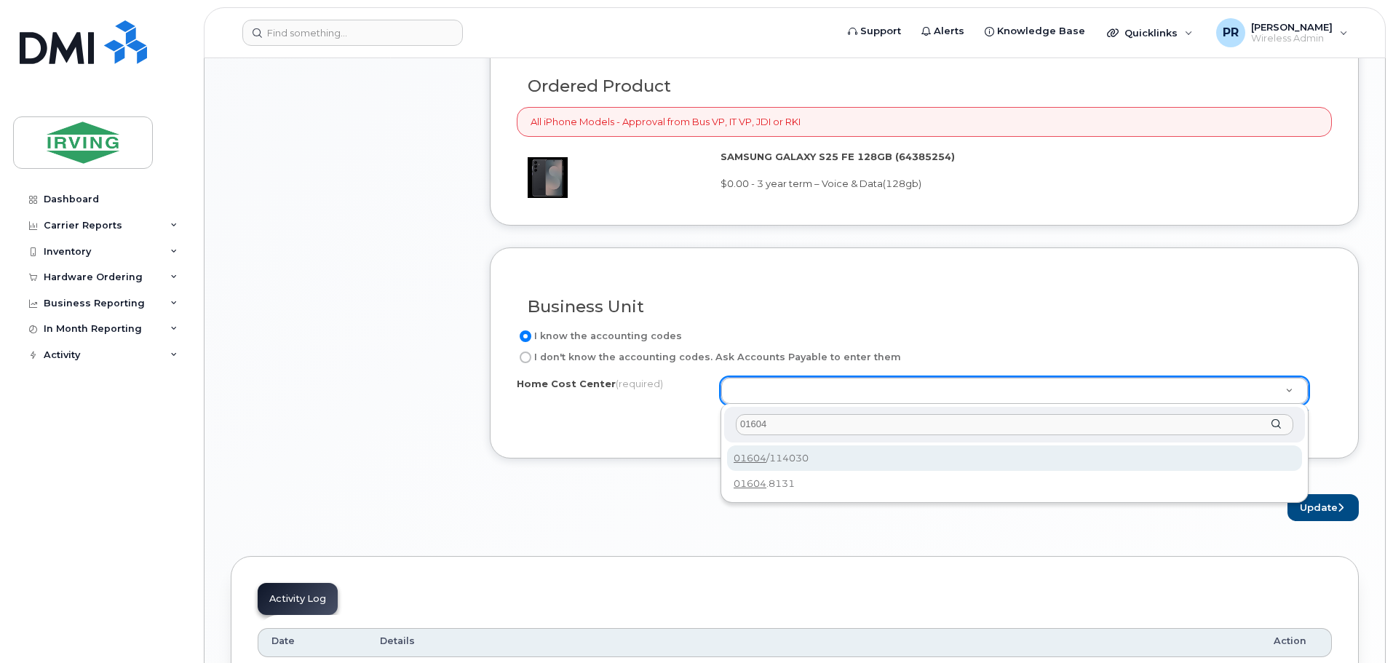
type input "01604"
type input "01604/114030"
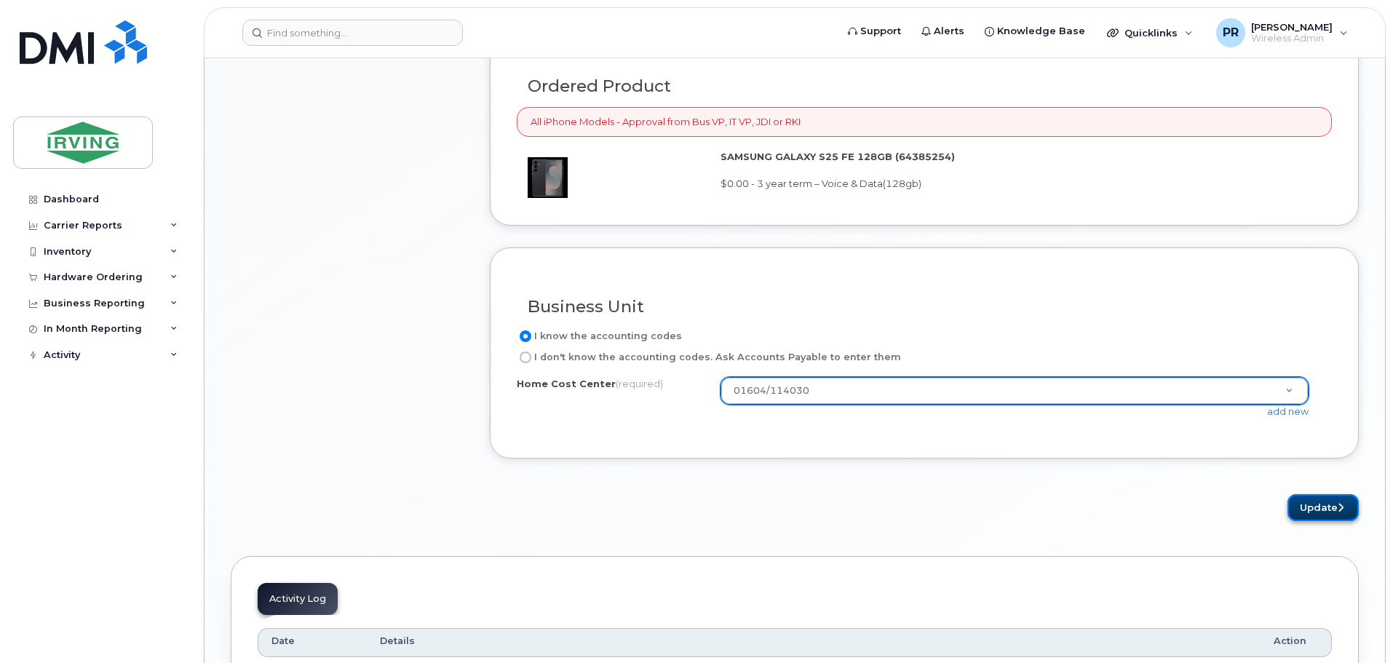
click at [1317, 509] on button "Update" at bounding box center [1323, 507] width 71 height 27
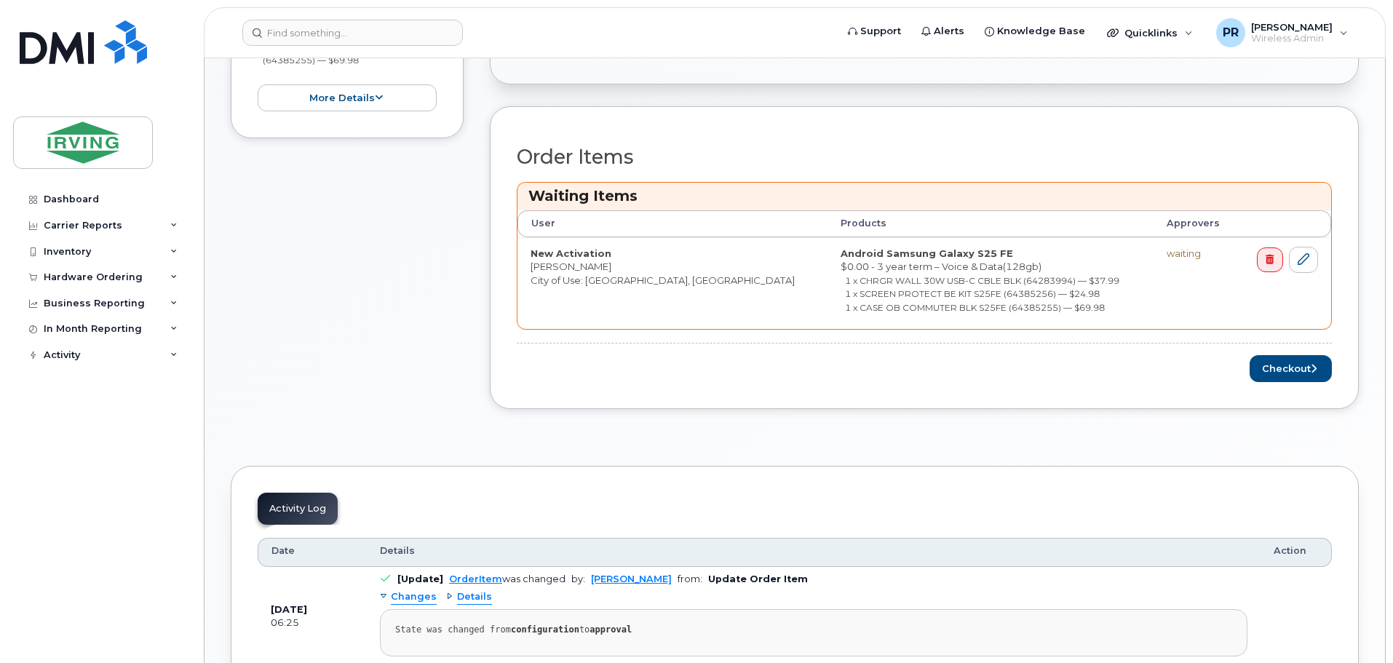
scroll to position [510, 0]
drag, startPoint x: 1287, startPoint y: 370, endPoint x: 1266, endPoint y: 375, distance: 21.7
click at [1287, 370] on button "Checkout" at bounding box center [1291, 368] width 82 height 27
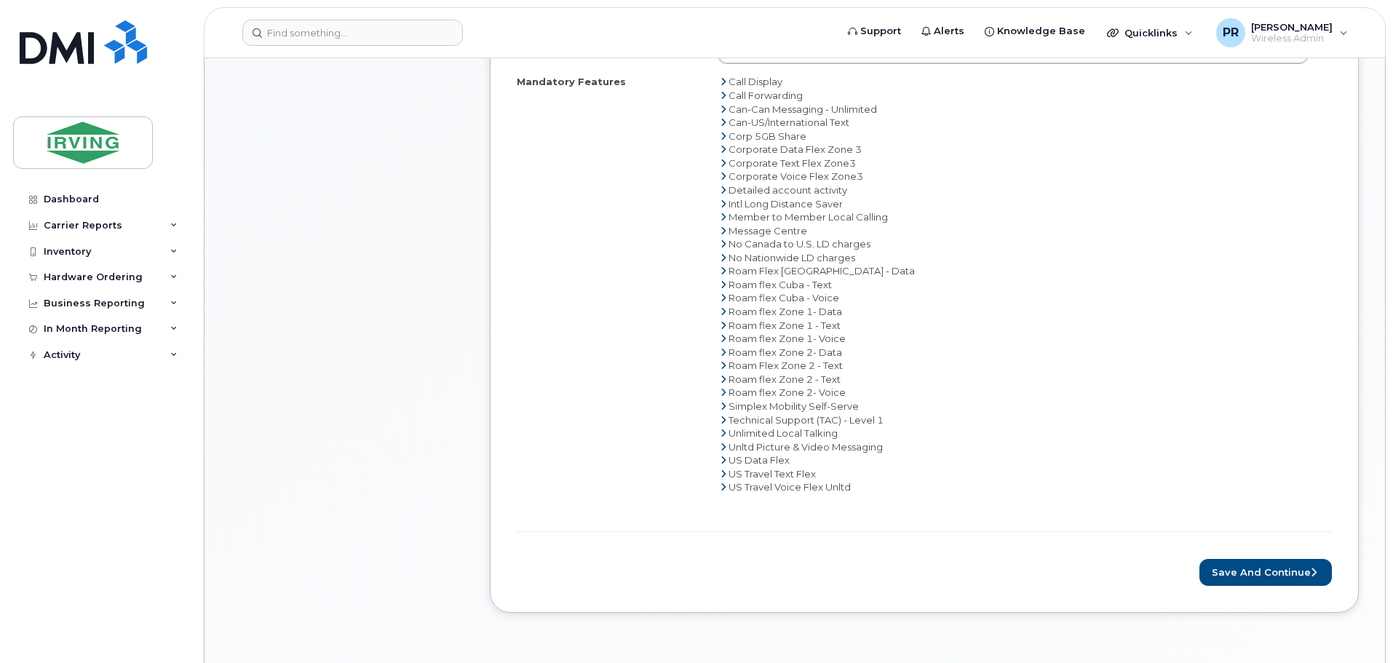
scroll to position [801, 0]
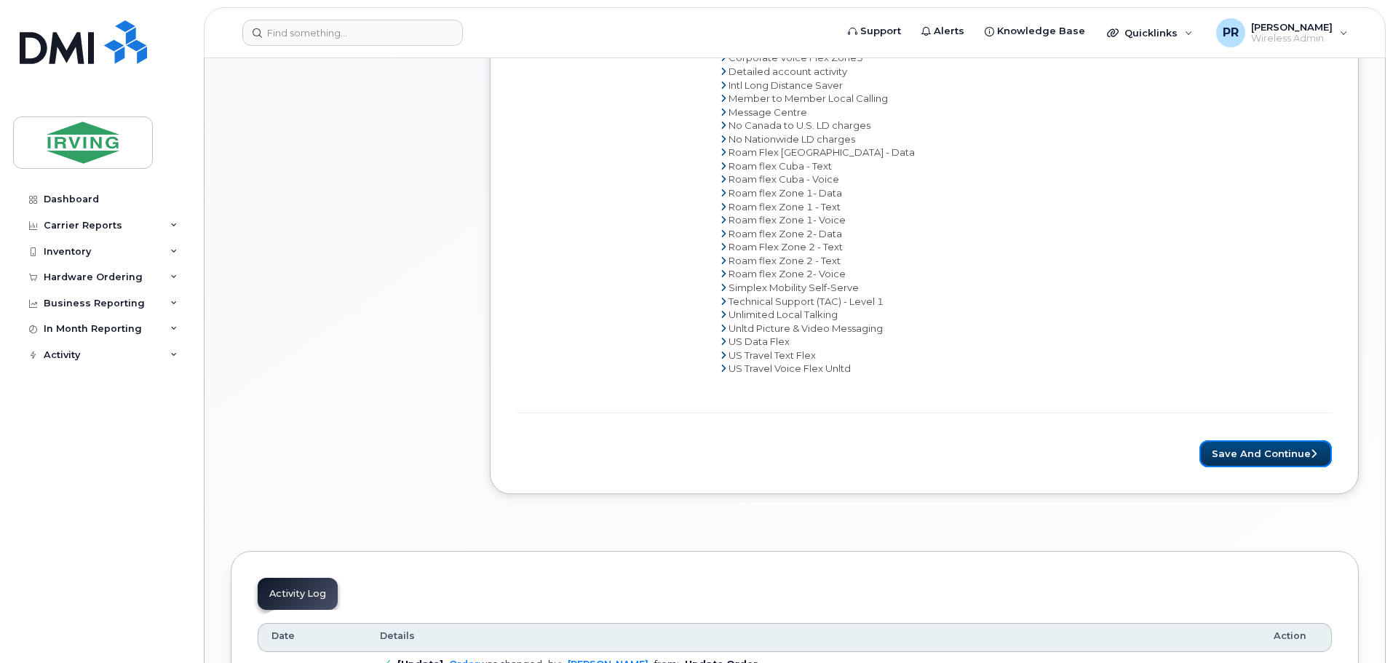
drag, startPoint x: 1236, startPoint y: 449, endPoint x: 1165, endPoint y: 449, distance: 71.3
click at [1236, 449] on button "Save and Continue" at bounding box center [1266, 453] width 133 height 27
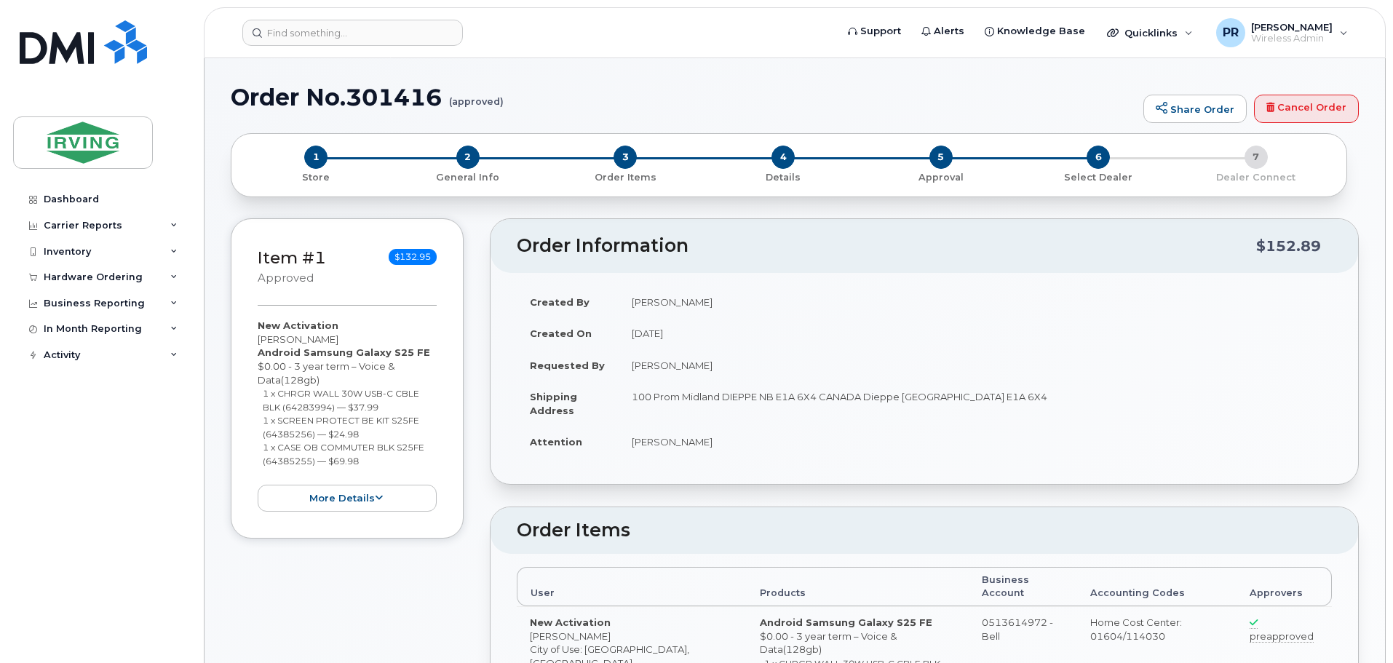
radio input "true"
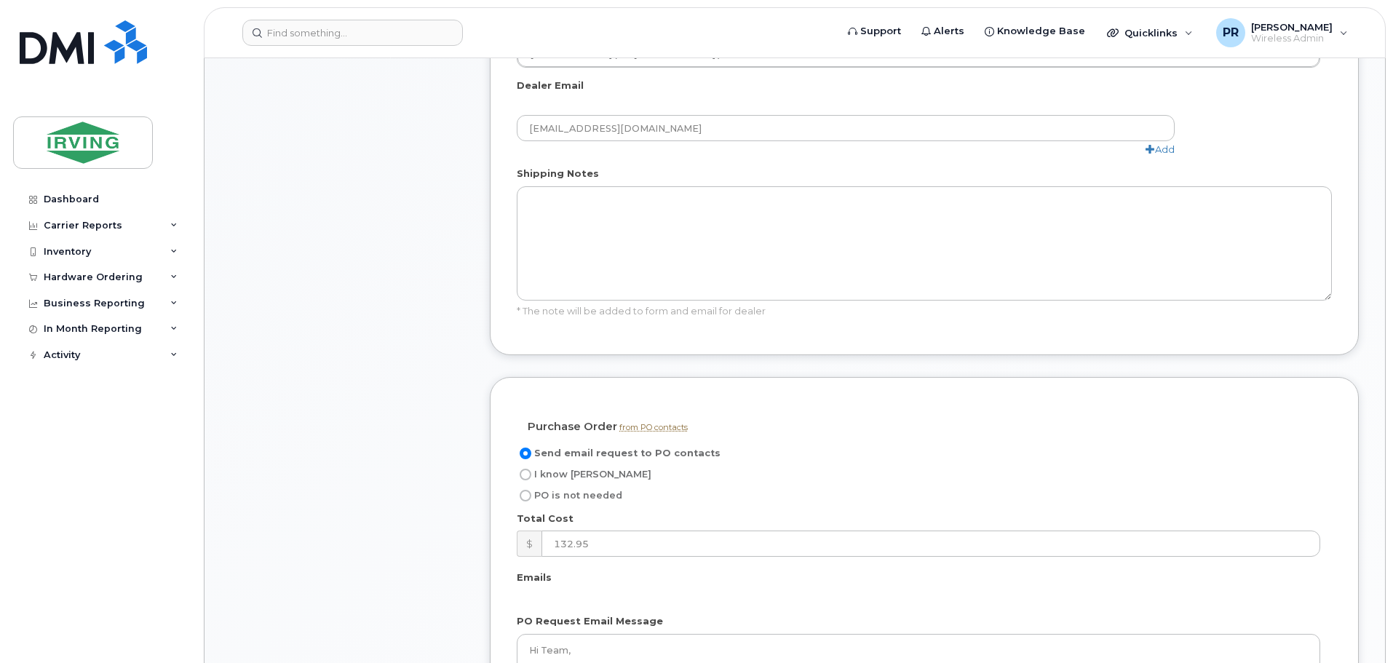
scroll to position [874, 0]
click at [550, 467] on span "I know PO" at bounding box center [592, 472] width 117 height 11
click at [531, 467] on input "I know PO" at bounding box center [526, 473] width 12 height 12
radio input "true"
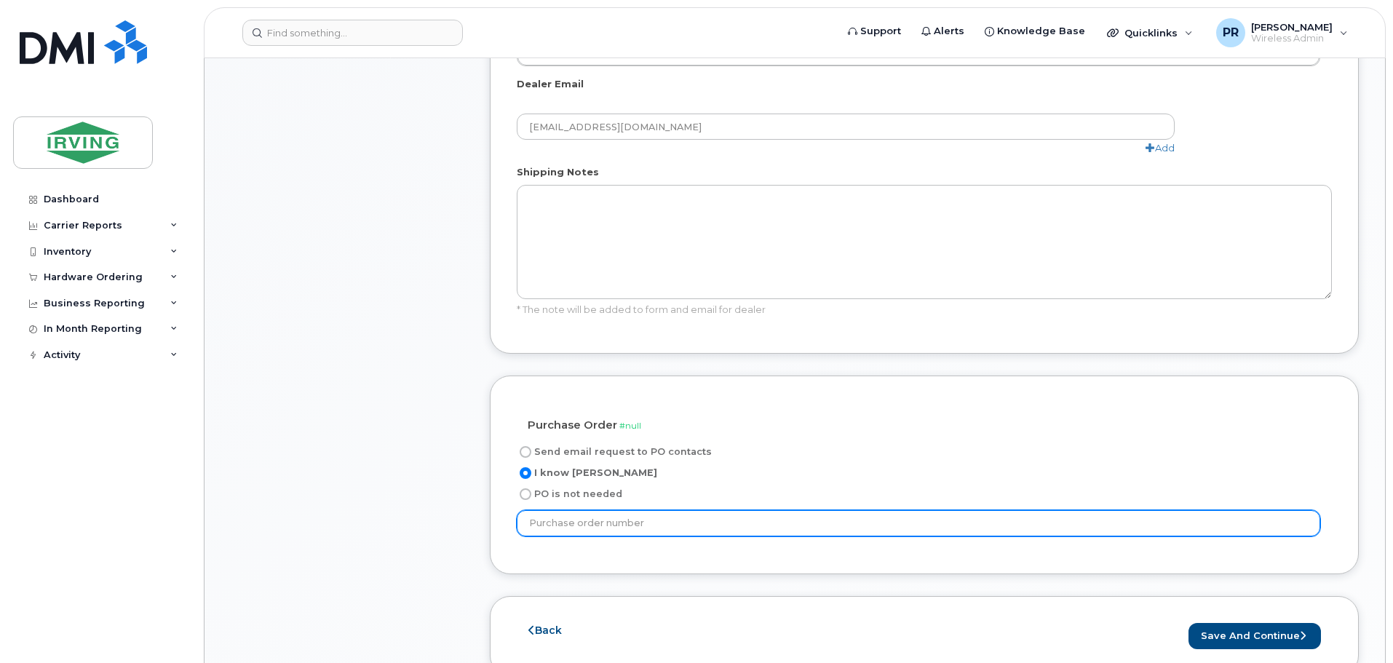
click at [625, 510] on input "text" at bounding box center [919, 523] width 804 height 26
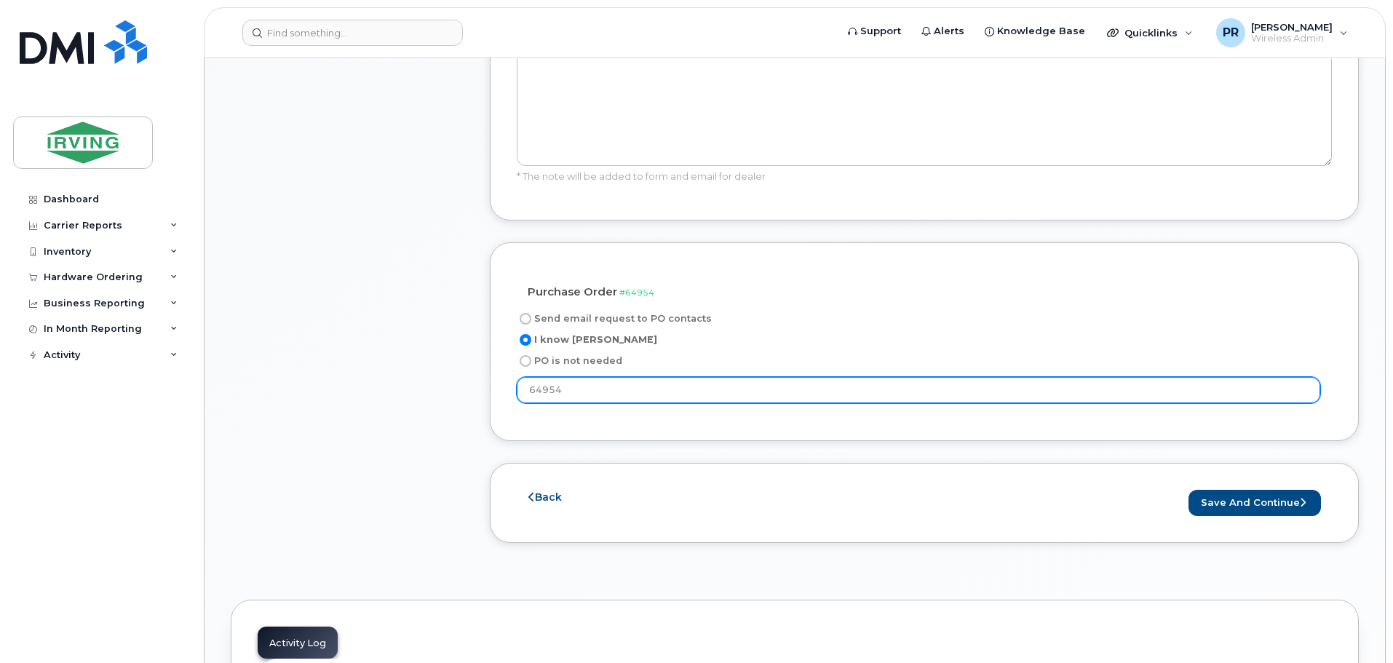
scroll to position [1019, 0]
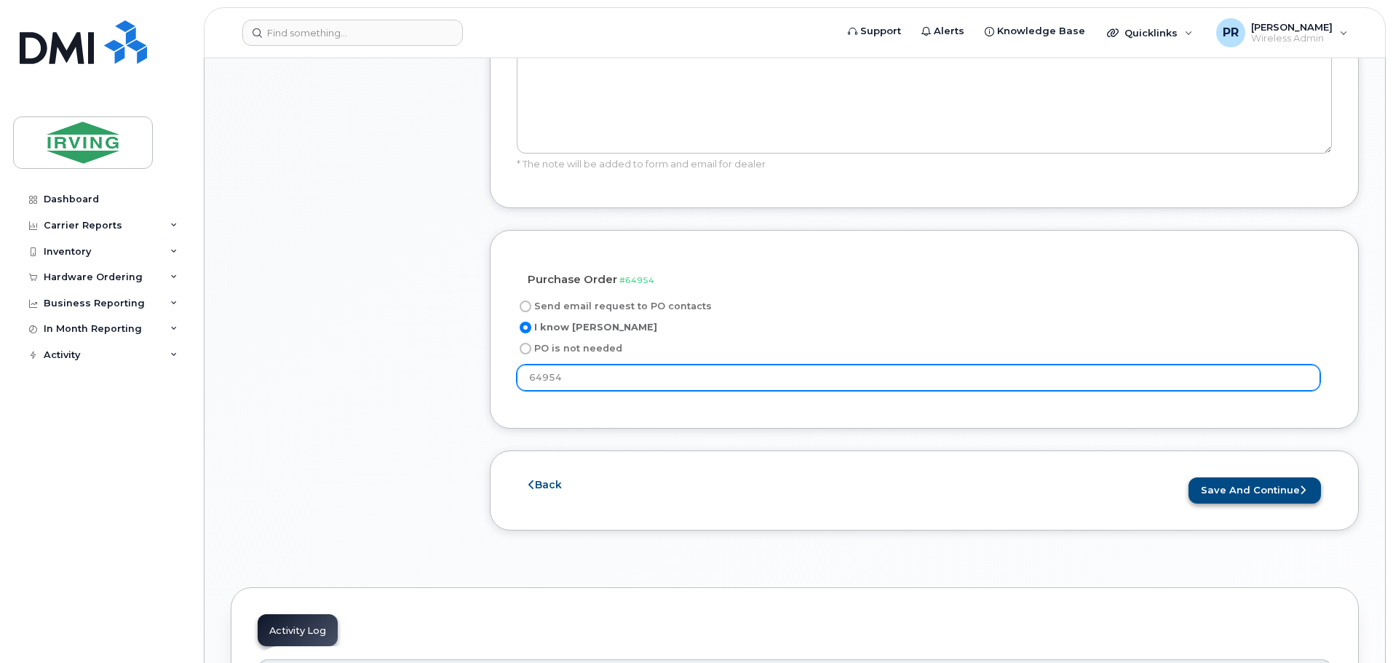
type input "64954"
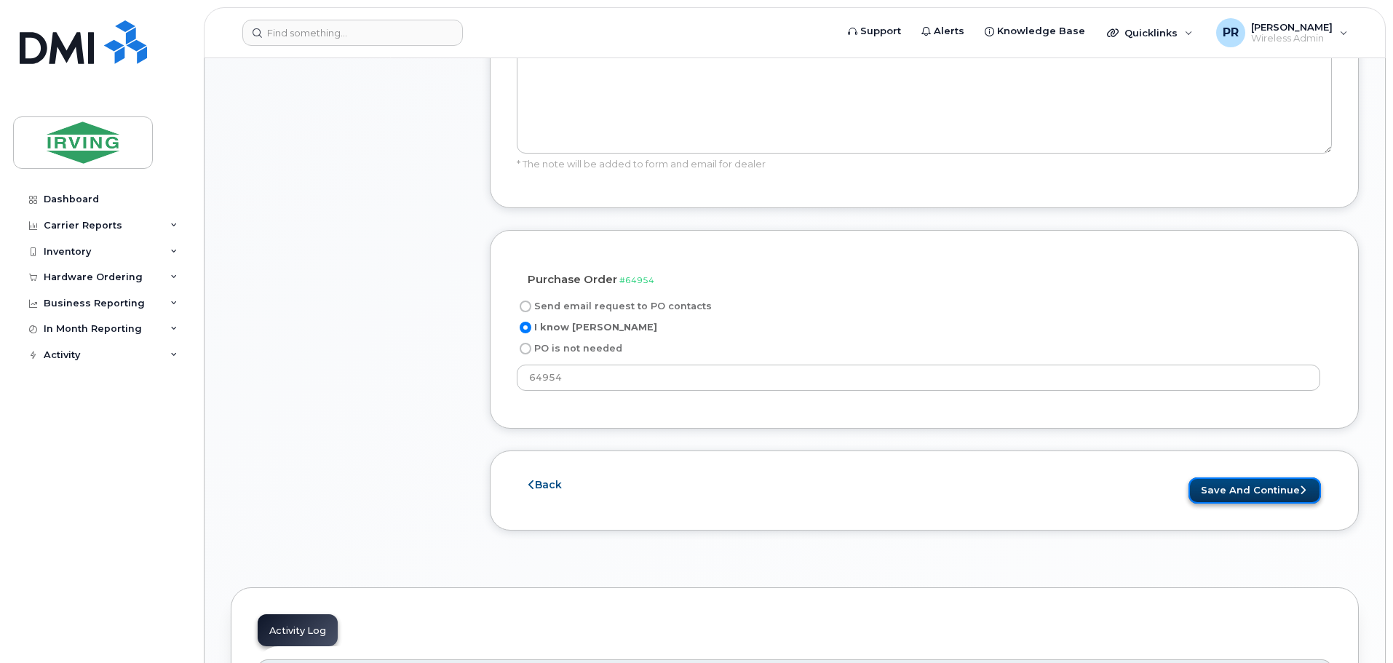
click at [1229, 478] on button "Save and Continue" at bounding box center [1255, 491] width 133 height 27
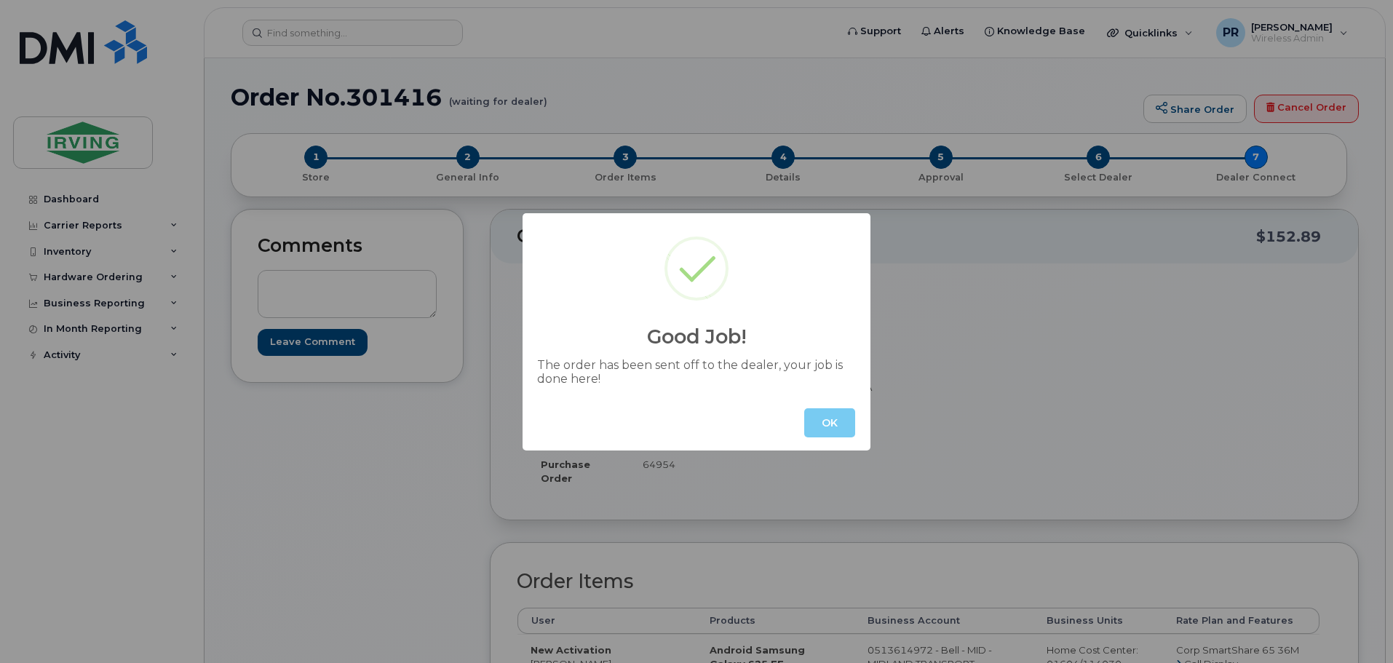
click at [832, 423] on button "OK" at bounding box center [829, 422] width 51 height 29
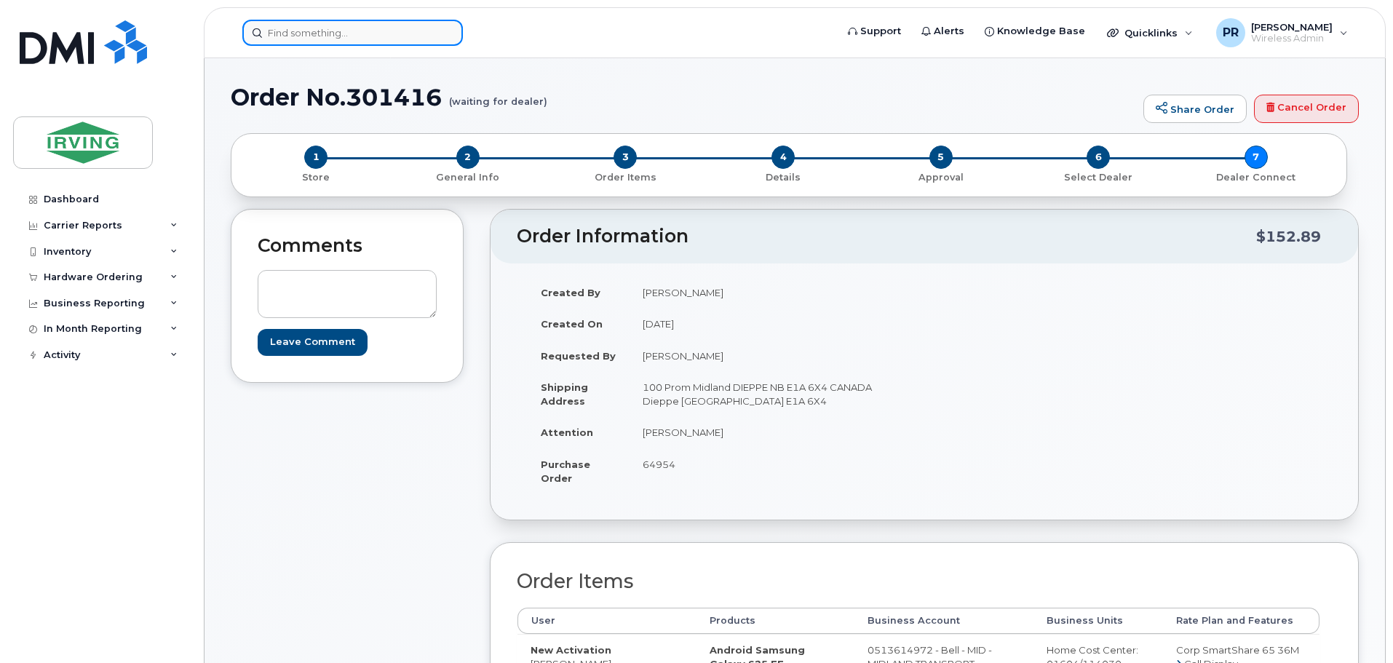
click at [332, 33] on input at bounding box center [352, 33] width 221 height 26
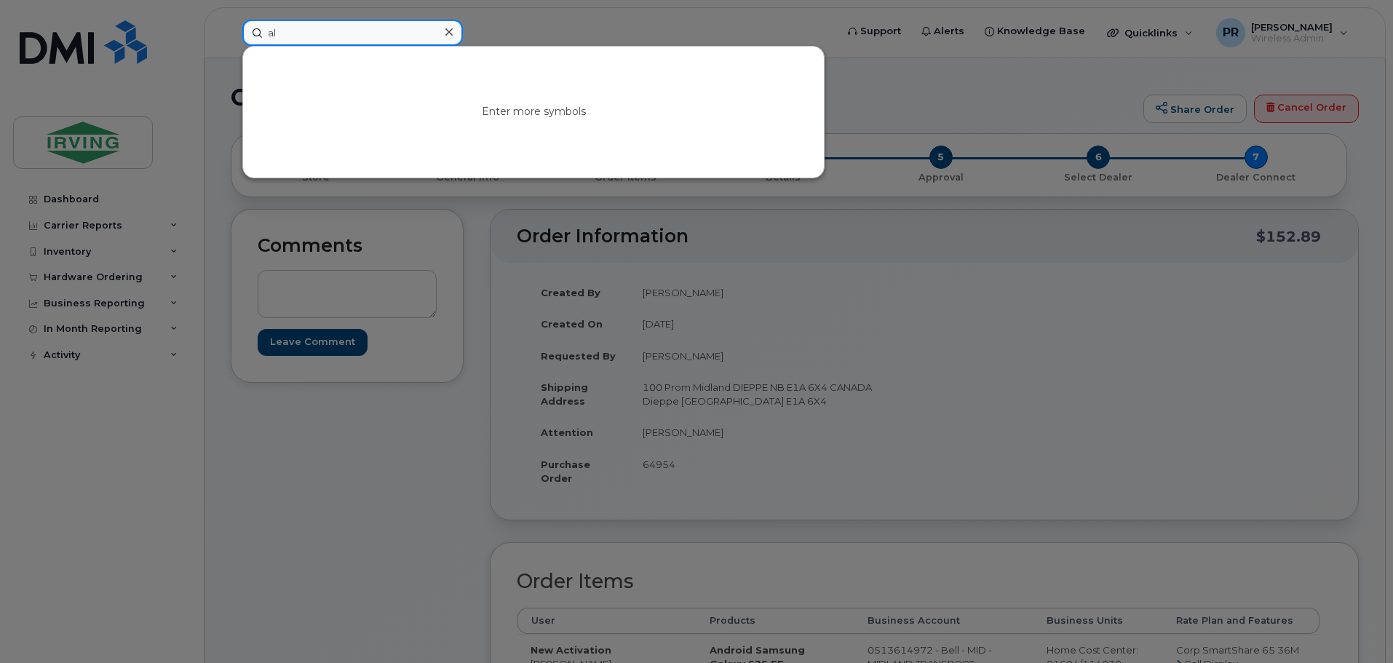
type input "a"
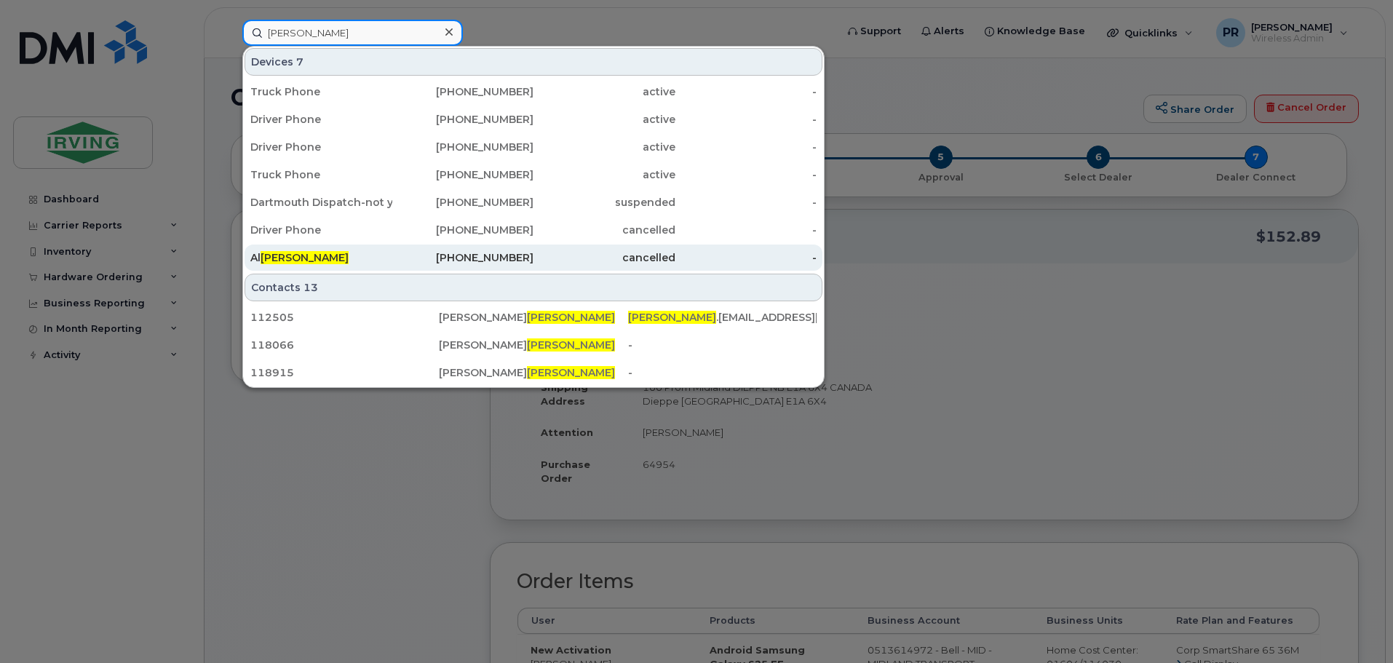
type input "eisan"
click at [281, 258] on span "Eisan" at bounding box center [305, 257] width 88 height 13
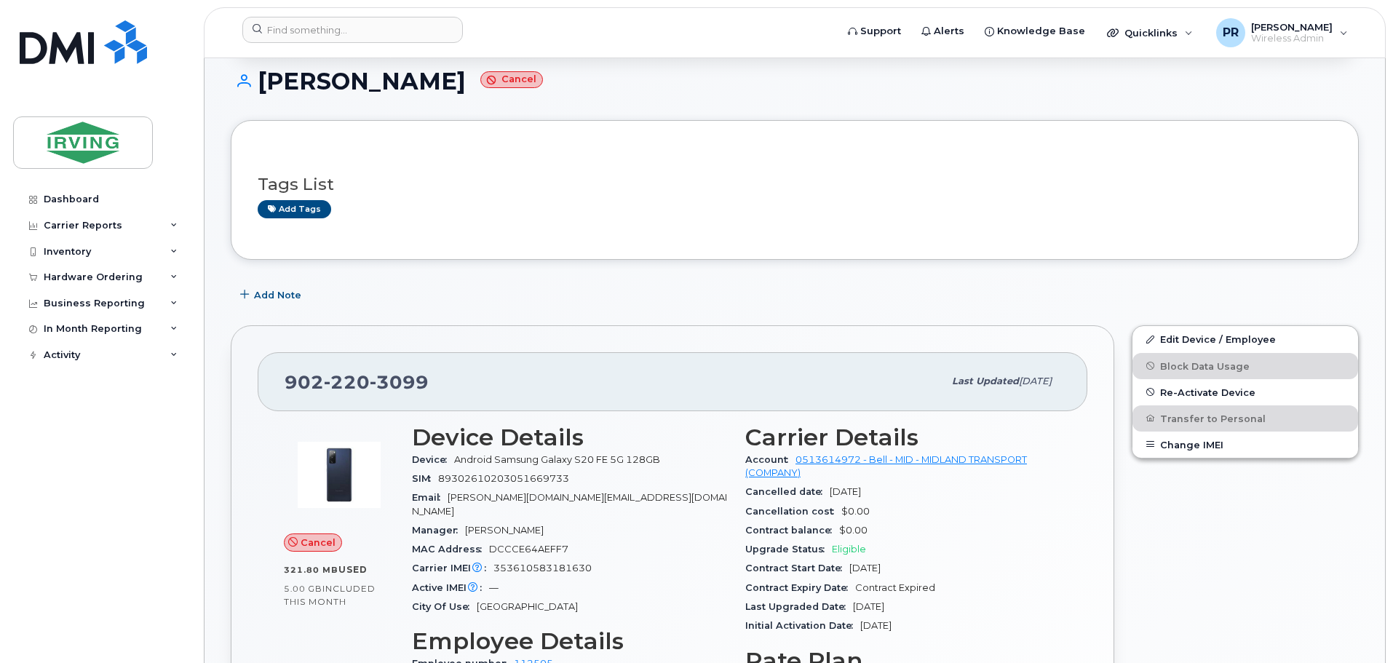
scroll to position [146, 0]
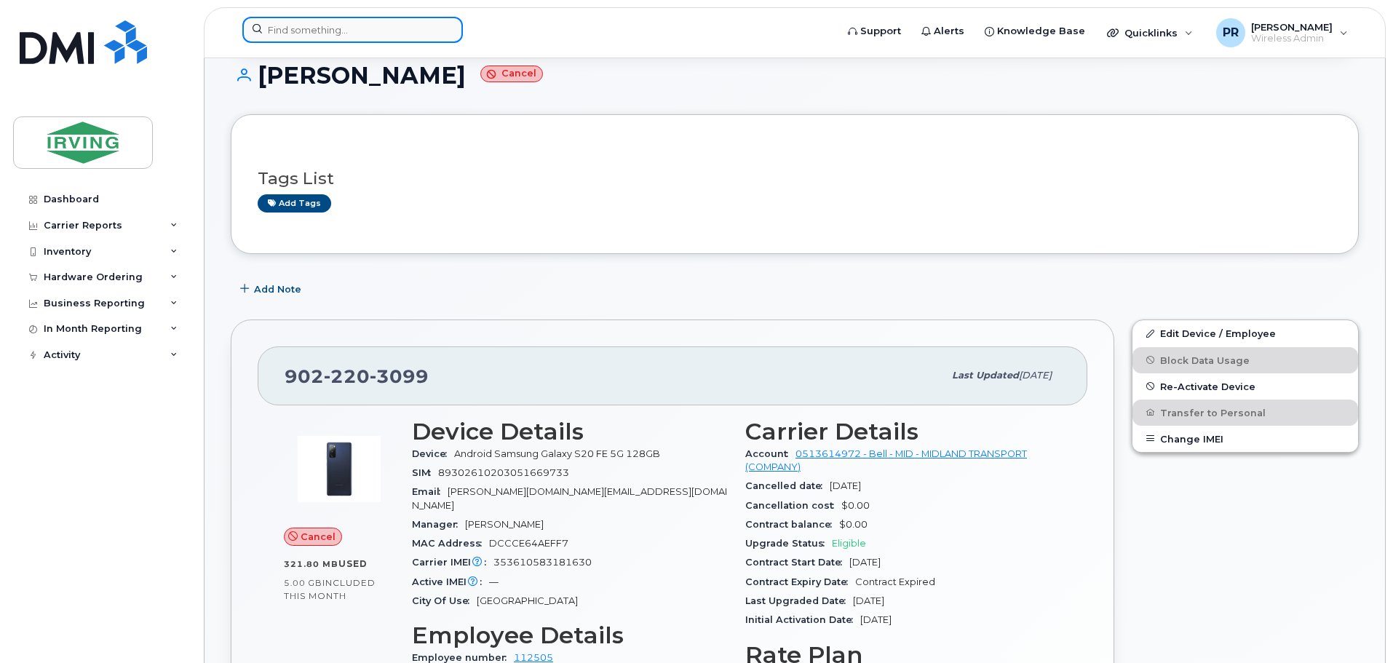
click at [280, 31] on input at bounding box center [352, 30] width 221 height 26
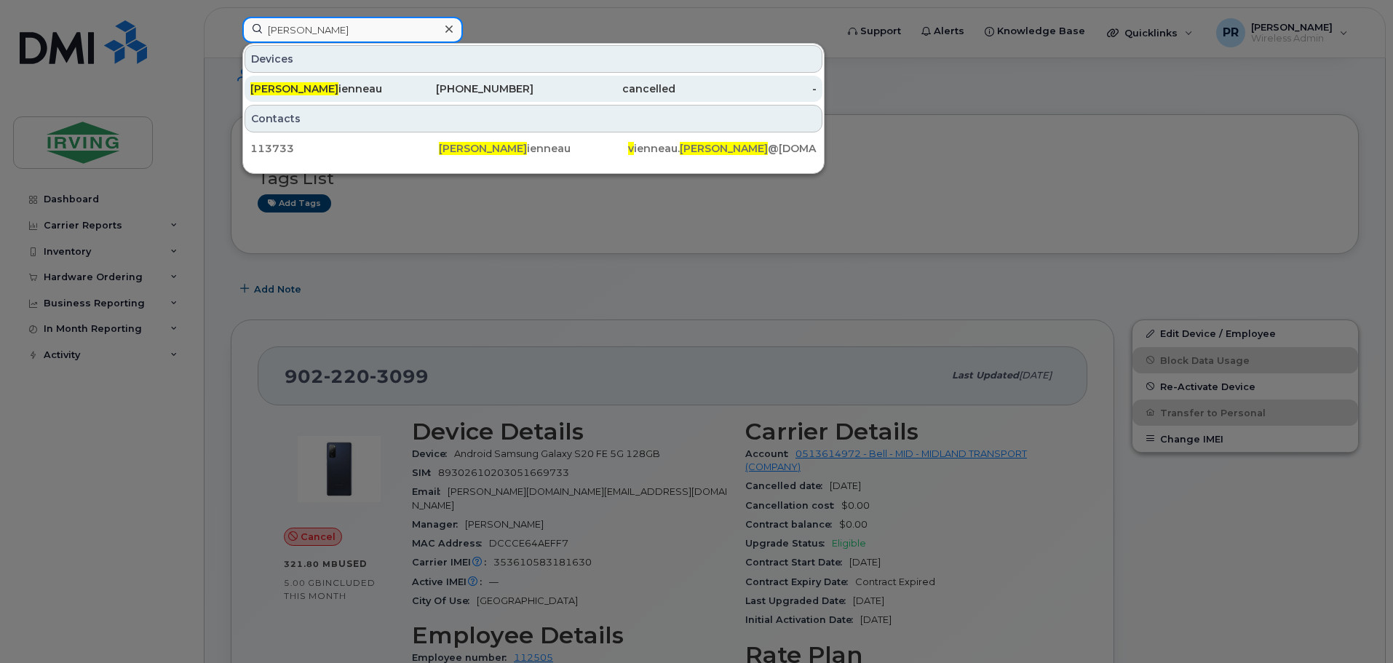
type input "[PERSON_NAME]"
click at [328, 90] on div "[PERSON_NAME]" at bounding box center [321, 89] width 142 height 15
